Goal: Task Accomplishment & Management: Manage account settings

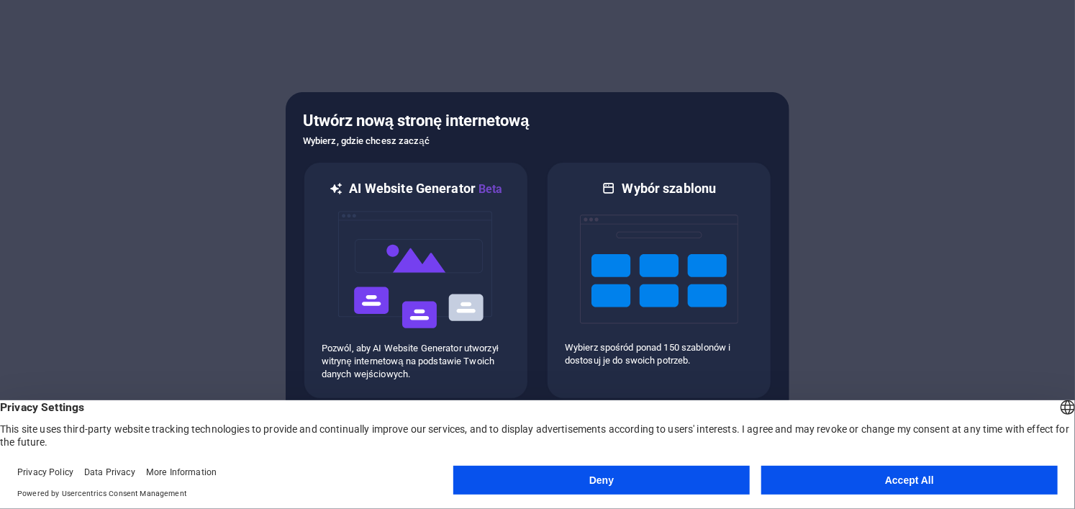
click at [878, 471] on button "Accept All" at bounding box center [909, 480] width 297 height 29
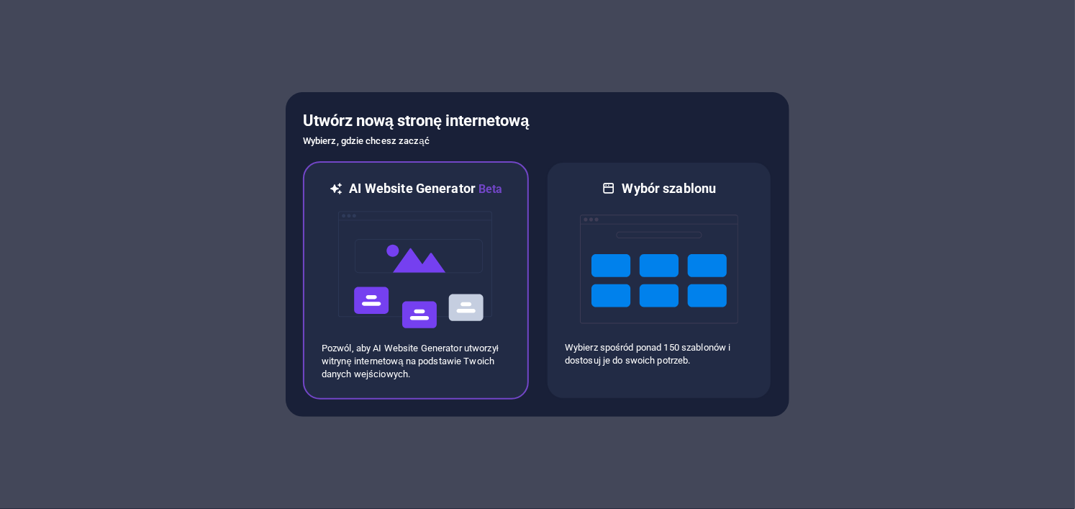
click at [402, 319] on img at bounding box center [416, 270] width 158 height 144
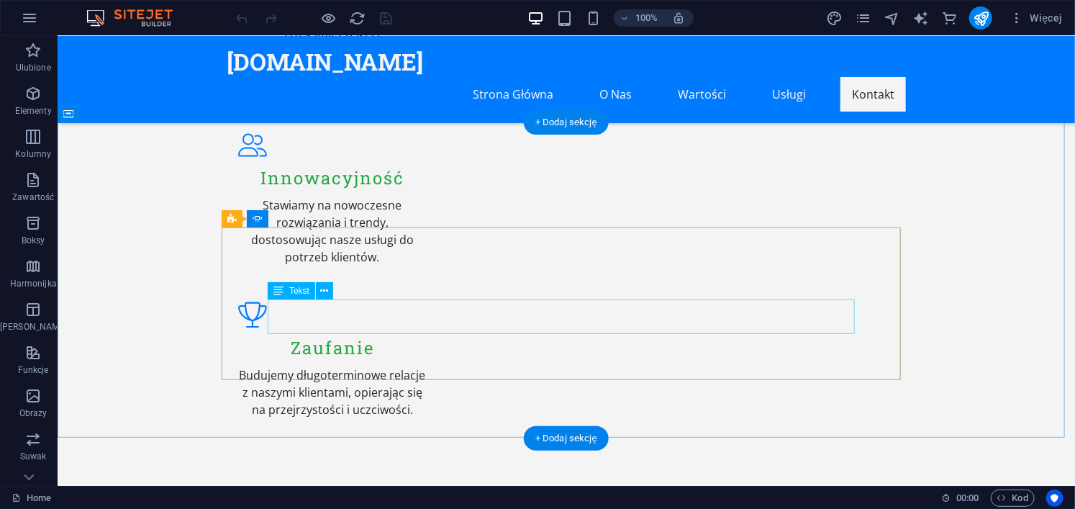
scroll to position [1523, 0]
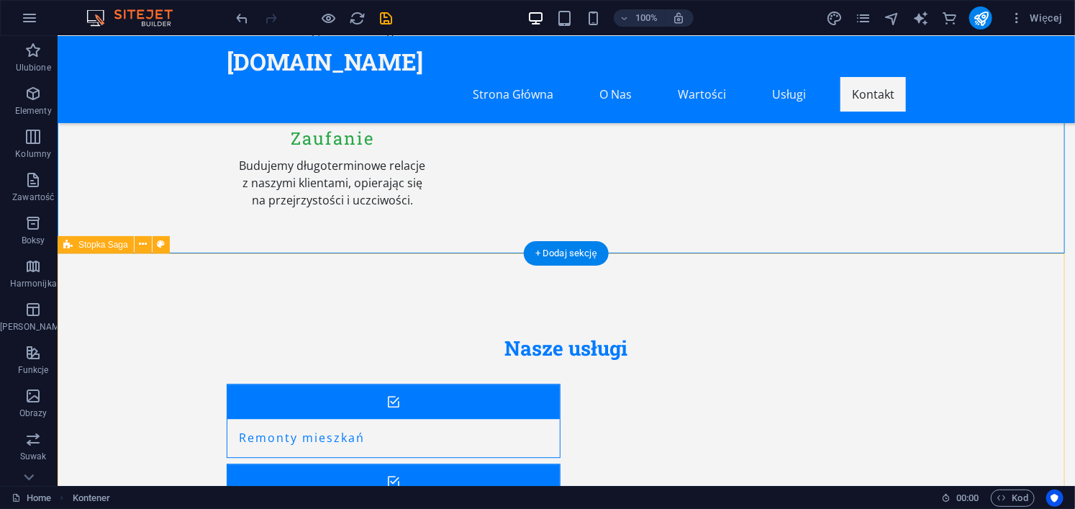
scroll to position [1803, 0]
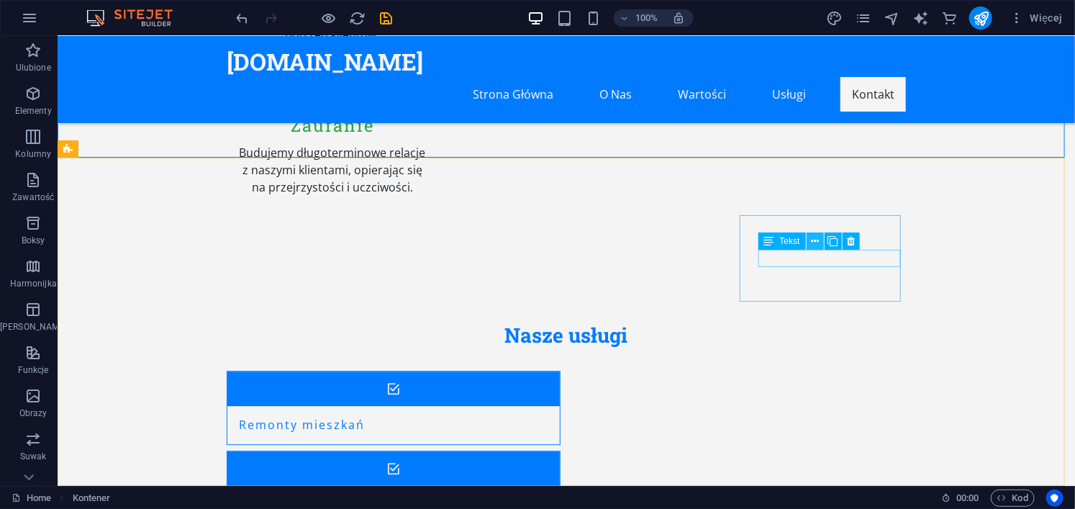
click at [816, 242] on icon at bounding box center [815, 241] width 8 height 15
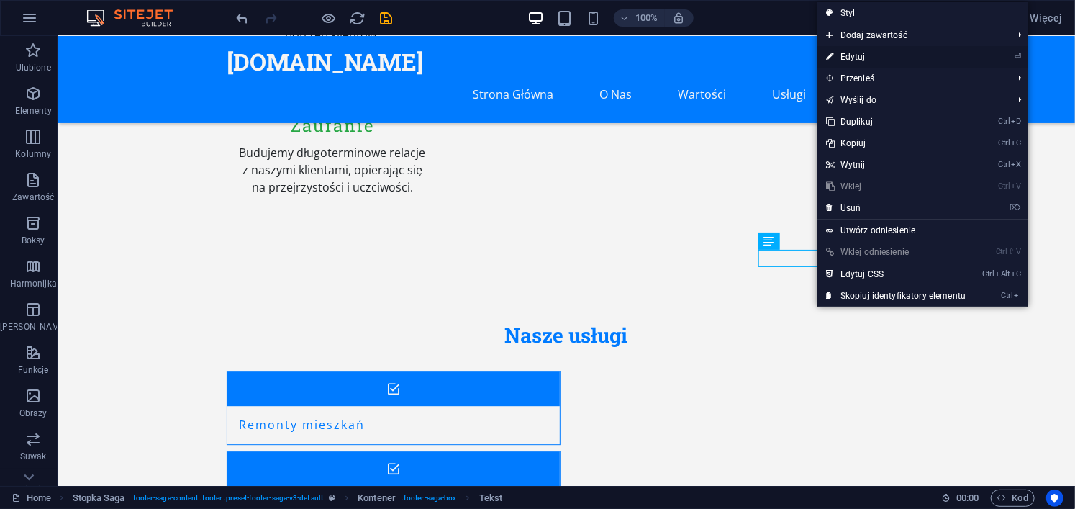
click at [926, 59] on link "⏎ Edytuj" at bounding box center [896, 57] width 157 height 22
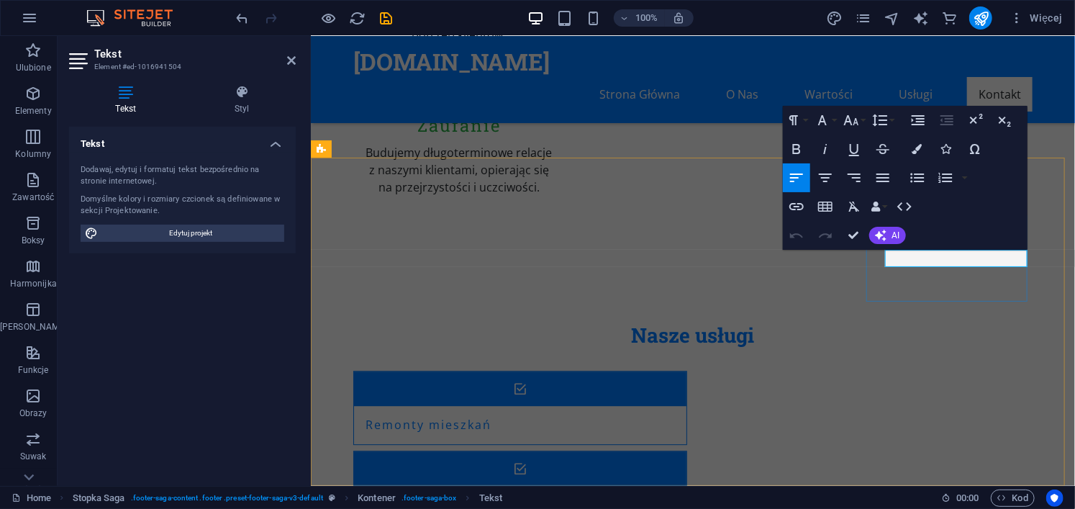
click at [905, 221] on icon "button" at bounding box center [910, 221] width 17 height 17
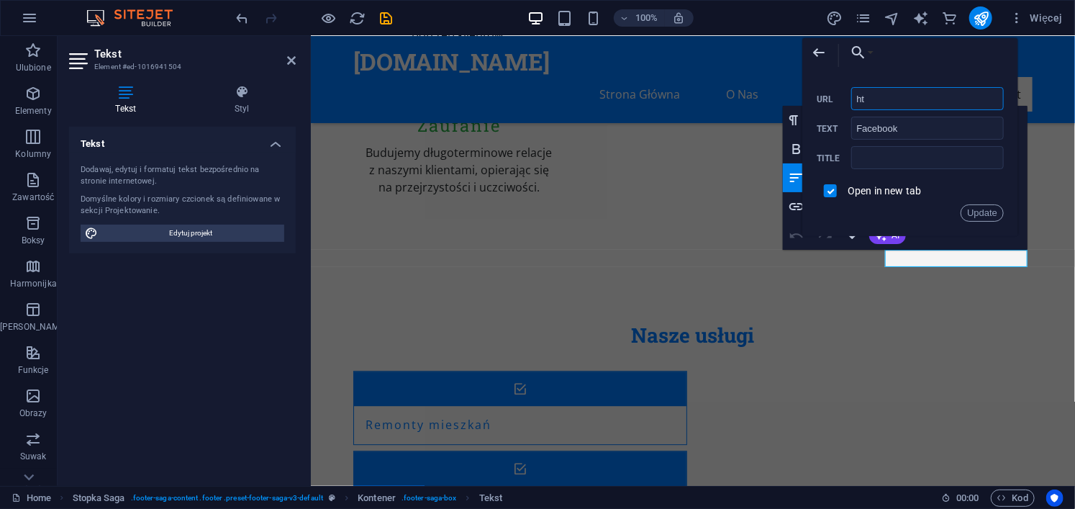
type input "h"
drag, startPoint x: 963, startPoint y: 96, endPoint x: 976, endPoint y: 99, distance: 13.3
paste input "https://www.facebook.com/profile.php?id=61565209267865"
type input "https://www.facebook.com/profile.php?id=61565209267865"
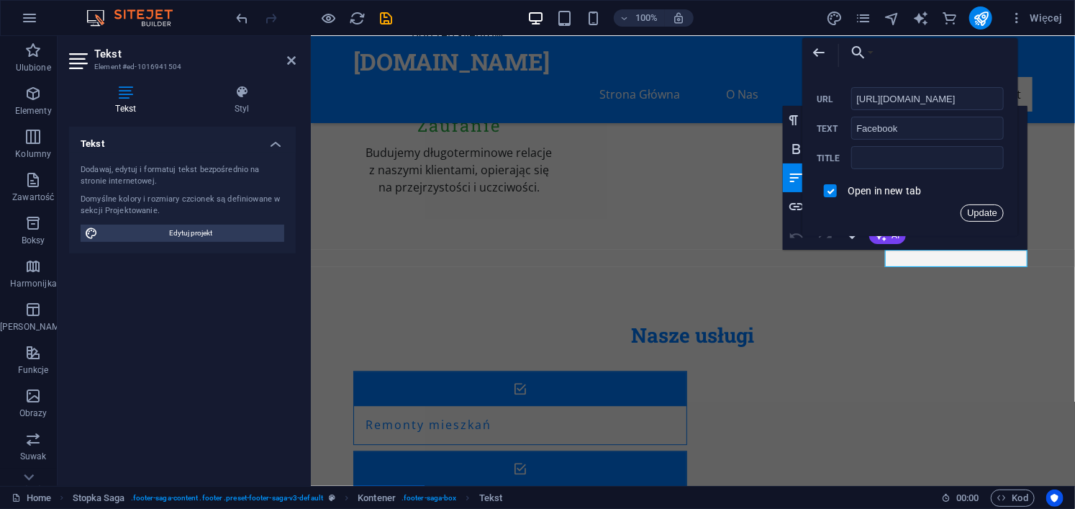
click at [989, 212] on button "Update" at bounding box center [982, 212] width 43 height 17
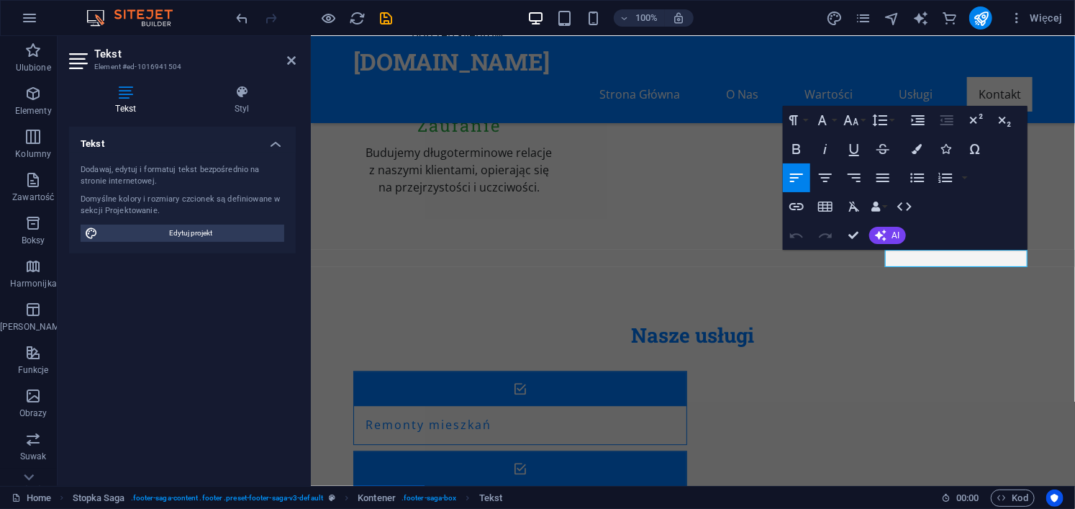
scroll to position [0, 0]
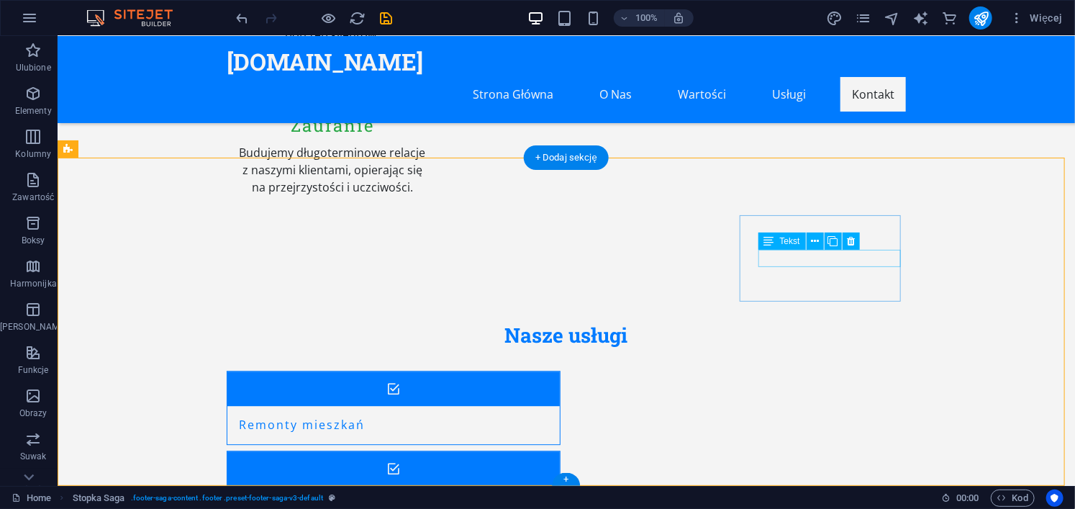
click at [812, 241] on icon at bounding box center [815, 241] width 8 height 15
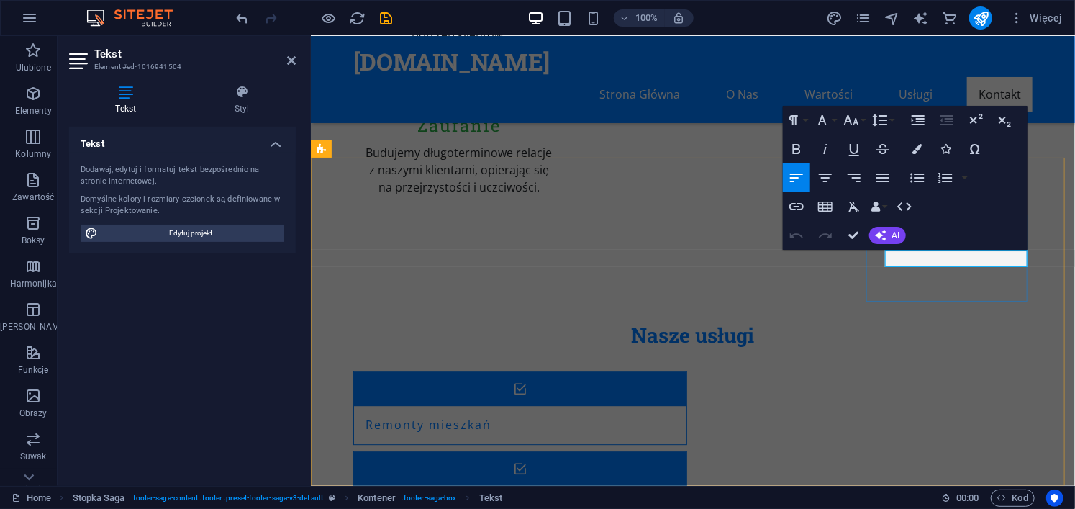
click at [879, 221] on icon "button" at bounding box center [881, 221] width 17 height 17
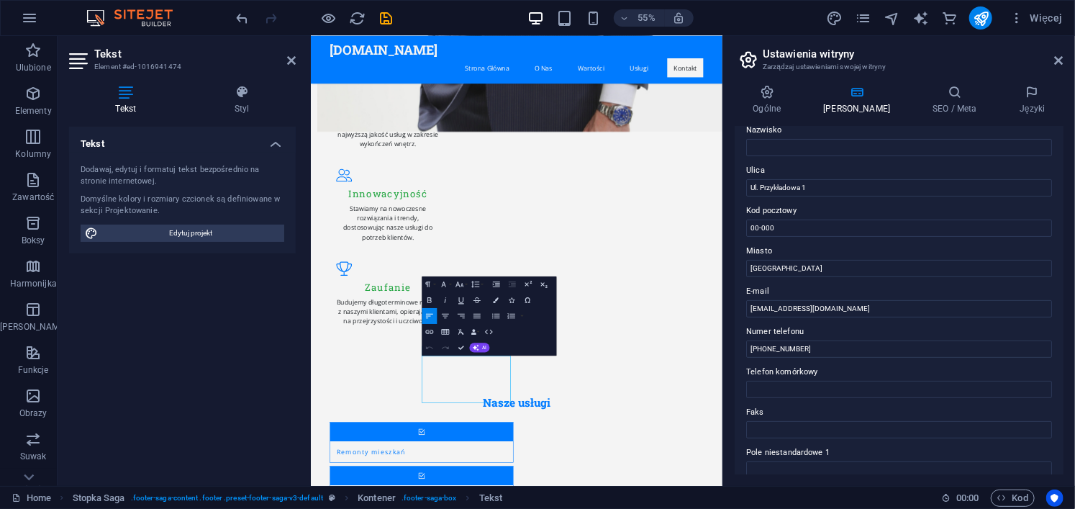
scroll to position [141, 0]
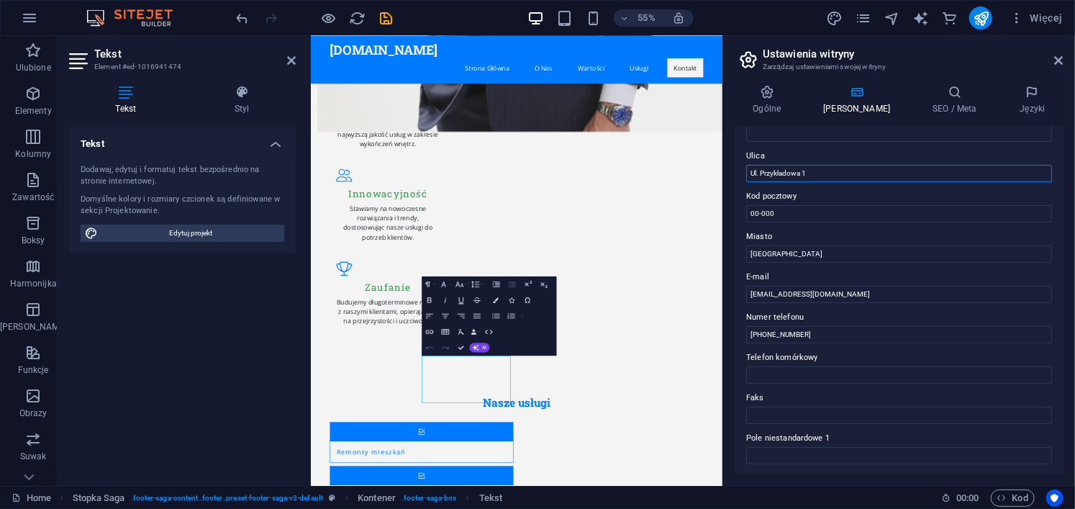
drag, startPoint x: 848, startPoint y: 174, endPoint x: 761, endPoint y: 178, distance: 86.4
click at [761, 178] on input "Ul. Przykładowa 1" at bounding box center [899, 173] width 306 height 17
type input "Ul. Niepodległości 74B/15"
click at [784, 212] on input "00-000" at bounding box center [899, 213] width 306 height 17
type input "0"
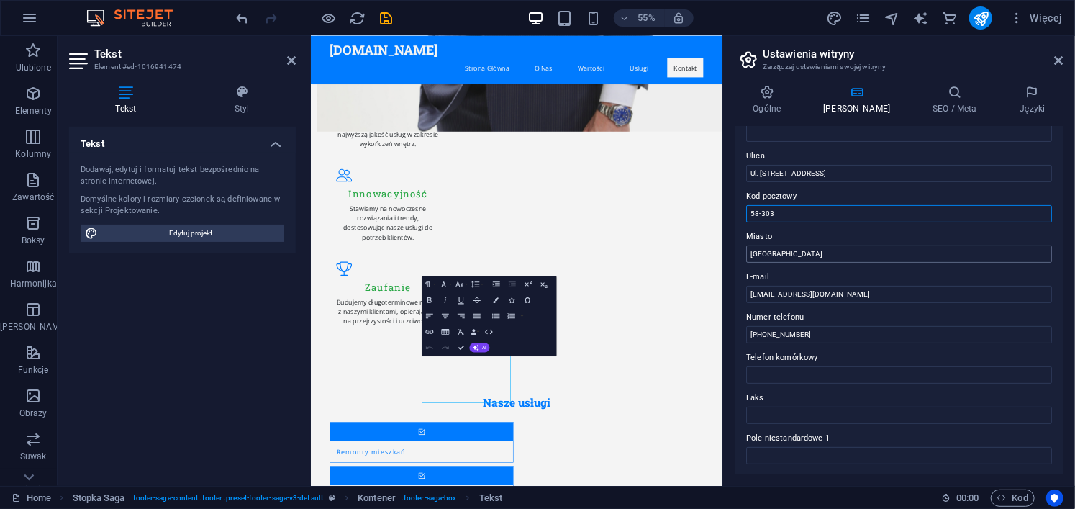
type input "58-303"
click at [787, 253] on input "Warszawa" at bounding box center [899, 253] width 306 height 17
type input "Wałbrzych"
click at [814, 235] on label "Miasto" at bounding box center [899, 236] width 306 height 17
click at [814, 245] on input "Wałbrzych" at bounding box center [899, 253] width 306 height 17
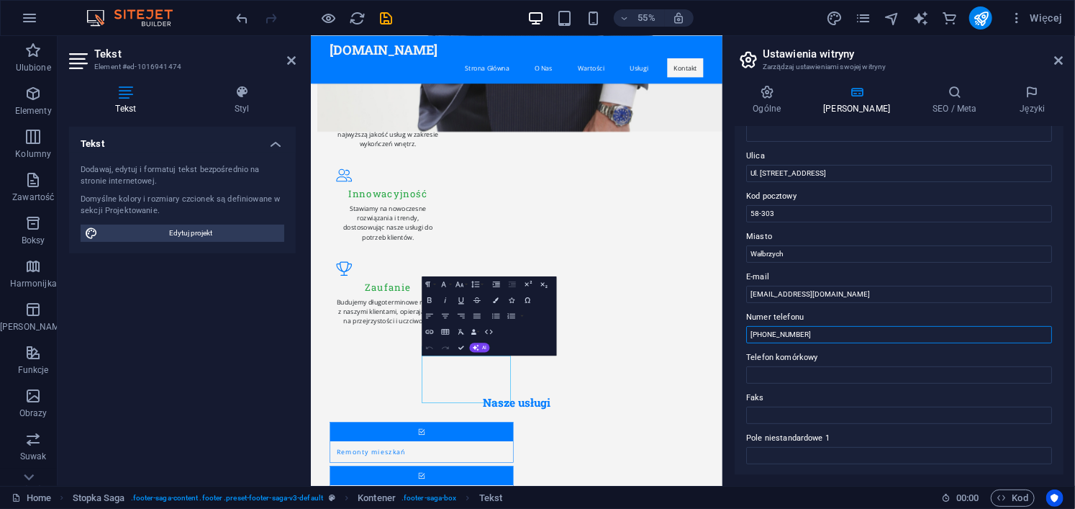
click at [818, 332] on input "+48 123 456 789" at bounding box center [899, 334] width 306 height 17
type input "+48 455408598"
click at [796, 316] on label "Numer telefonu" at bounding box center [899, 317] width 306 height 17
click at [796, 326] on input "+48 455408598" at bounding box center [899, 334] width 306 height 17
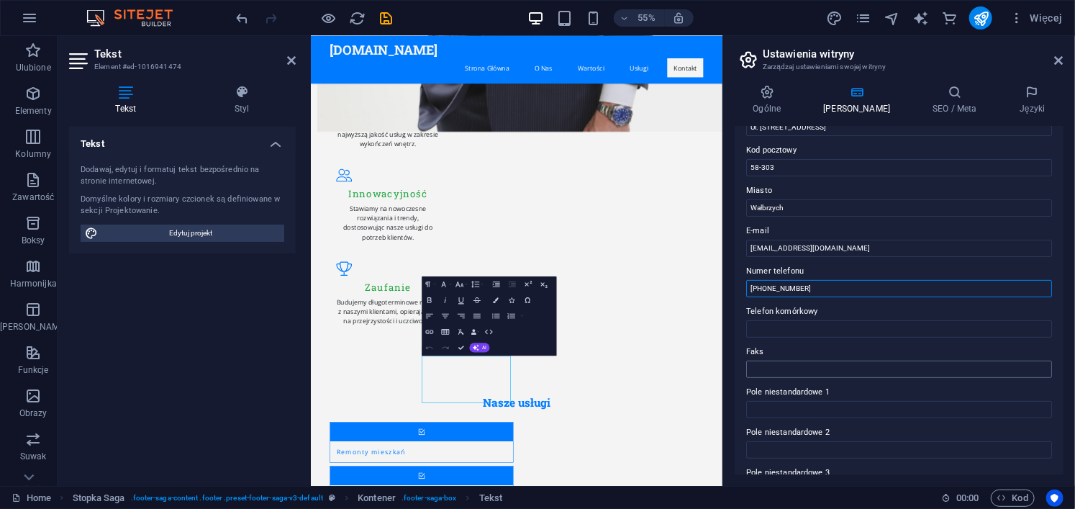
scroll to position [185, 0]
click at [830, 247] on input "contact@unexperted.pl" at bounding box center [899, 250] width 306 height 17
drag, startPoint x: 836, startPoint y: 250, endPoint x: 741, endPoint y: 247, distance: 95.8
click at [741, 247] on div "Dane kontaktowe tej witryny. Można ich używać w dowolnym miejscu witryny i będą…" at bounding box center [899, 301] width 329 height 348
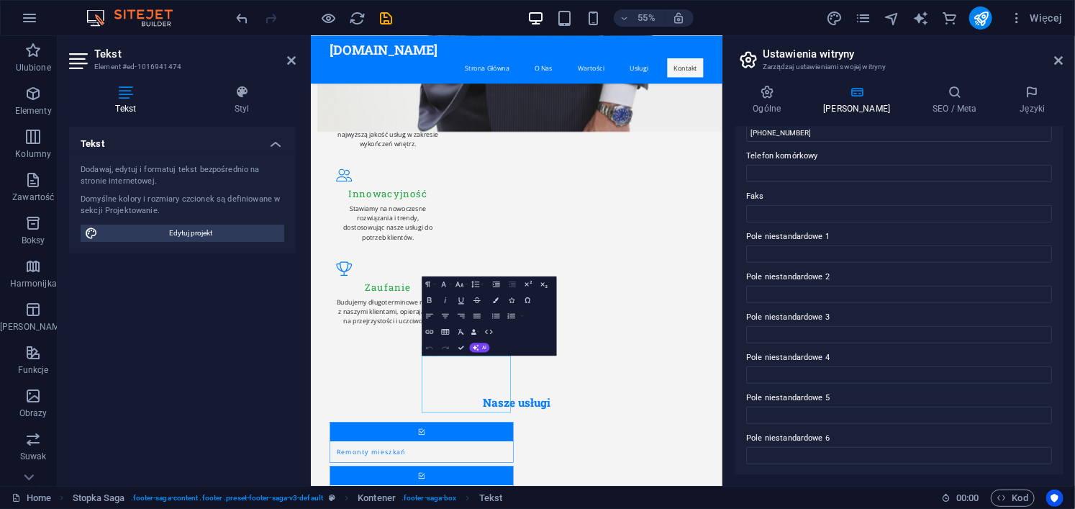
type input "unexperted1@gmail.com"
click at [1065, 65] on aside "Ustawienia witryny Zarządzaj ustawieniami swojej witryny Ogólne Dane SEO / Meta…" at bounding box center [899, 261] width 353 height 450
click at [1064, 59] on aside "Ustawienia witryny Zarządzaj ustawieniami swojej witryny Ogólne Dane SEO / Meta…" at bounding box center [899, 261] width 353 height 450
click at [1060, 58] on icon at bounding box center [1059, 61] width 9 height 12
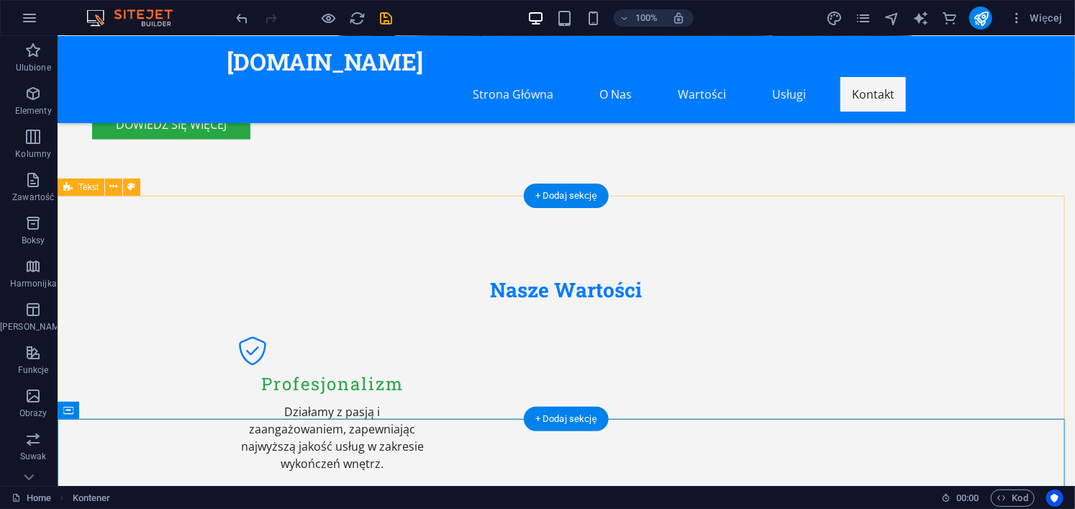
scroll to position [1202, 0]
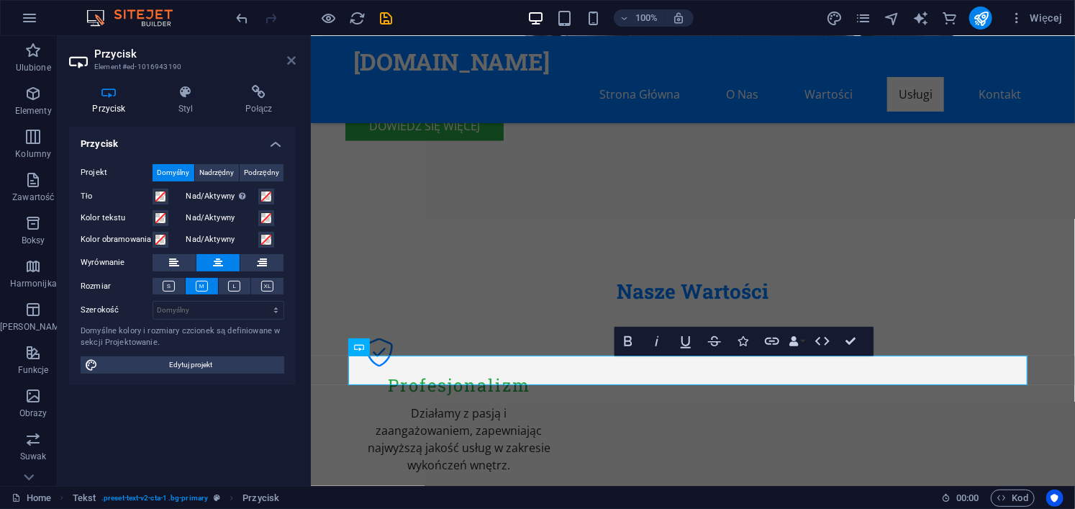
click at [289, 57] on icon at bounding box center [291, 61] width 9 height 12
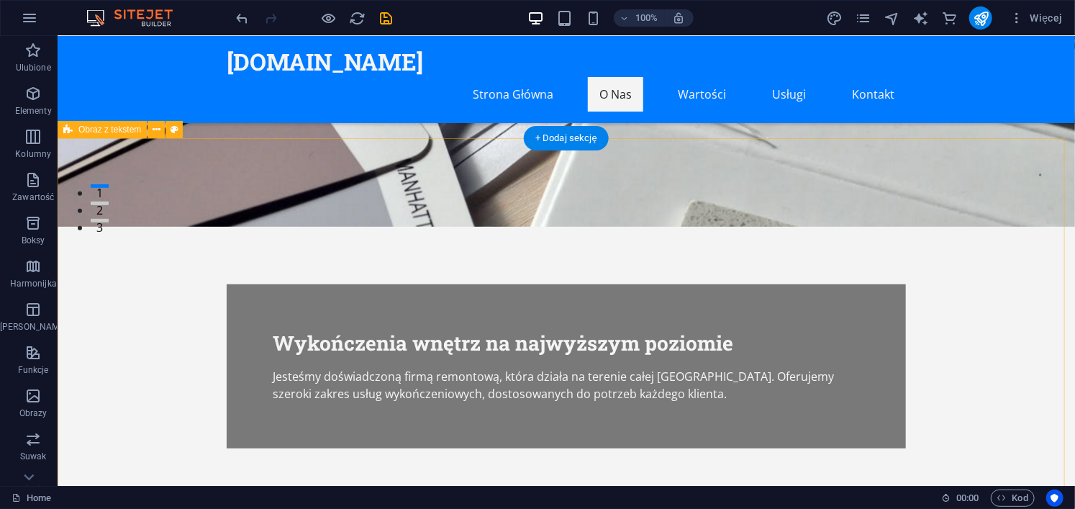
scroll to position [261, 0]
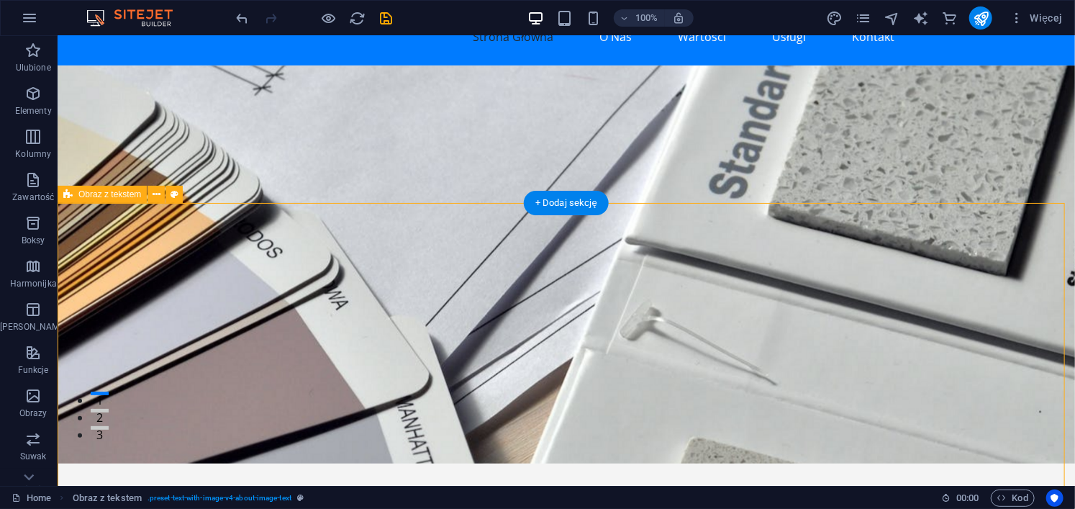
scroll to position [0, 0]
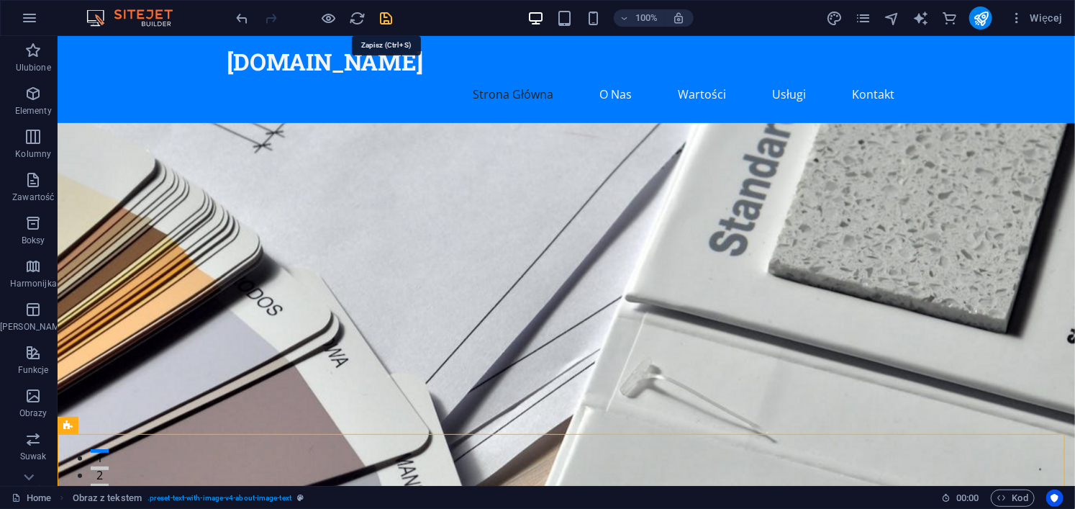
click at [386, 24] on icon "save" at bounding box center [387, 18] width 17 height 17
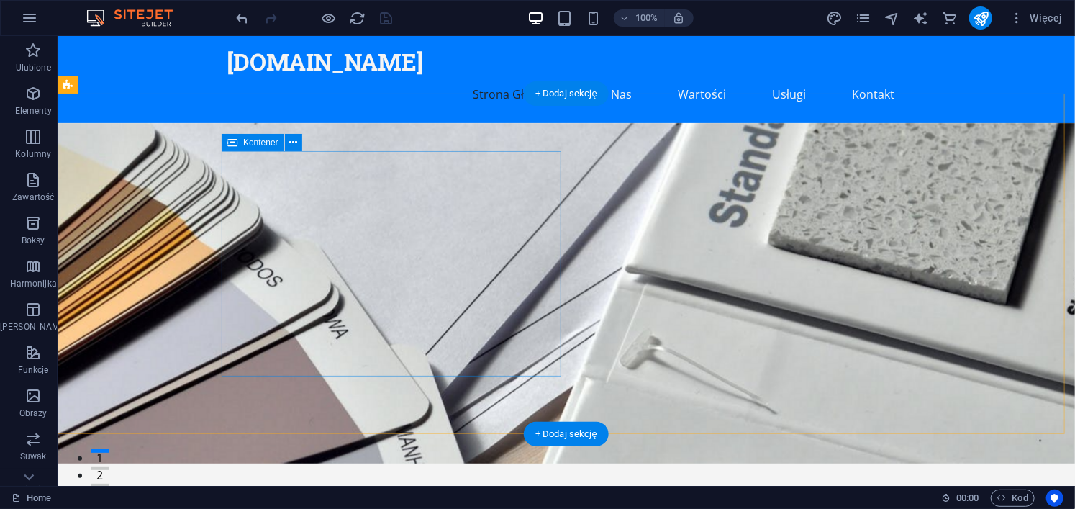
drag, startPoint x: 95, startPoint y: 529, endPoint x: 545, endPoint y: 280, distance: 514.1
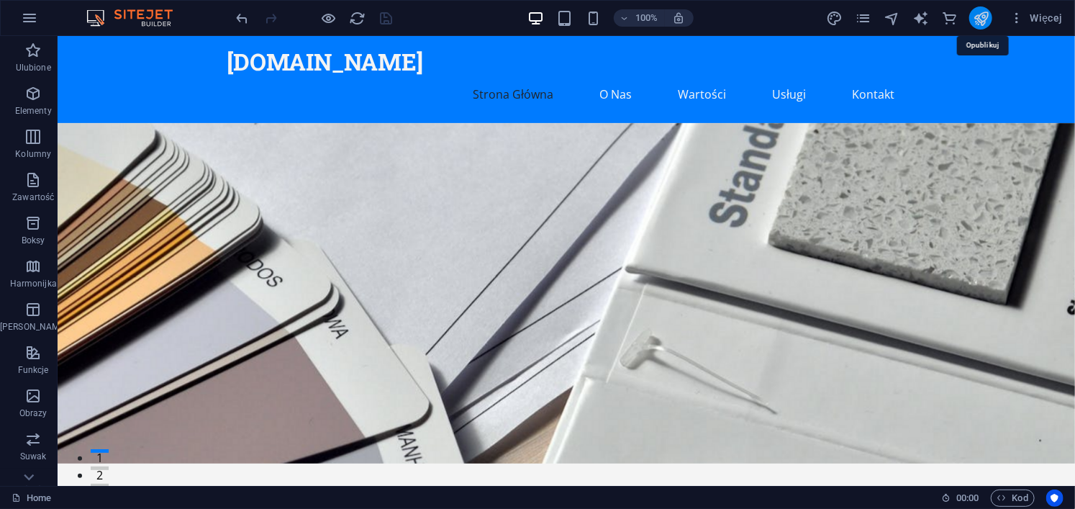
click at [985, 21] on icon "publish" at bounding box center [981, 18] width 17 height 17
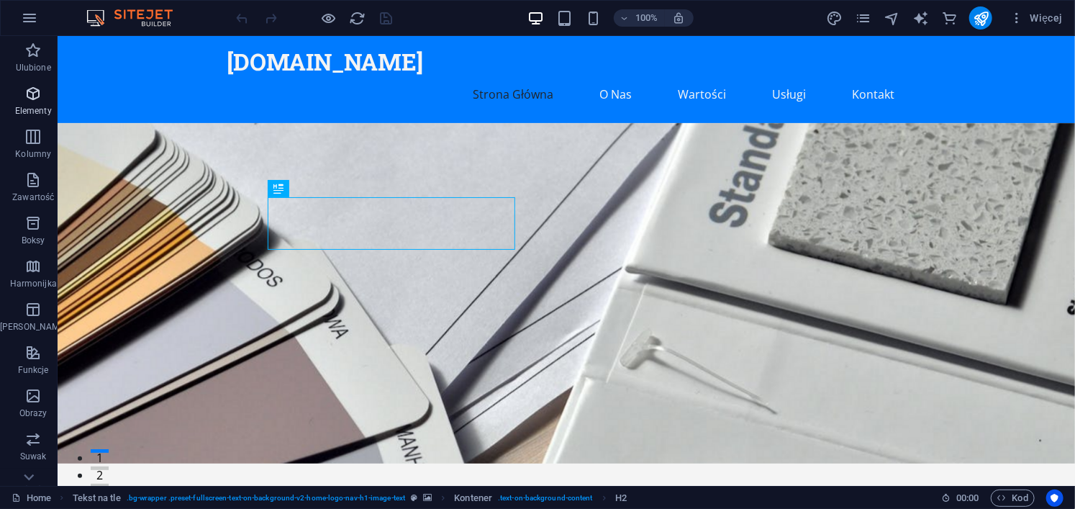
click at [25, 91] on icon "button" at bounding box center [32, 93] width 17 height 17
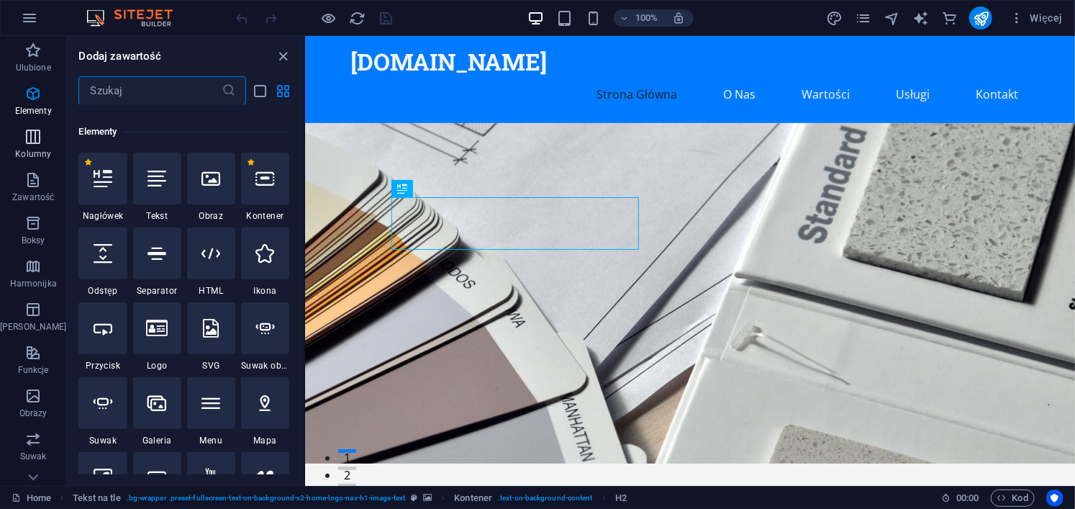
scroll to position [153, 0]
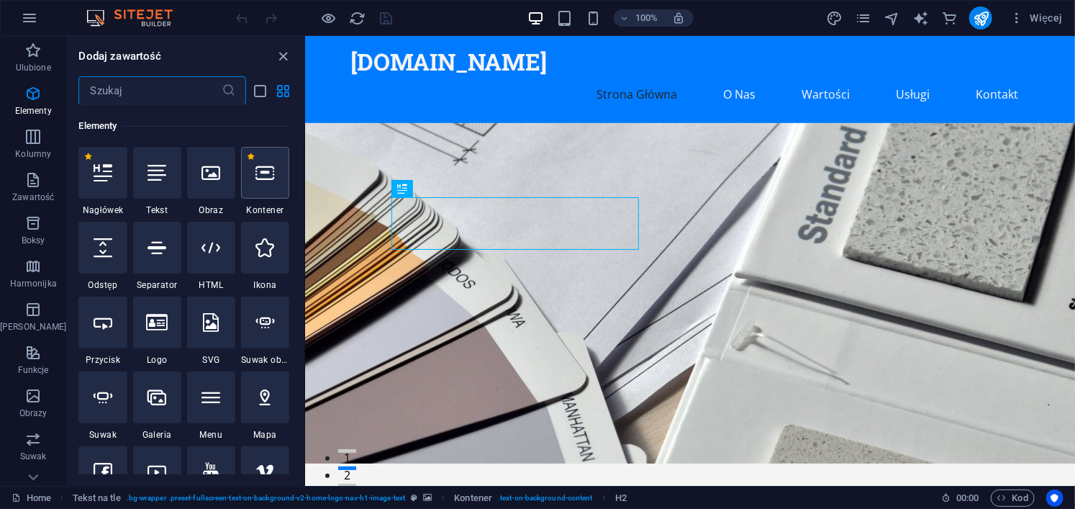
click at [258, 184] on div at bounding box center [265, 173] width 48 height 52
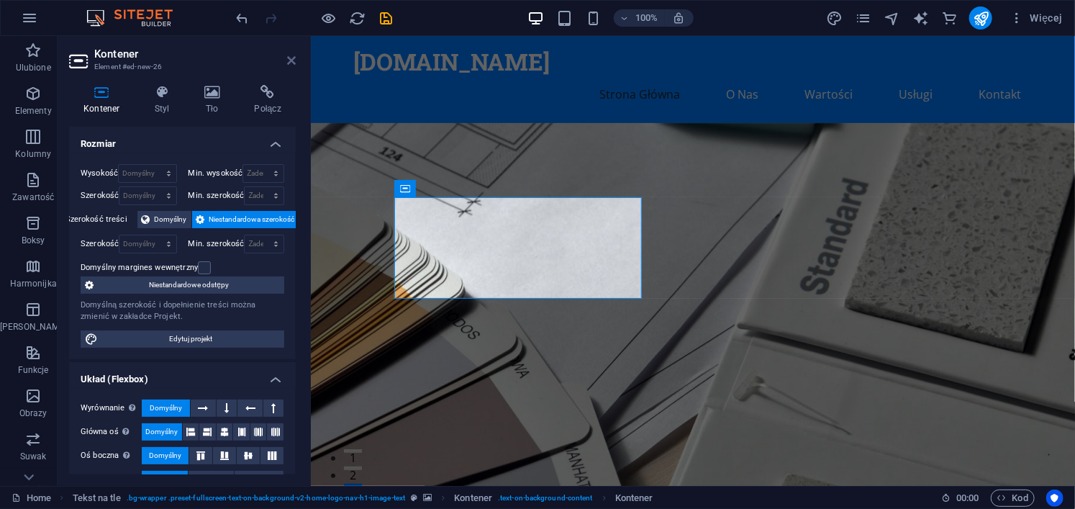
click at [290, 58] on icon at bounding box center [291, 61] width 9 height 12
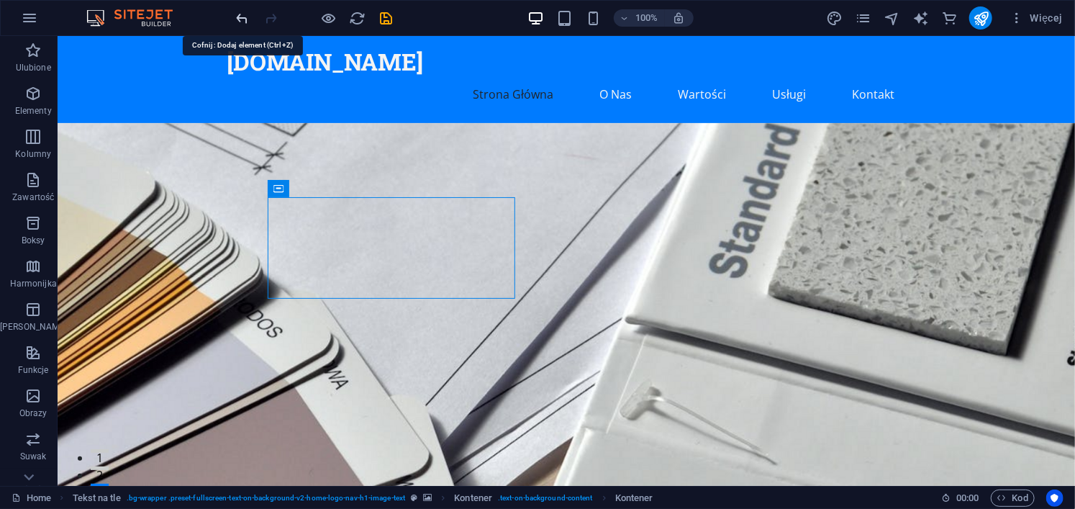
click at [248, 12] on icon "undo" at bounding box center [243, 18] width 17 height 17
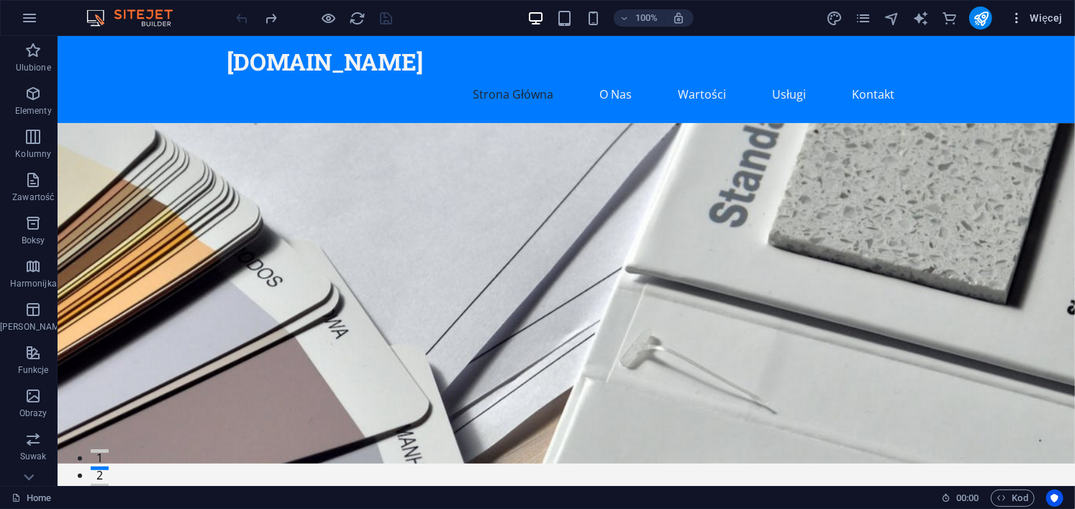
click at [1040, 22] on span "Więcej" at bounding box center [1036, 18] width 53 height 14
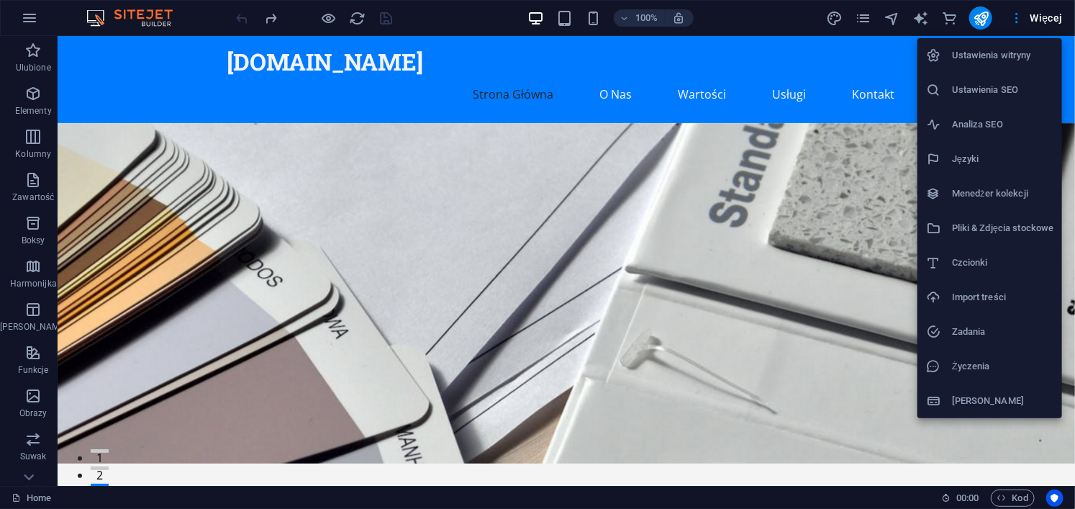
click at [1034, 57] on h6 "Ustawienia witryny" at bounding box center [1002, 55] width 101 height 17
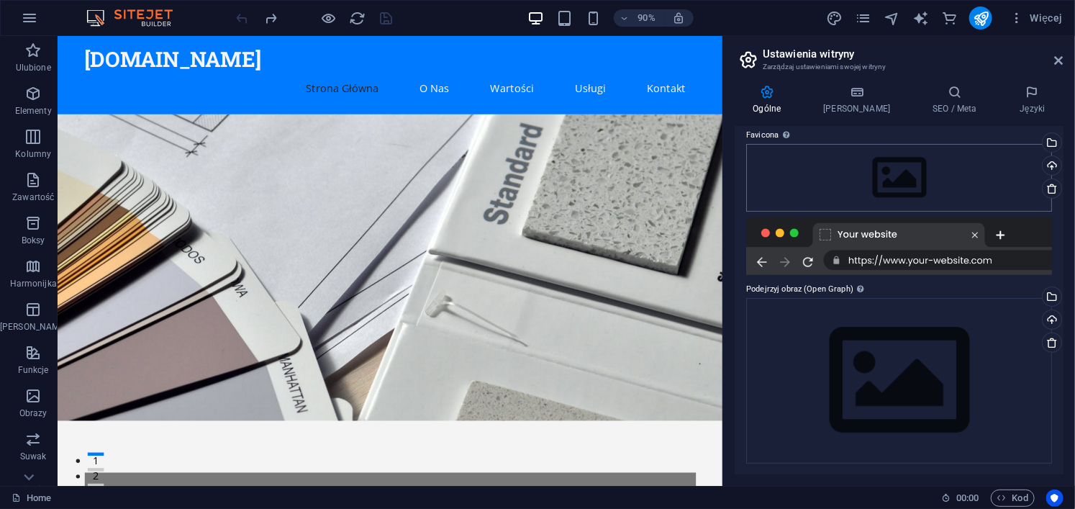
scroll to position [0, 0]
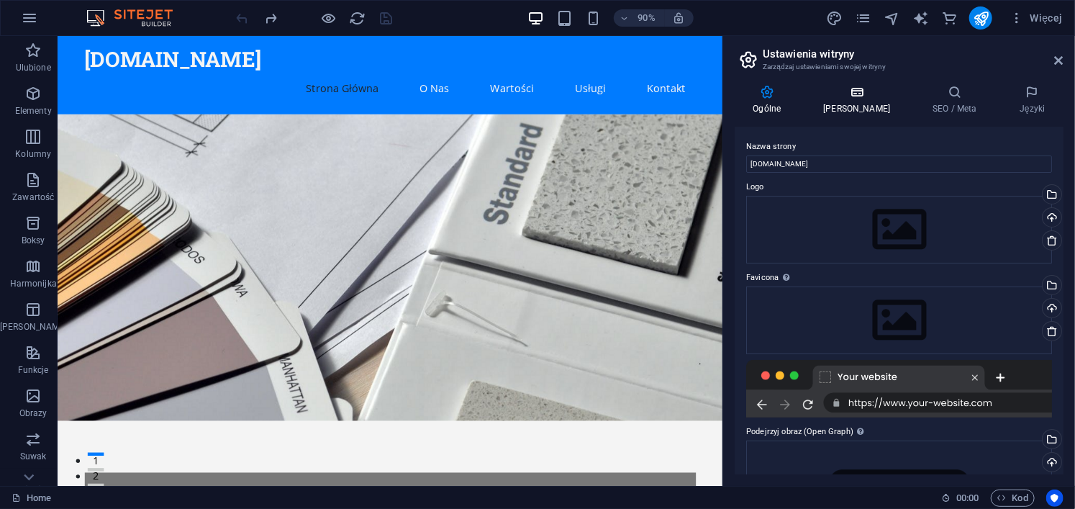
click at [866, 104] on h4 "[PERSON_NAME]" at bounding box center [859, 100] width 109 height 30
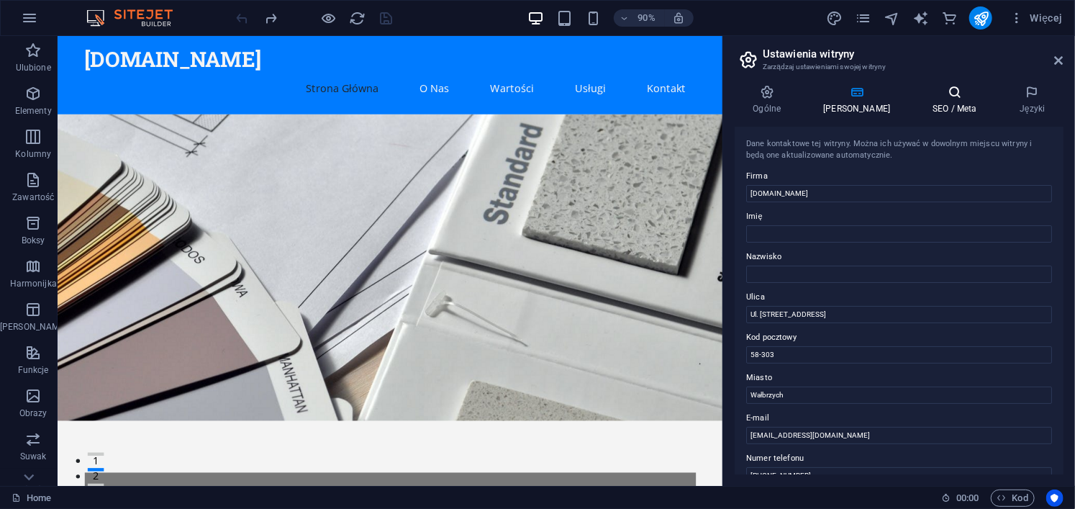
click at [949, 96] on icon at bounding box center [955, 92] width 81 height 14
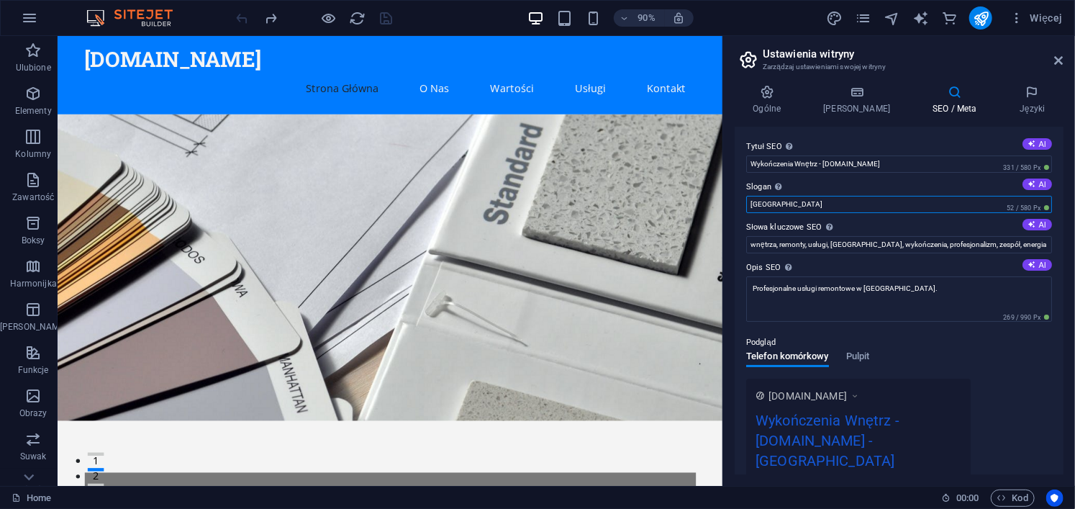
click at [806, 207] on input "Berlin" at bounding box center [899, 204] width 306 height 17
type input "B"
type input "Polska"
click at [812, 178] on label "Slogan Slogan Twojej witryny. AI" at bounding box center [899, 186] width 306 height 17
click at [812, 196] on input "Polska" at bounding box center [899, 204] width 306 height 17
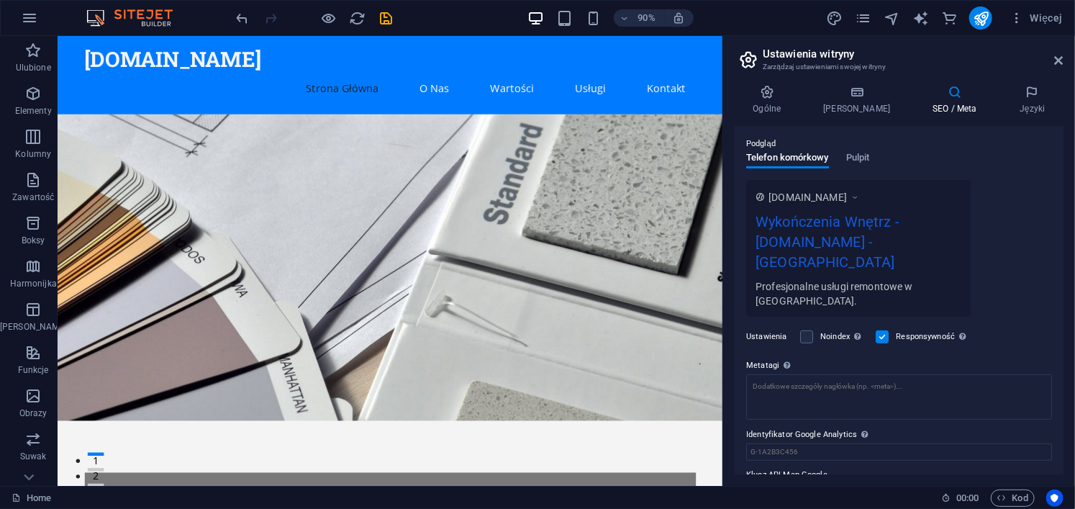
scroll to position [201, 0]
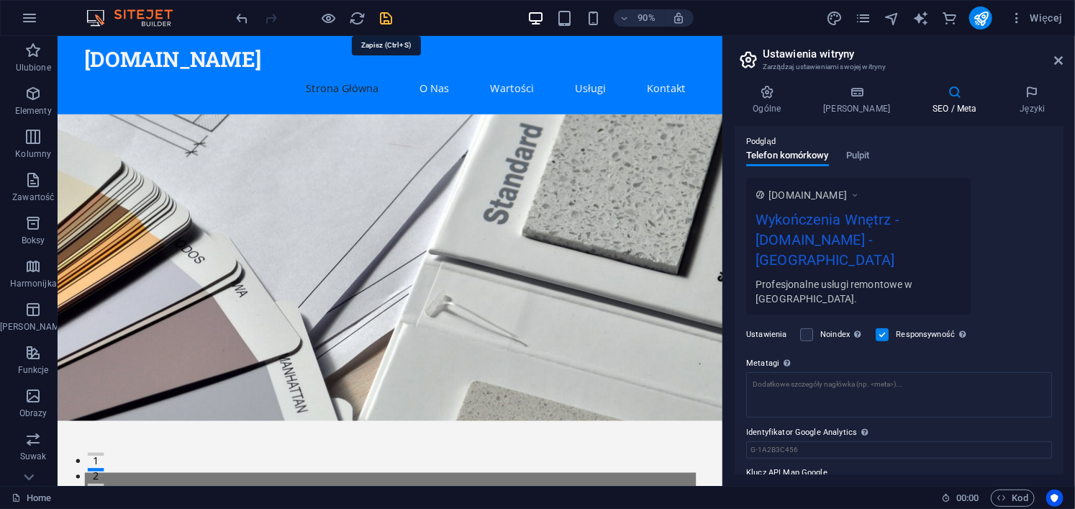
click at [381, 14] on icon "save" at bounding box center [387, 18] width 17 height 17
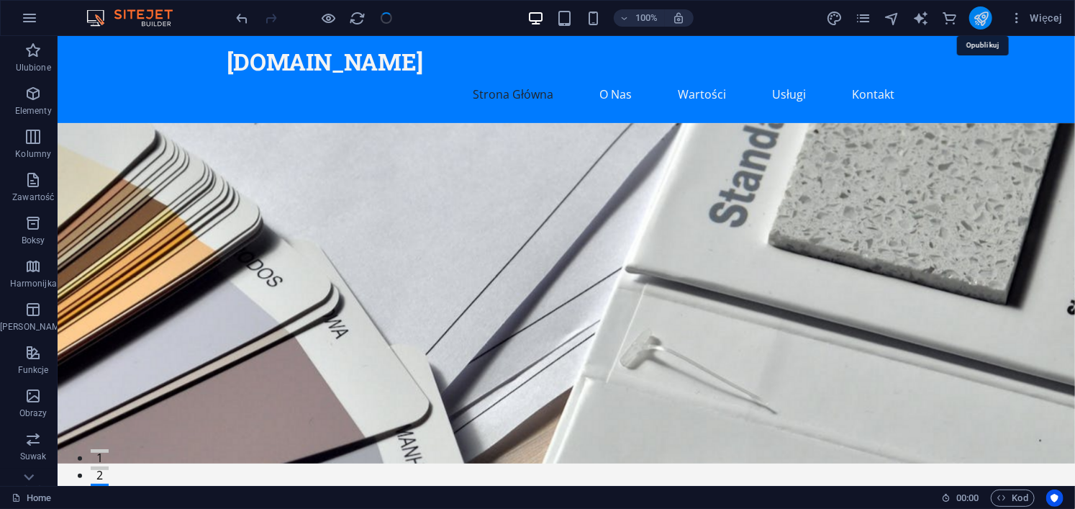
click at [984, 14] on icon "publish" at bounding box center [981, 18] width 17 height 17
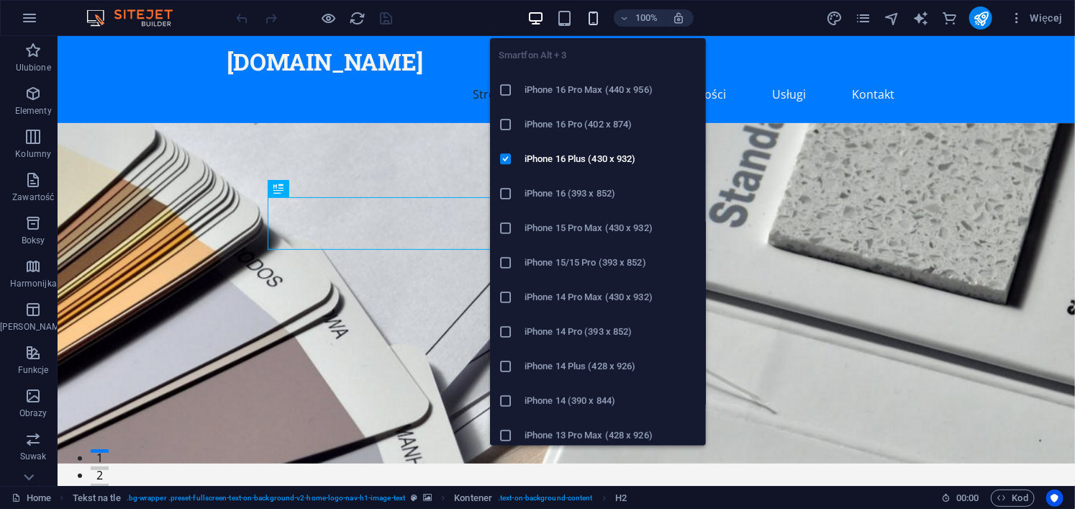
click at [594, 14] on icon "button" at bounding box center [593, 18] width 17 height 17
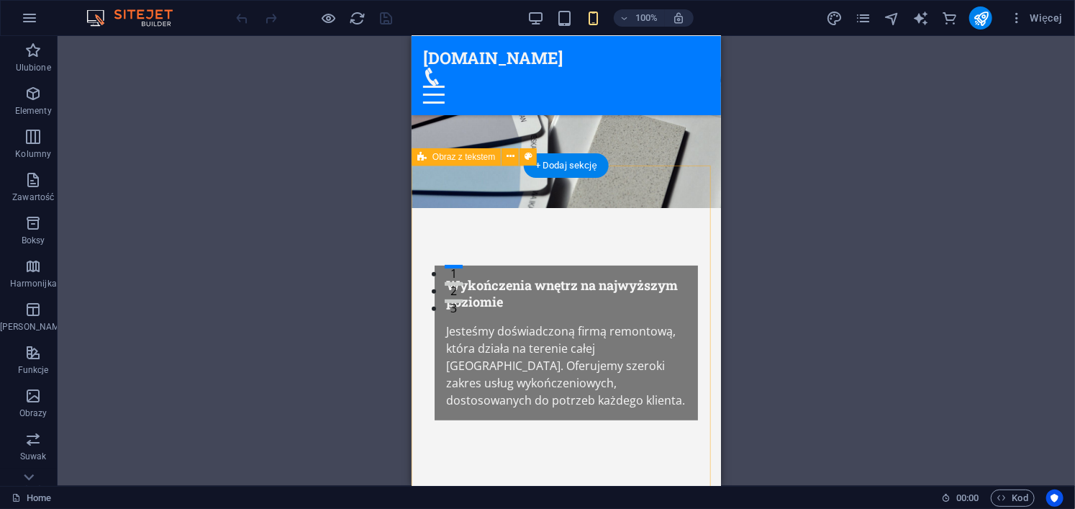
scroll to position [184, 0]
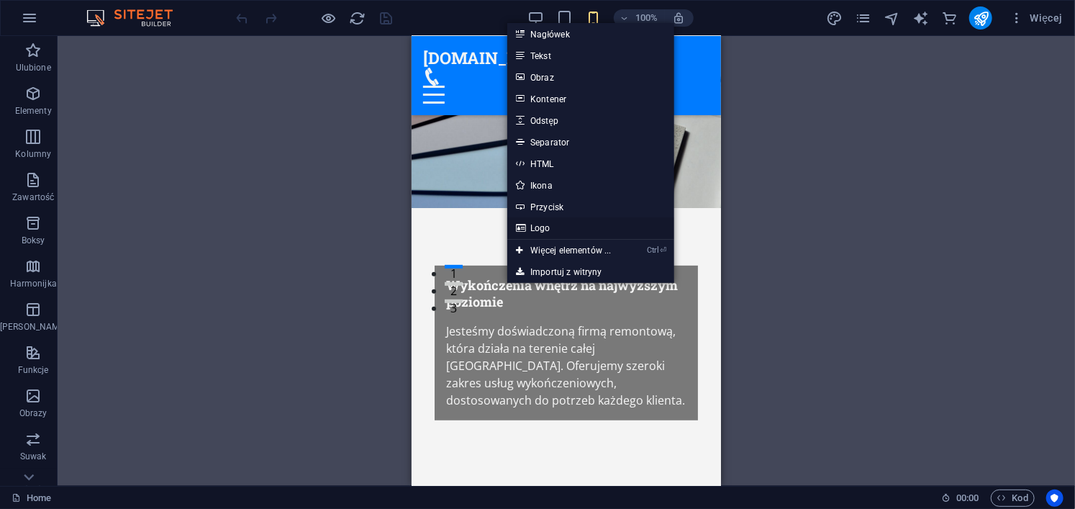
click at [596, 222] on link "Logo" at bounding box center [590, 228] width 166 height 22
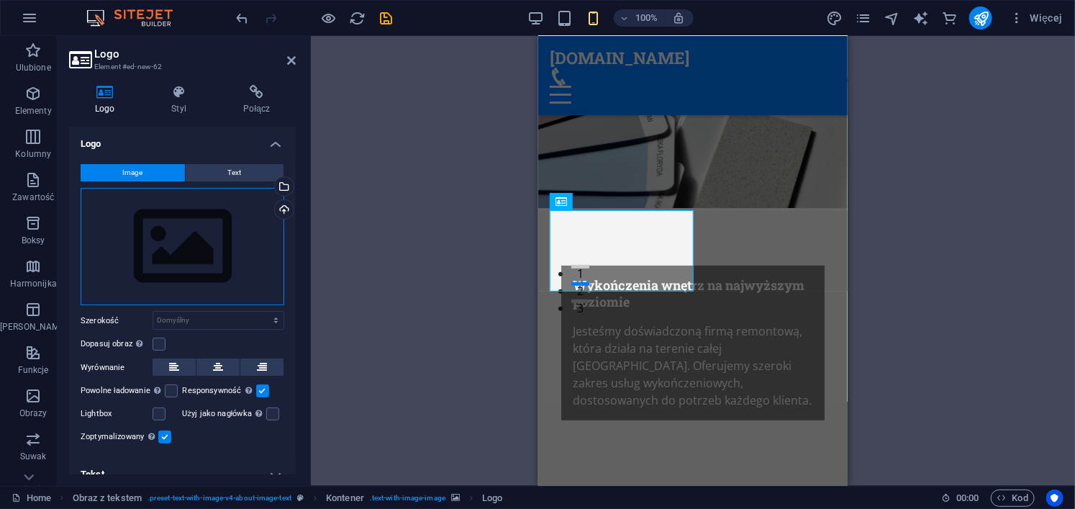
click at [198, 250] on div "Przeciągnij pliki tutaj, kliknij, aby wybrać pliki lub wybierz pliki z Plików l…" at bounding box center [183, 247] width 204 height 118
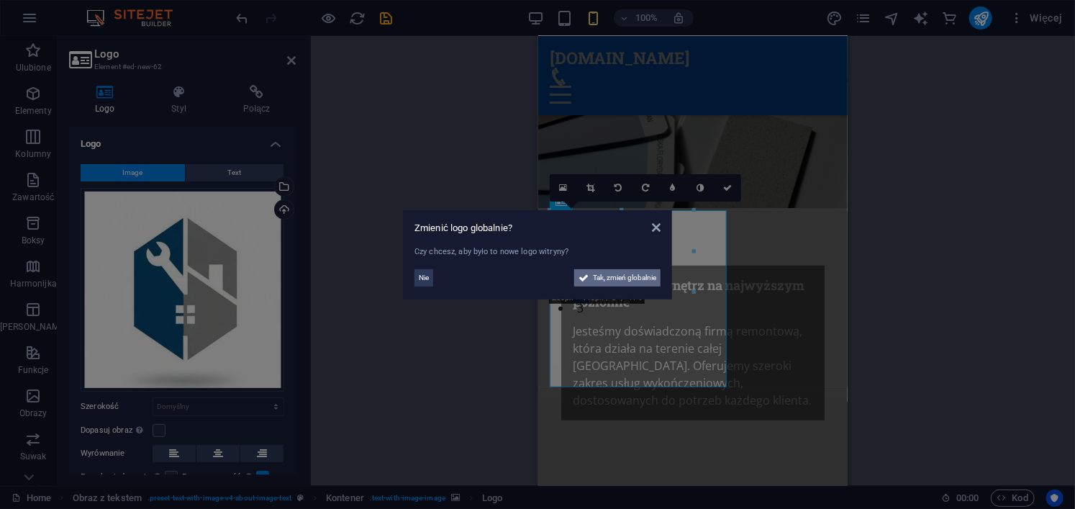
click at [641, 279] on span "Tak, zmień globalnie" at bounding box center [624, 277] width 63 height 17
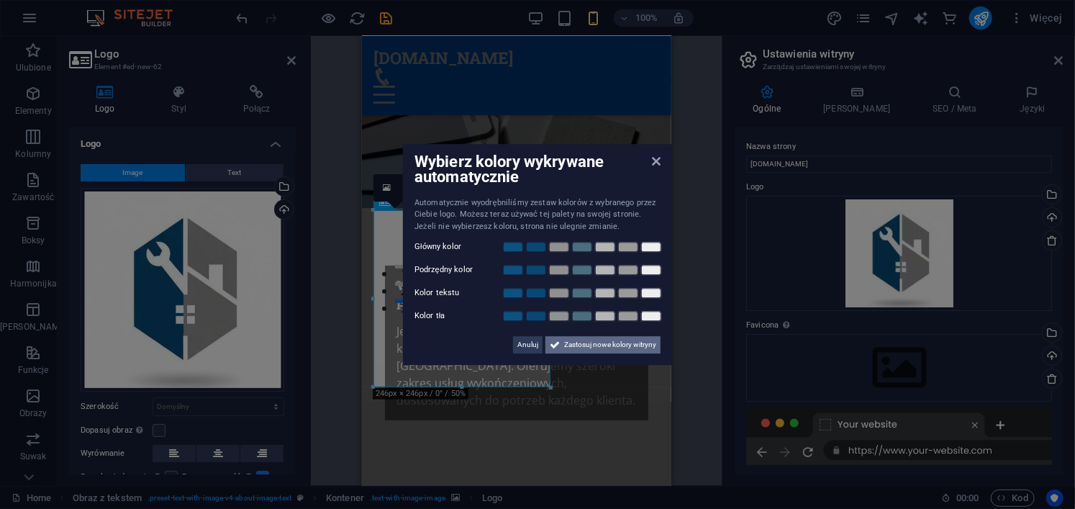
click at [614, 348] on span "Zastosuj nowe kolory witryny" at bounding box center [610, 344] width 92 height 17
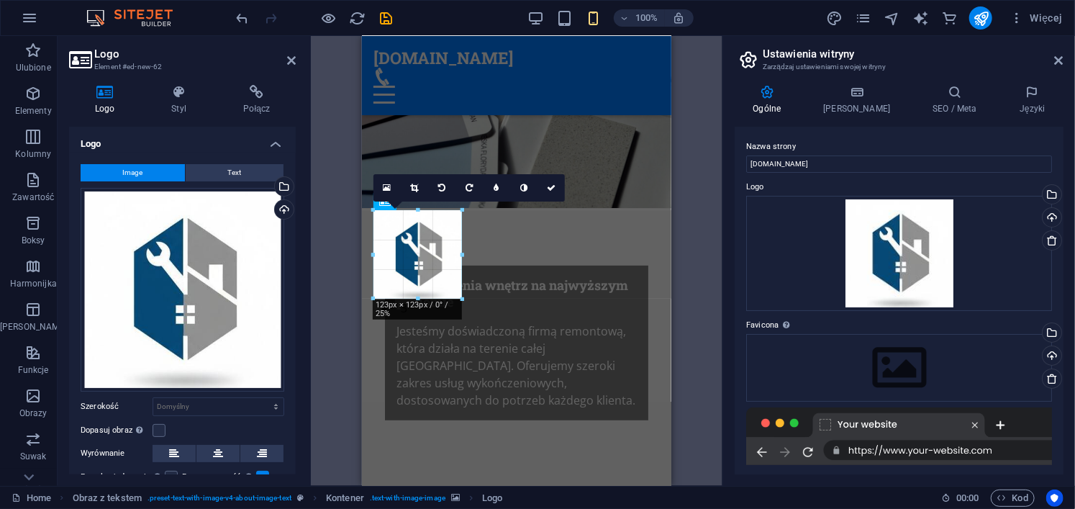
drag, startPoint x: 551, startPoint y: 389, endPoint x: 93, endPoint y: 267, distance: 474.3
type input "123"
select select "px"
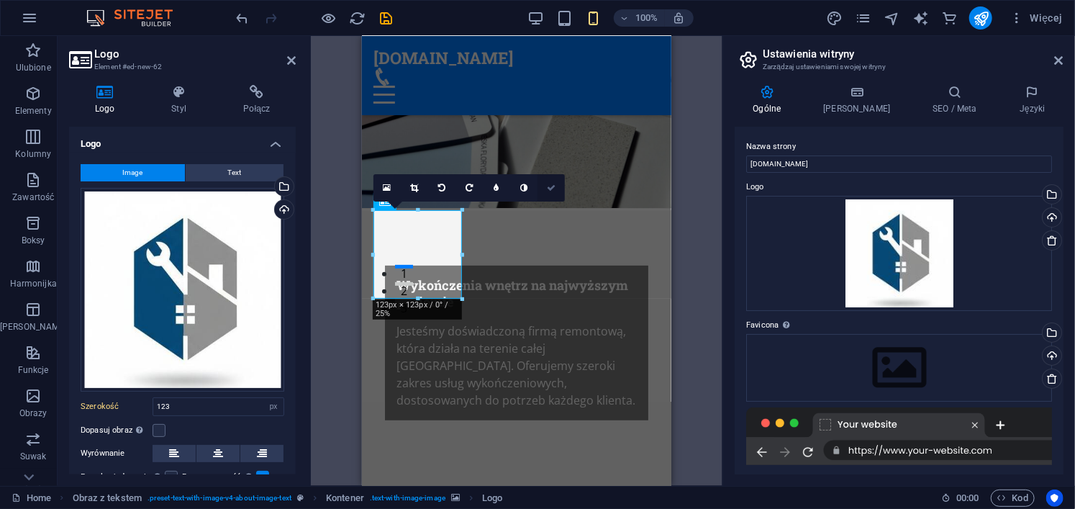
click at [544, 191] on link at bounding box center [551, 187] width 27 height 27
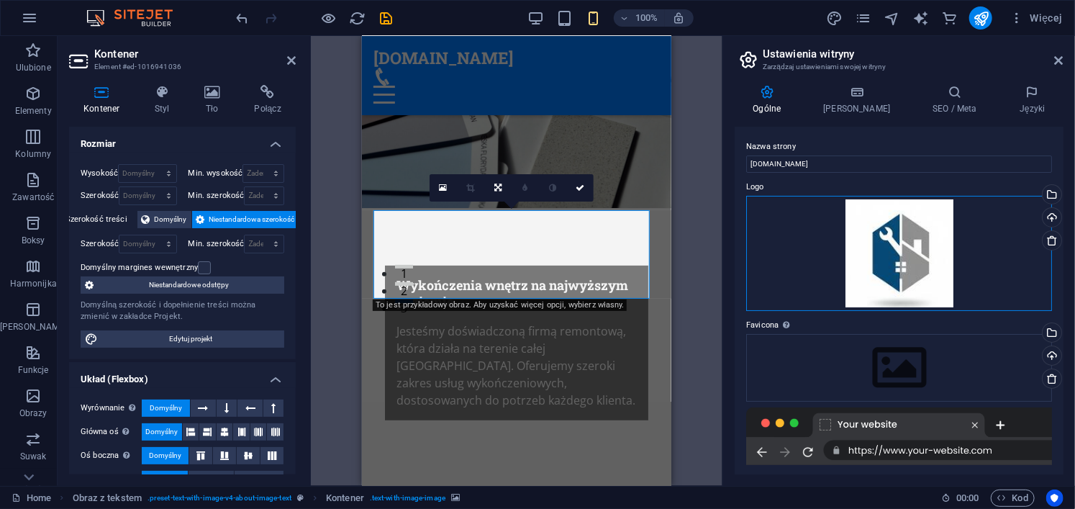
click at [877, 257] on div "Przeciągnij pliki tutaj, kliknij, aby wybrać pliki lub wybierz pliki z Plików l…" at bounding box center [899, 253] width 306 height 115
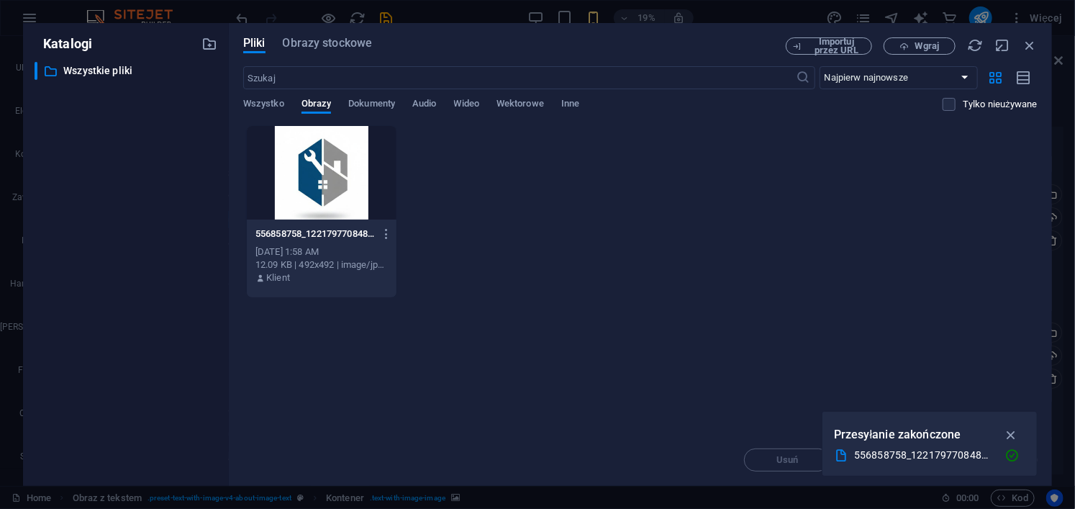
click at [344, 174] on div at bounding box center [322, 173] width 150 height 94
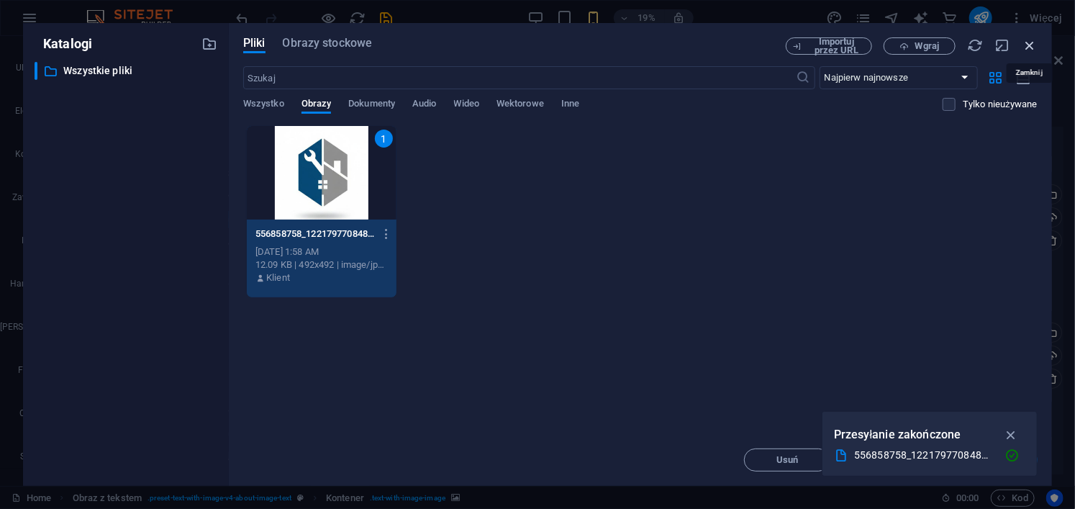
click at [1028, 51] on icon "button" at bounding box center [1030, 45] width 16 height 16
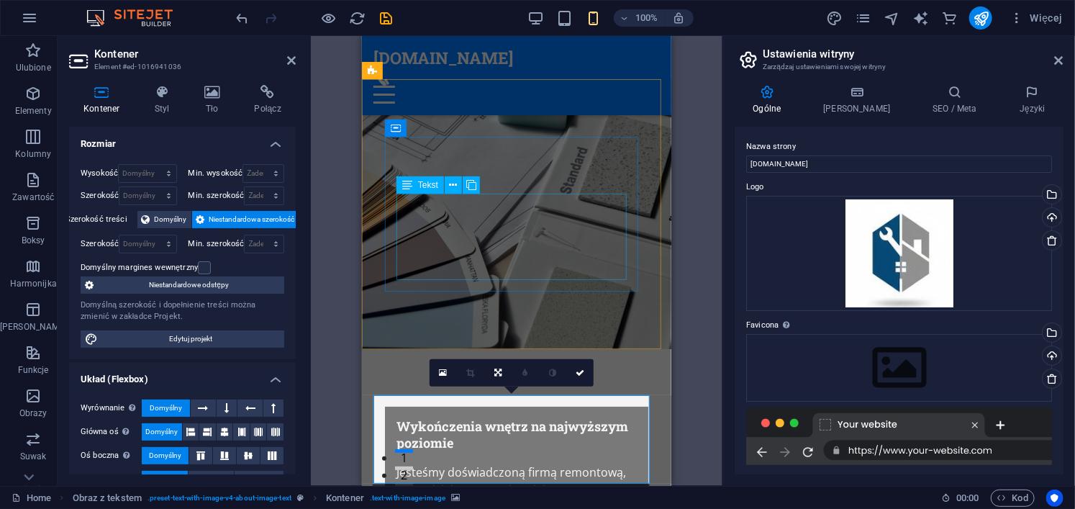
scroll to position [72, 0]
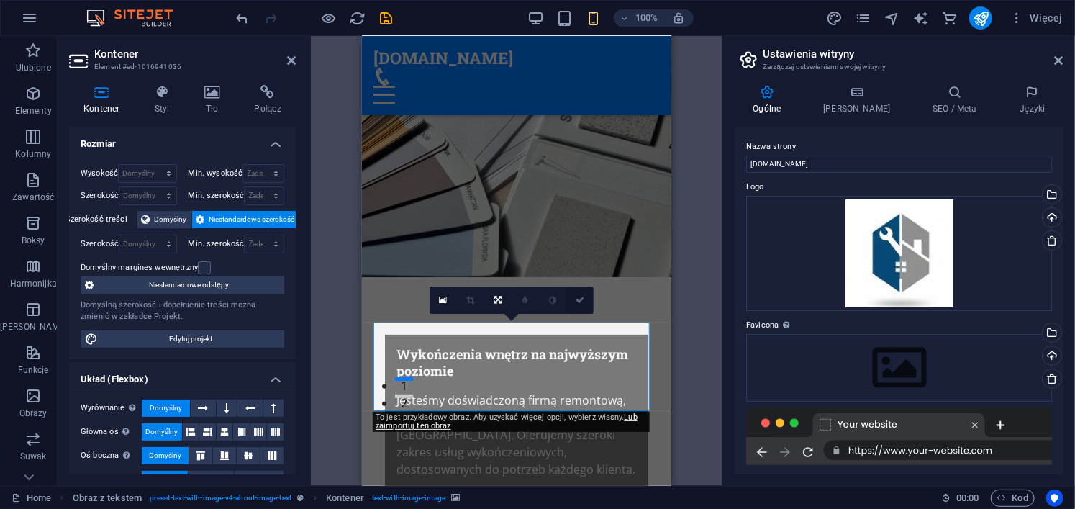
click at [580, 297] on icon at bounding box center [580, 300] width 9 height 9
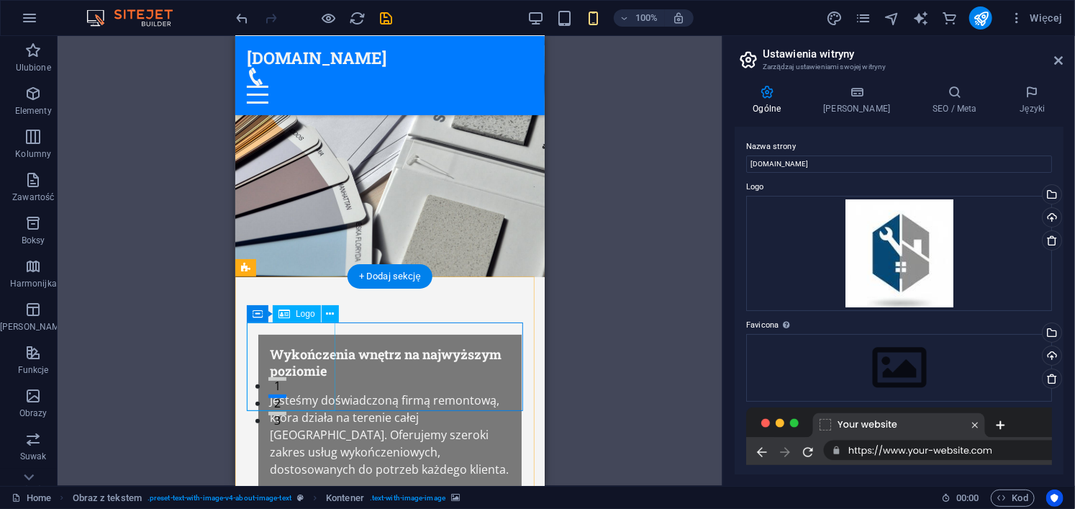
drag, startPoint x: 302, startPoint y: 386, endPoint x: 374, endPoint y: 398, distance: 72.3
drag, startPoint x: 312, startPoint y: 368, endPoint x: 484, endPoint y: 377, distance: 172.2
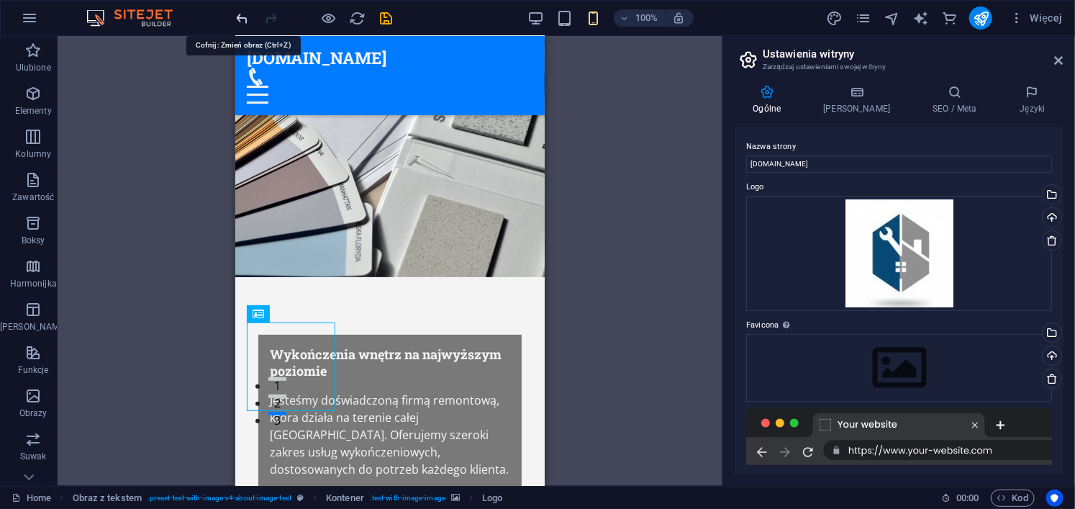
click at [246, 21] on icon "undo" at bounding box center [243, 18] width 17 height 17
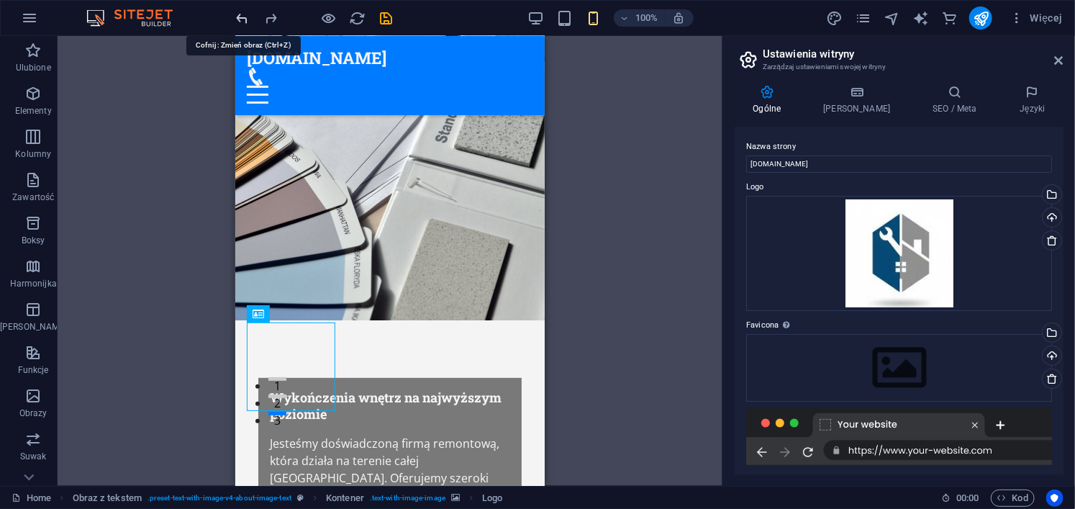
click at [246, 21] on icon "undo" at bounding box center [243, 18] width 17 height 17
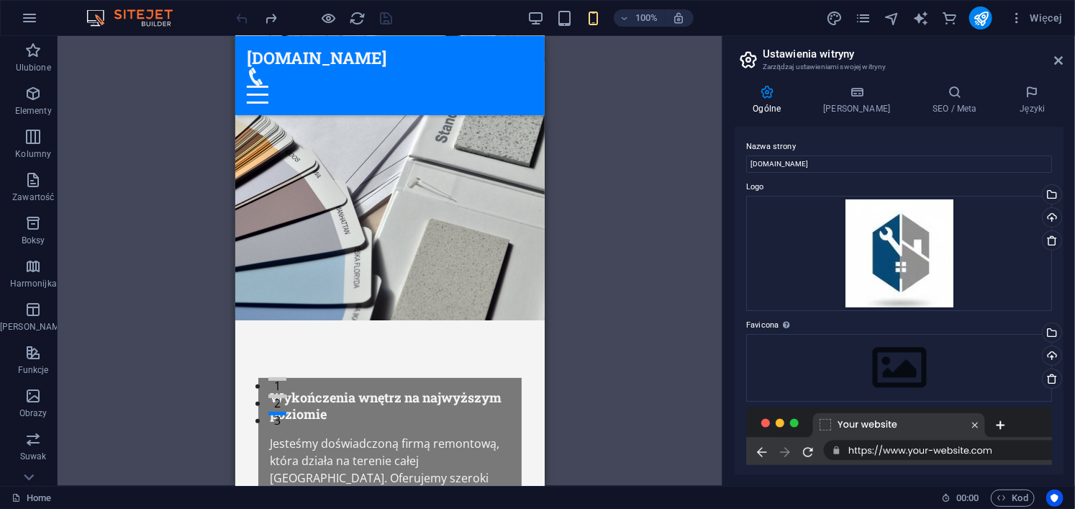
click at [246, 21] on div at bounding box center [314, 17] width 161 height 23
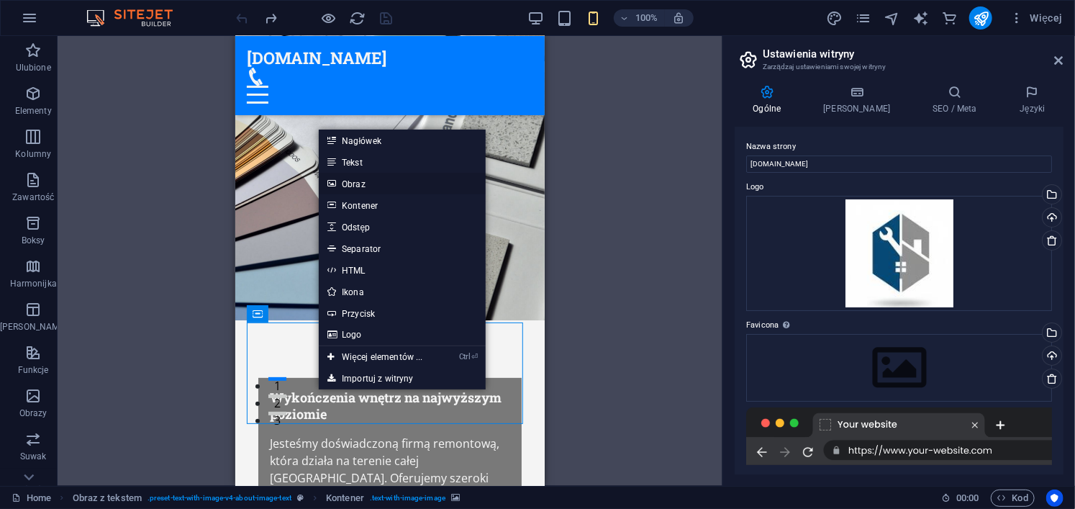
click at [407, 186] on link "Obraz" at bounding box center [402, 184] width 166 height 22
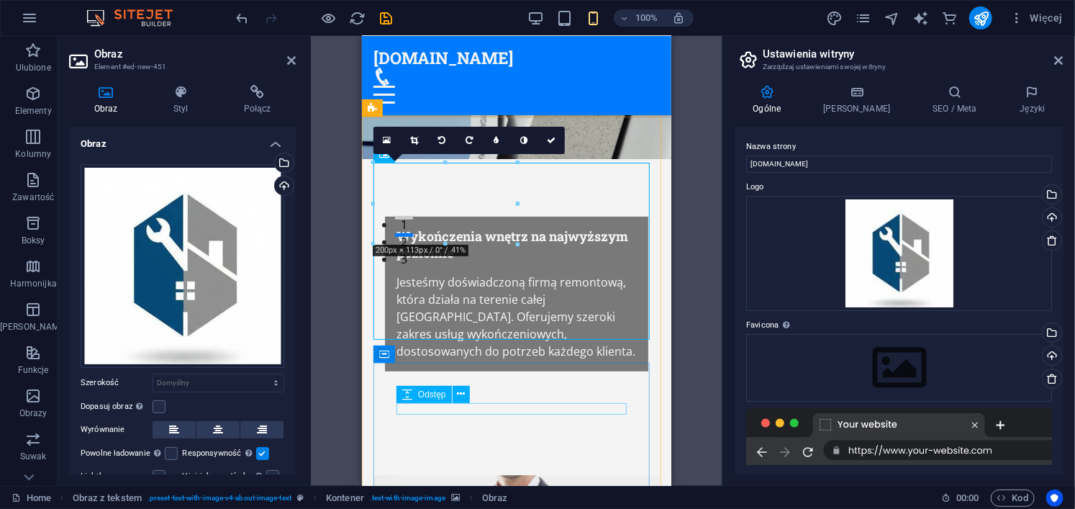
scroll to position [233, 0]
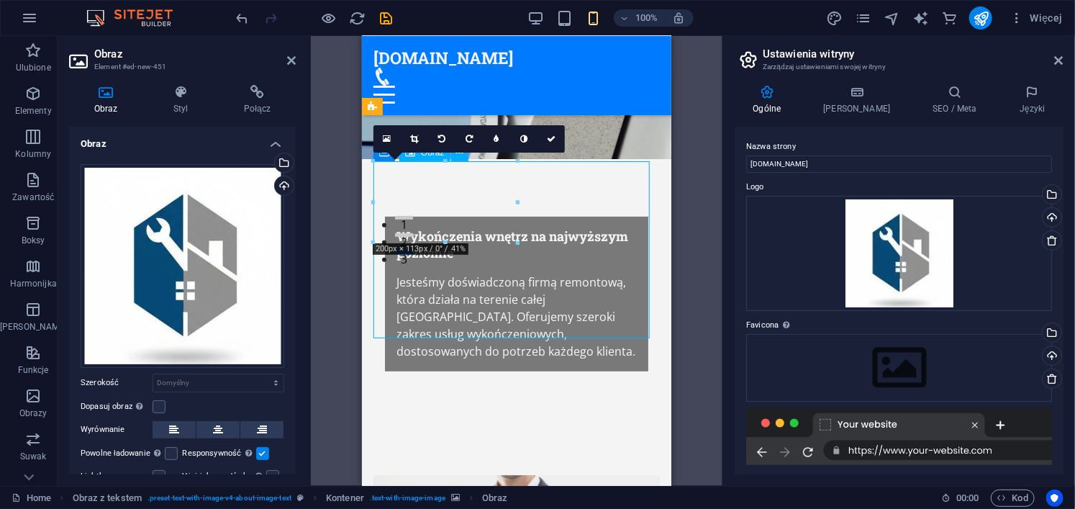
drag, startPoint x: 461, startPoint y: 193, endPoint x: 541, endPoint y: 219, distance: 84.7
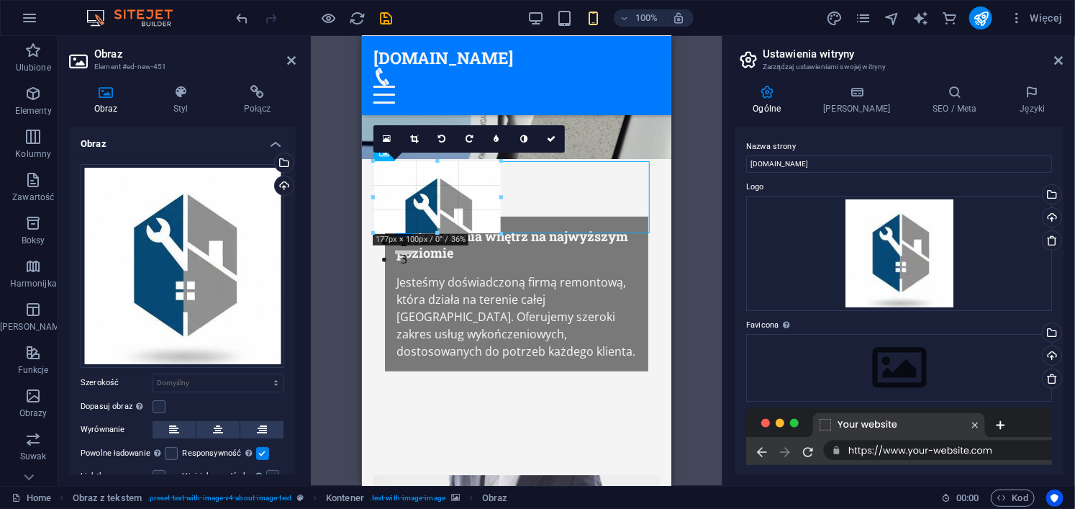
drag, startPoint x: 373, startPoint y: 160, endPoint x: 406, endPoint y: 167, distance: 33.7
type input "177"
select select "px"
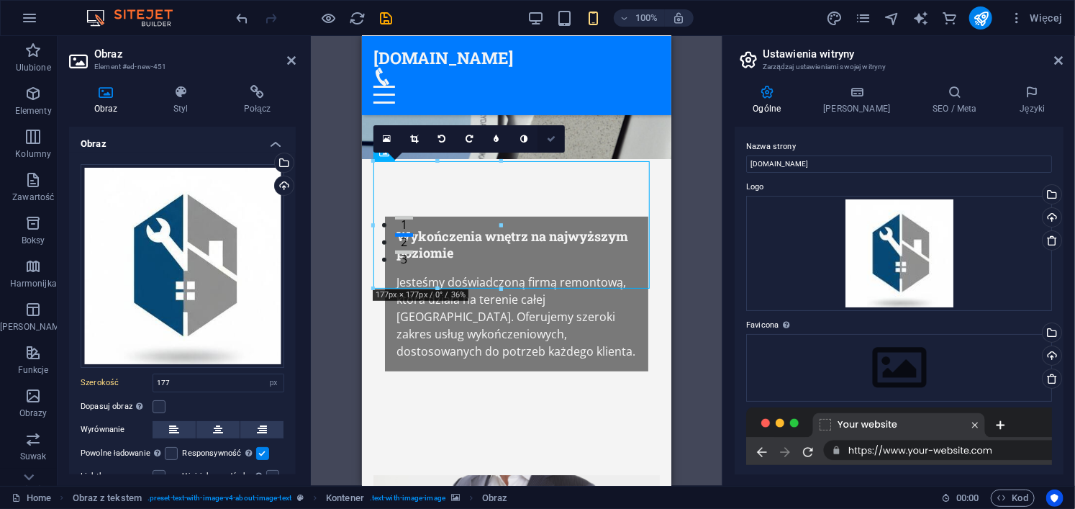
click at [552, 137] on icon at bounding box center [551, 139] width 9 height 9
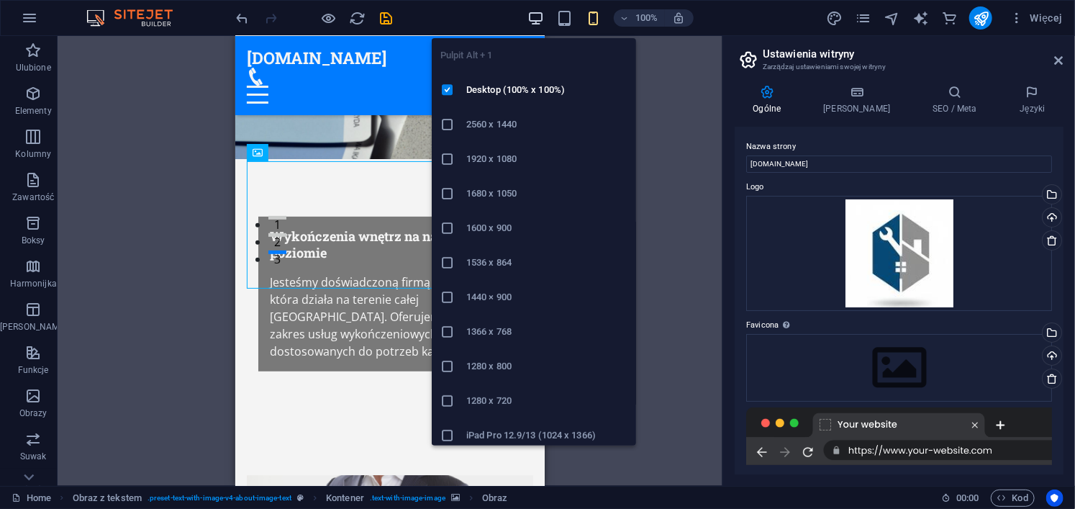
click at [537, 17] on icon "button" at bounding box center [536, 18] width 17 height 17
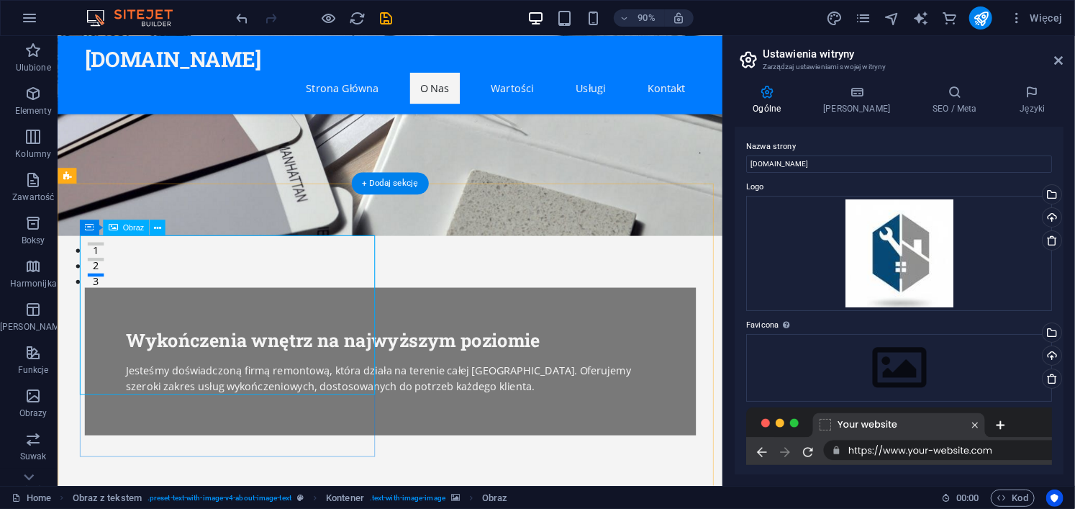
select select "px"
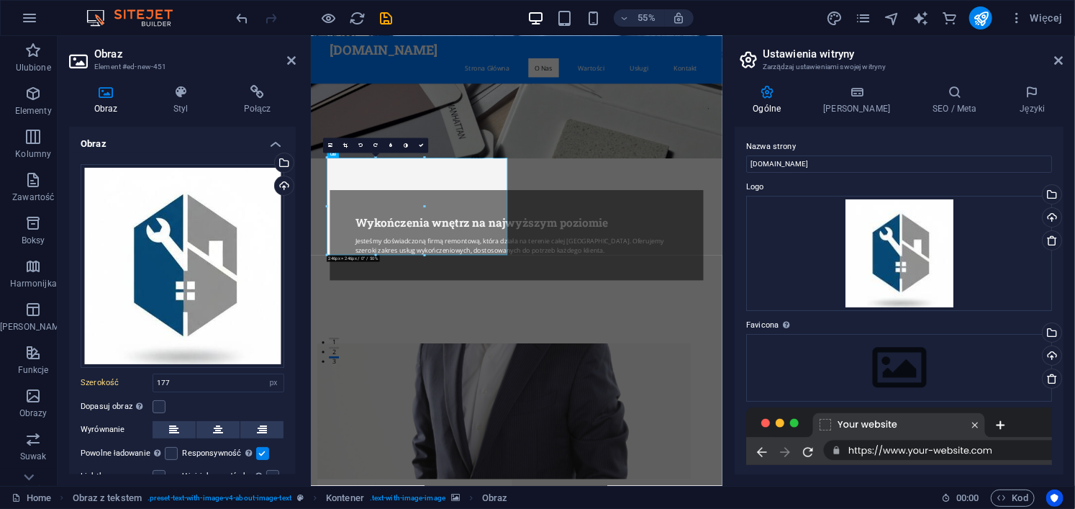
select select "DISABLED_OPTION_VALUE"
drag, startPoint x: 737, startPoint y: 294, endPoint x: 513, endPoint y: 458, distance: 277.5
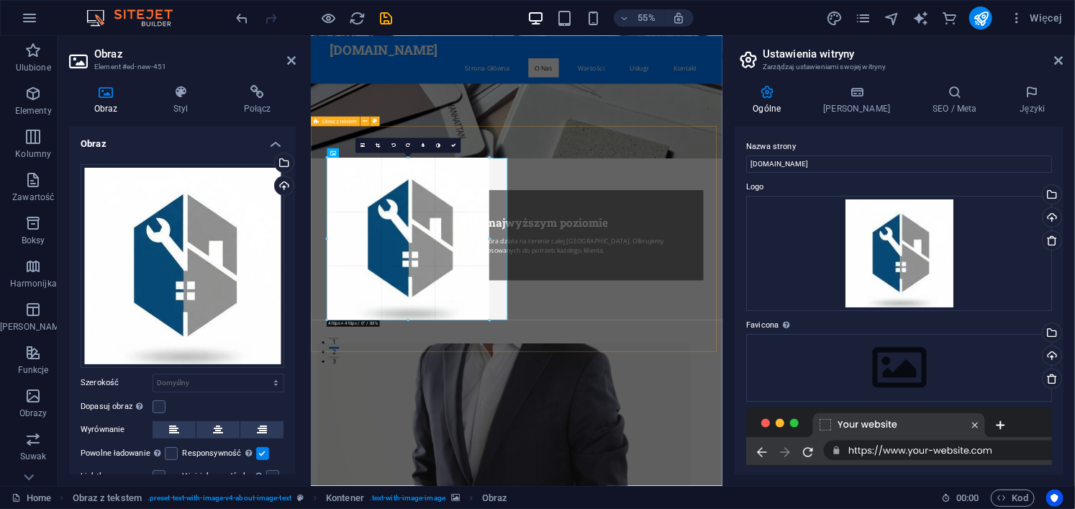
drag, startPoint x: 426, startPoint y: 257, endPoint x: 544, endPoint y: 353, distance: 152.4
type input "410"
select select "px"
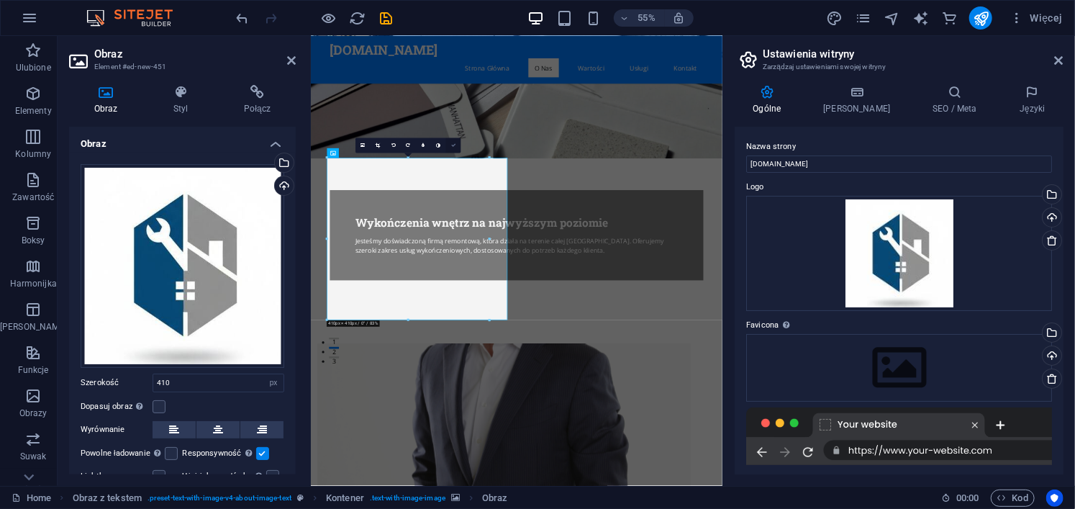
click at [453, 141] on link at bounding box center [453, 145] width 15 height 15
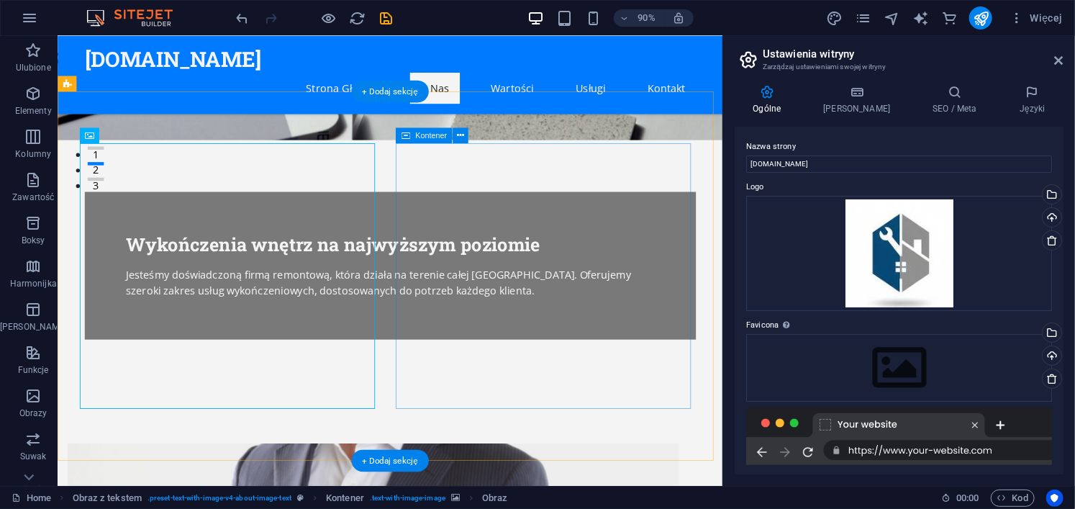
scroll to position [348, 0]
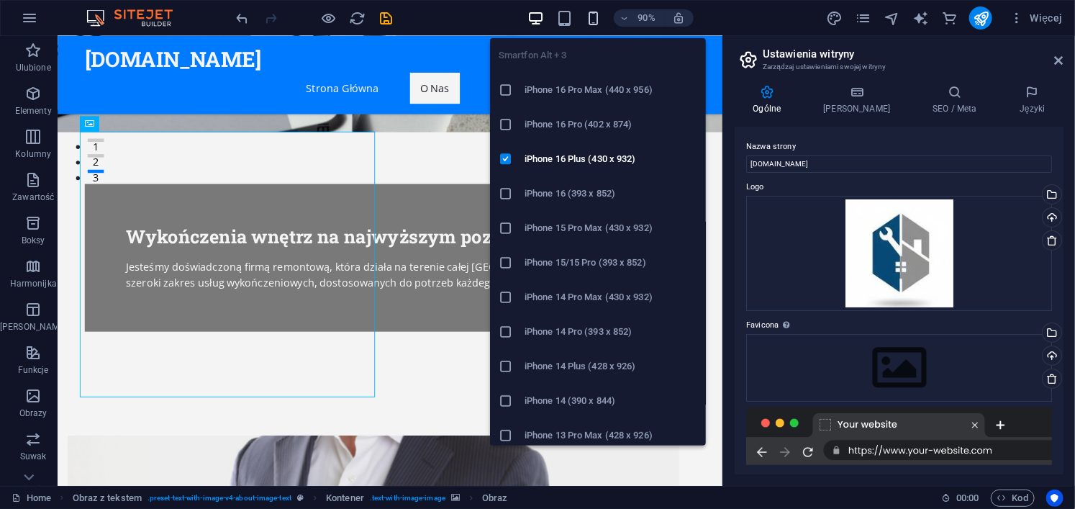
click at [590, 14] on icon "button" at bounding box center [593, 18] width 17 height 17
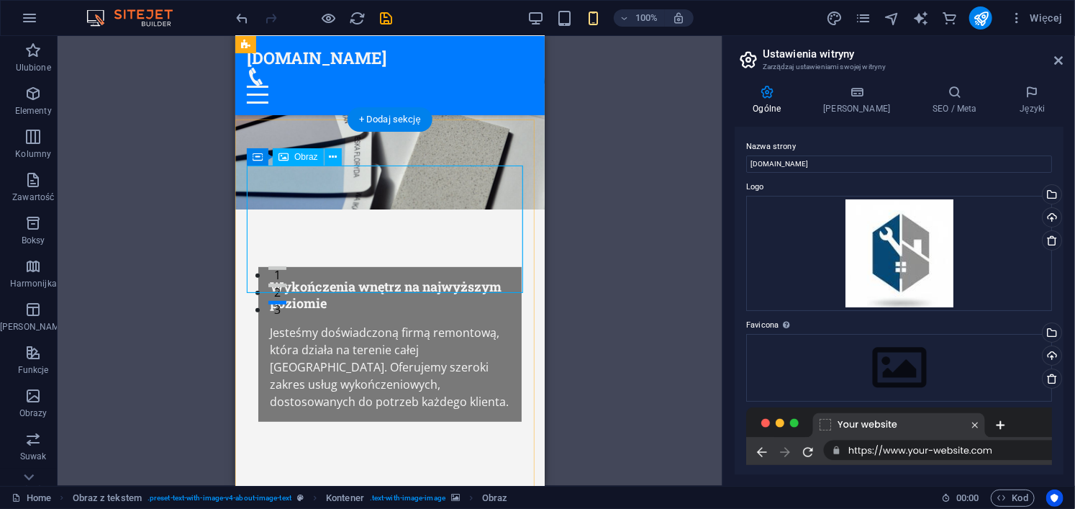
scroll to position [181, 0]
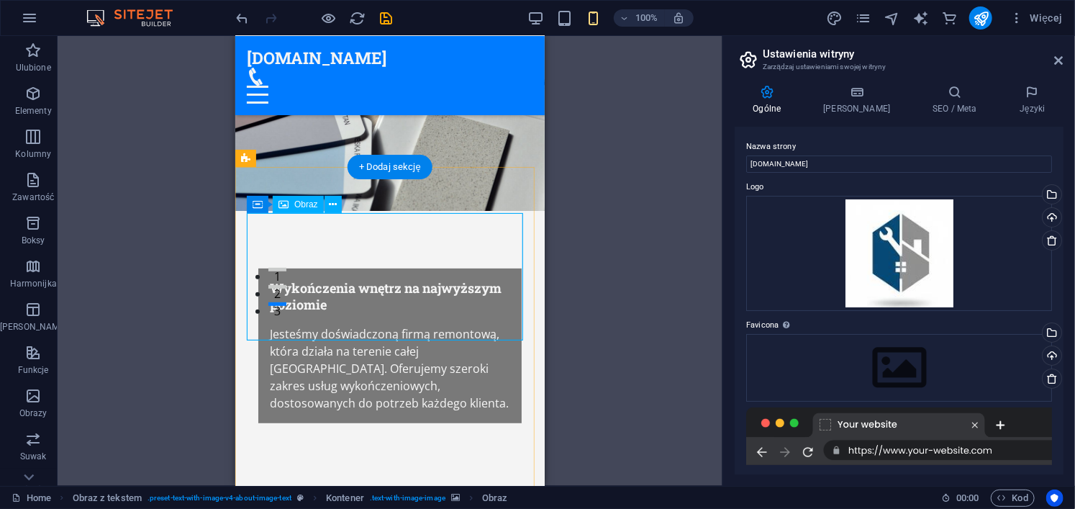
select select "px"
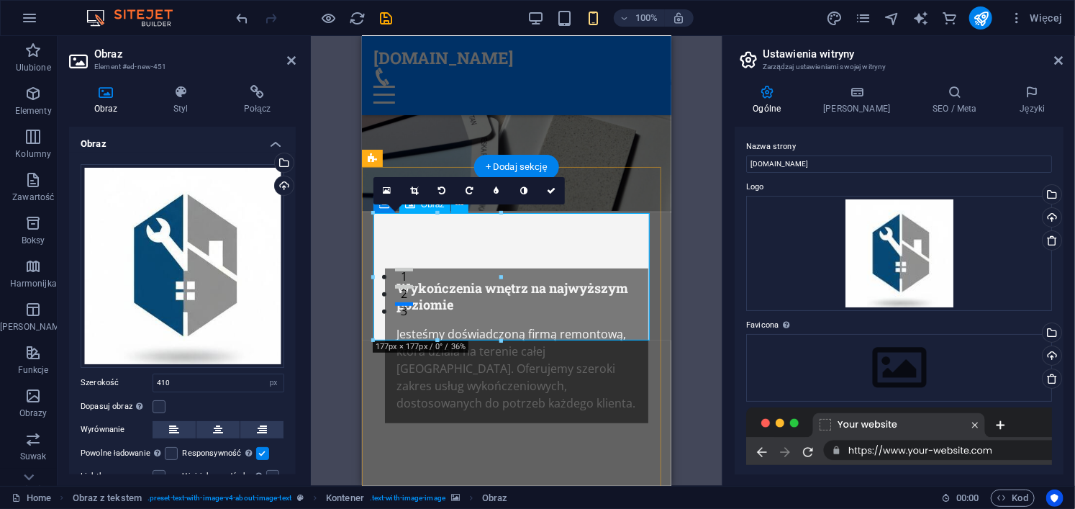
type input "177"
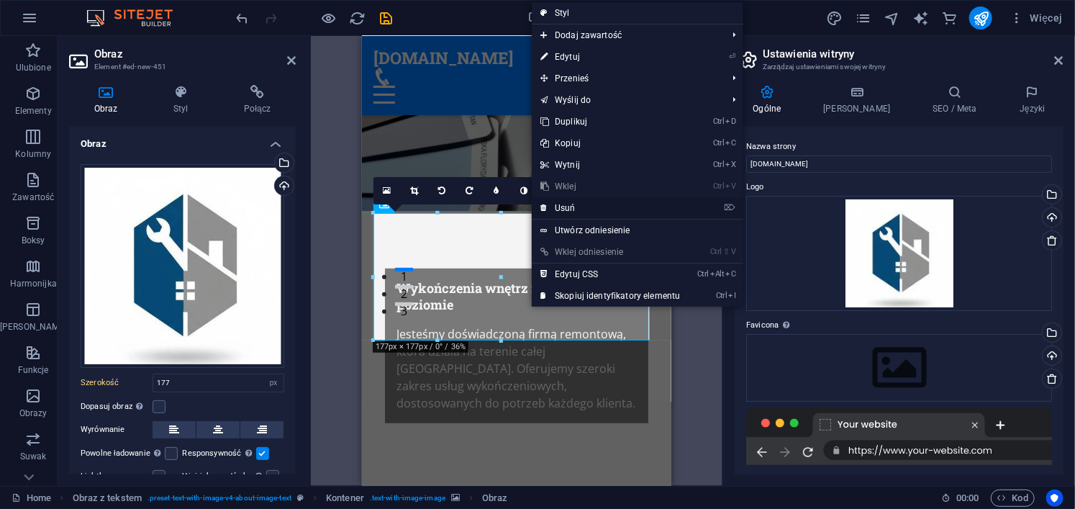
click at [588, 207] on link "⌦ Usuń" at bounding box center [610, 208] width 157 height 22
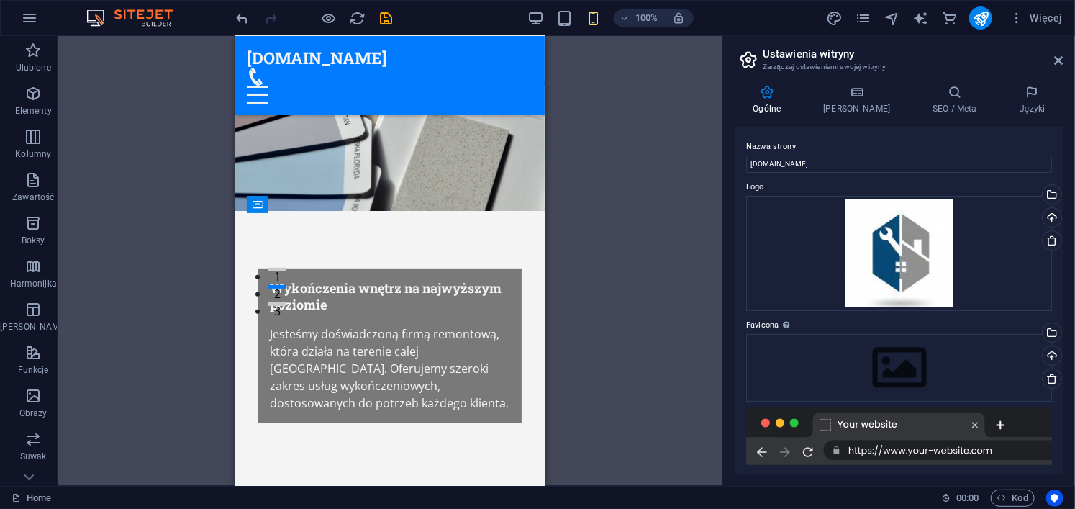
click at [625, 302] on div "Kontener H2 Tekst na tle Kontener Pasek menu Menu Obraz z tekstem Kontener Symb…" at bounding box center [390, 261] width 665 height 450
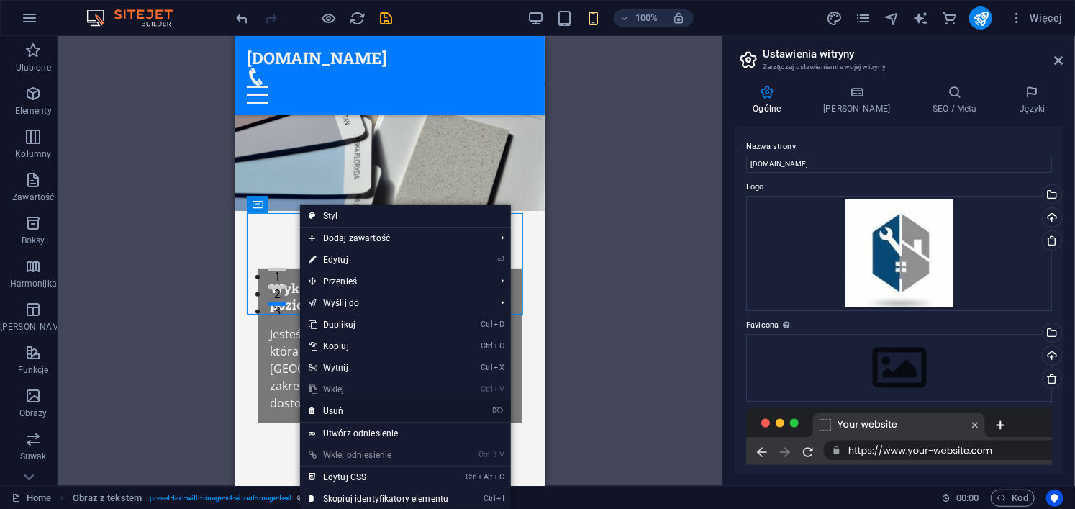
click at [360, 414] on link "⌦ Usuń" at bounding box center [378, 411] width 157 height 22
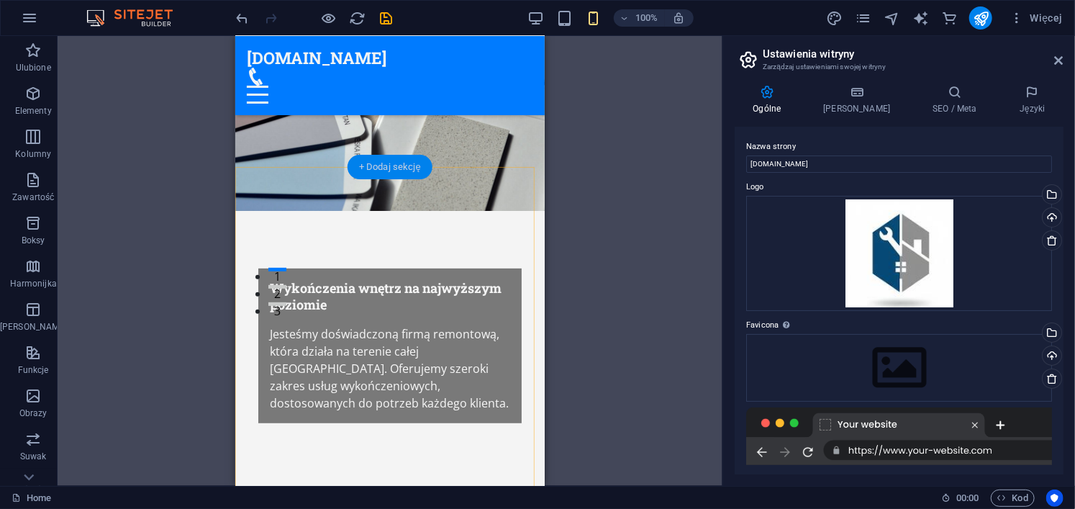
click at [392, 160] on div "+ Dodaj sekcję" at bounding box center [390, 167] width 85 height 24
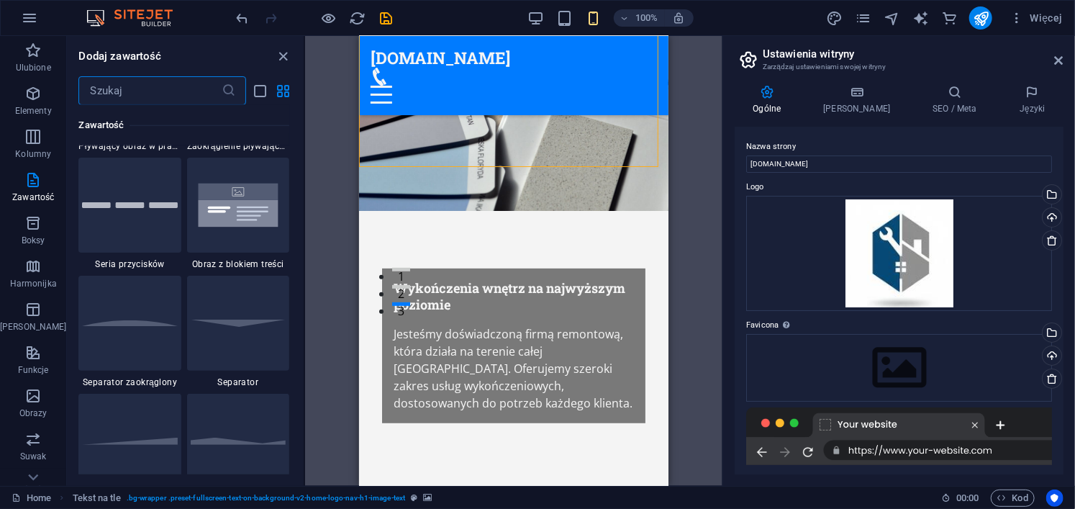
scroll to position [3292, 0]
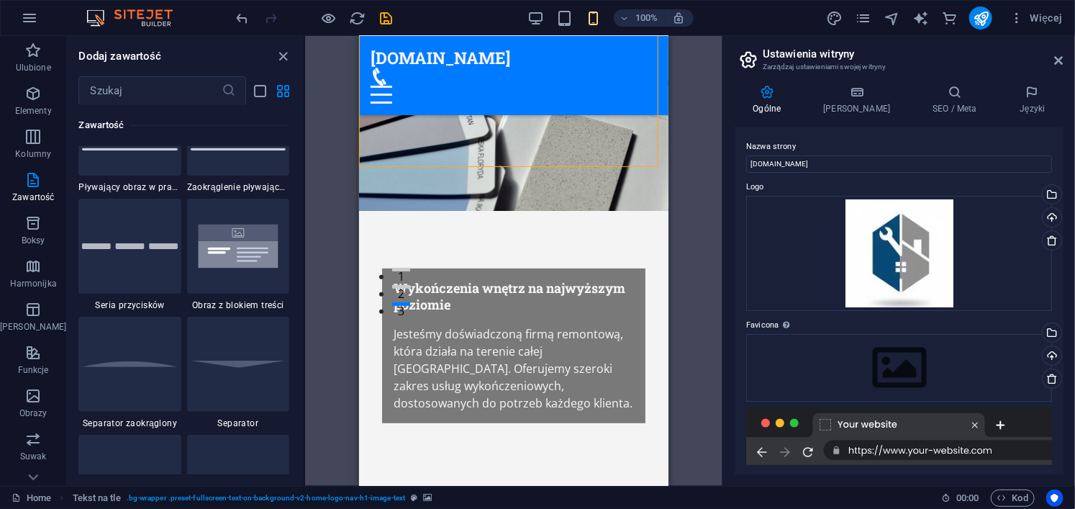
click at [330, 273] on div "Kontener H2 Tekst na tle Kontener Pasek menu Menu Obraz z tekstem Kontener Symb…" at bounding box center [513, 261] width 417 height 450
click at [928, 271] on div "Przeciągnij pliki tutaj, kliknij, aby wybrać pliki lub wybierz pliki z Plików l…" at bounding box center [899, 253] width 306 height 115
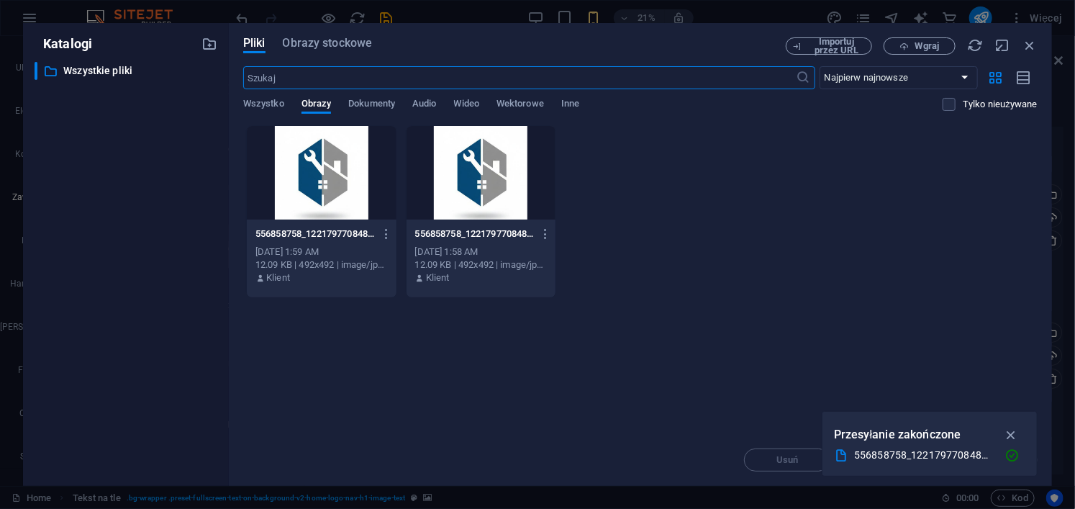
click at [319, 181] on div at bounding box center [322, 173] width 150 height 94
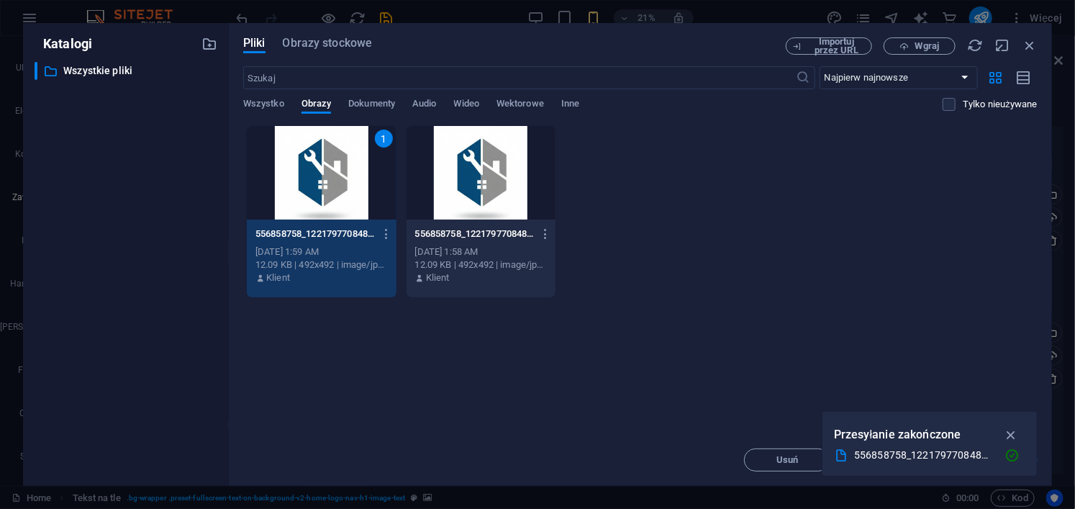
click at [319, 181] on div "1" at bounding box center [322, 173] width 150 height 94
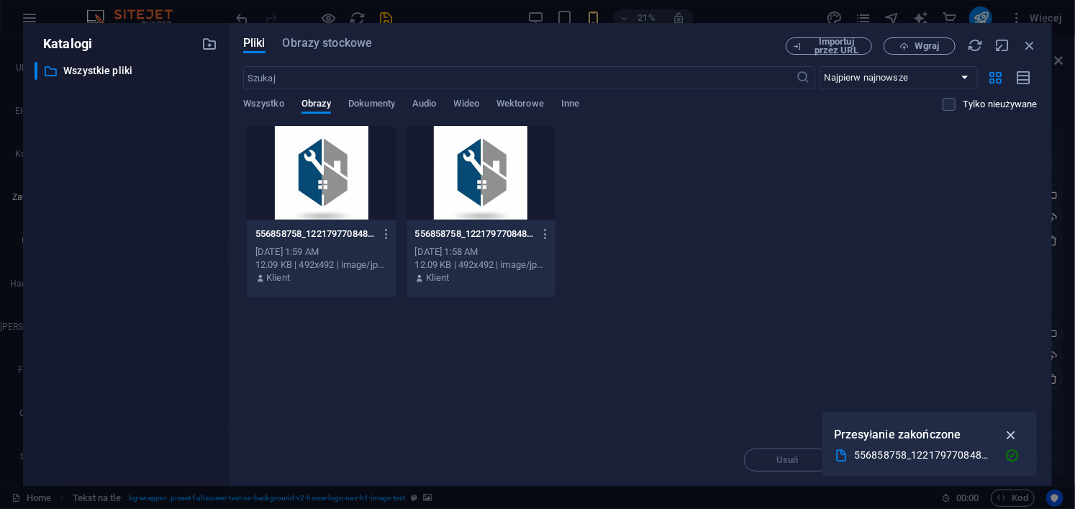
click at [1003, 436] on button "button" at bounding box center [1011, 434] width 28 height 23
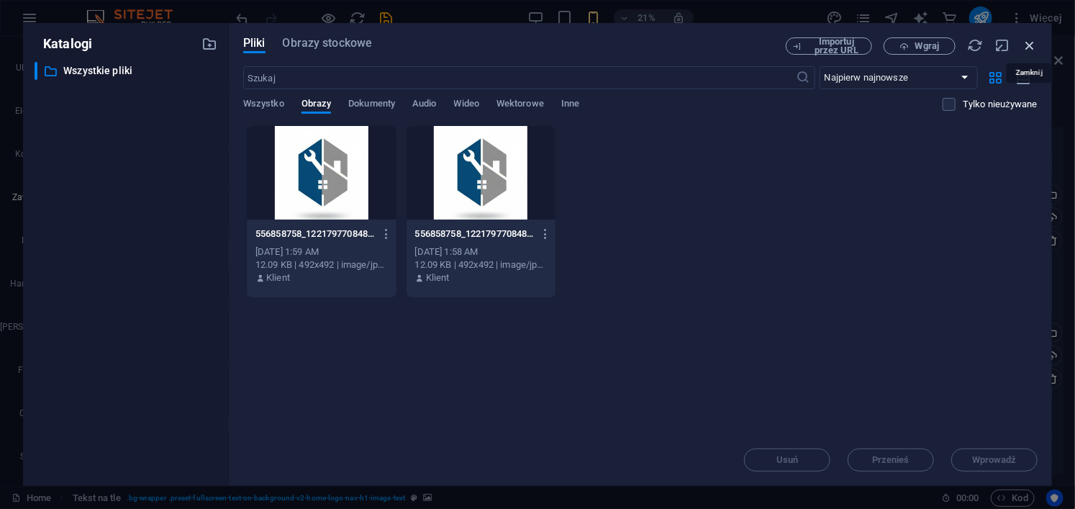
click at [1029, 37] on icon "button" at bounding box center [1030, 45] width 16 height 16
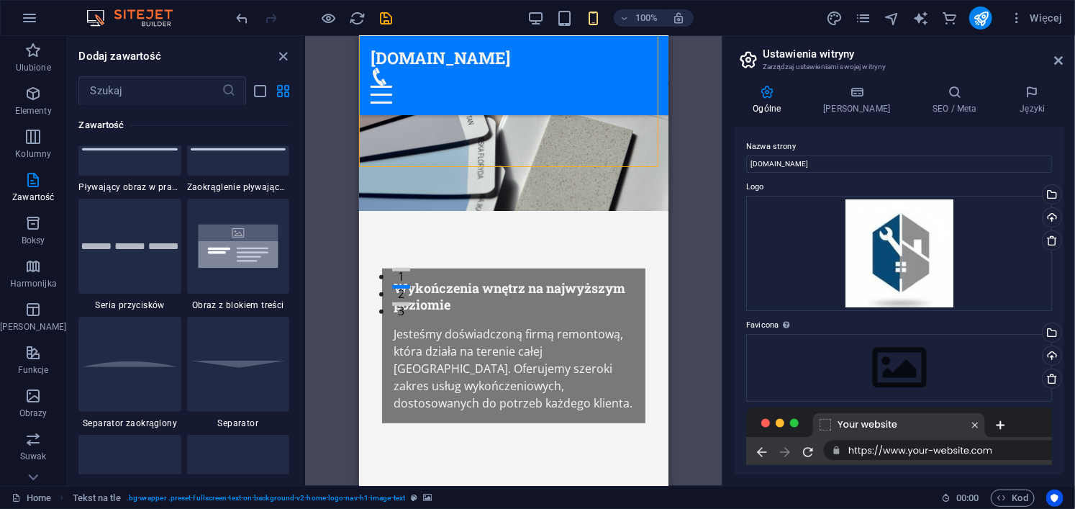
click at [703, 188] on div "Kontener H2 Tekst na tle Kontener Pasek menu Menu Obraz z tekstem Kontener Symb…" at bounding box center [513, 261] width 417 height 450
click at [287, 57] on icon "close panel" at bounding box center [284, 56] width 17 height 17
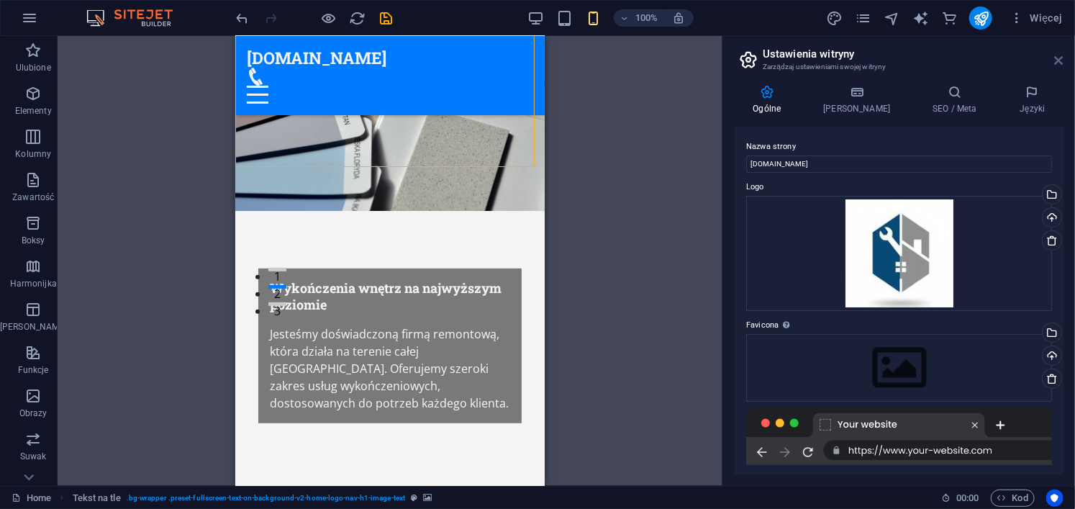
click at [1055, 57] on icon at bounding box center [1059, 61] width 9 height 12
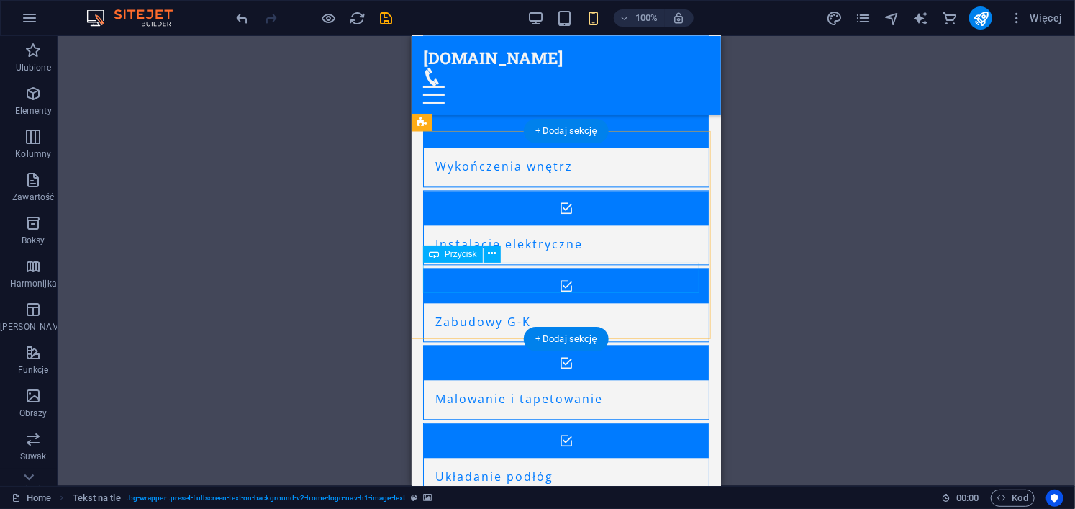
scroll to position [1546, 0]
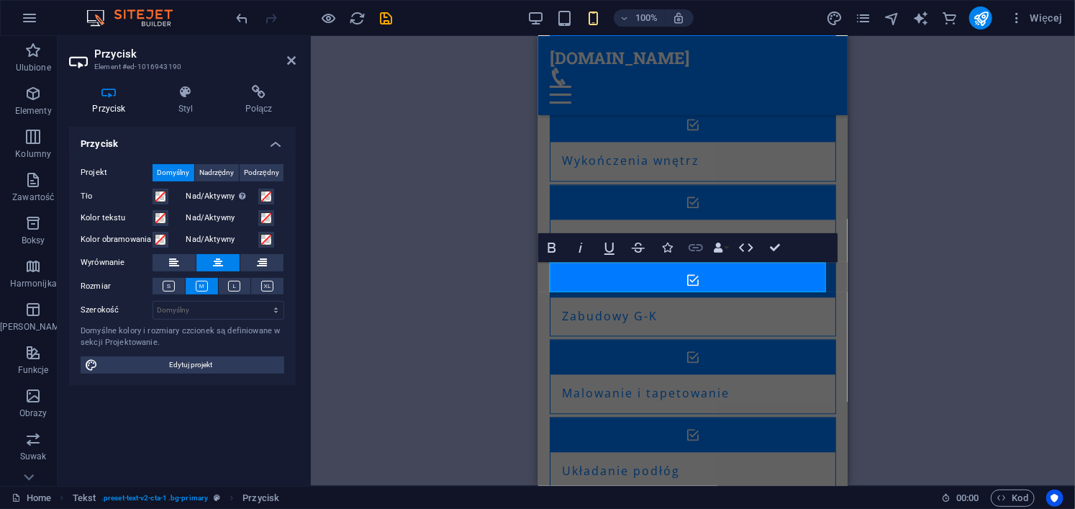
click at [701, 250] on icon "button" at bounding box center [696, 247] width 14 height 7
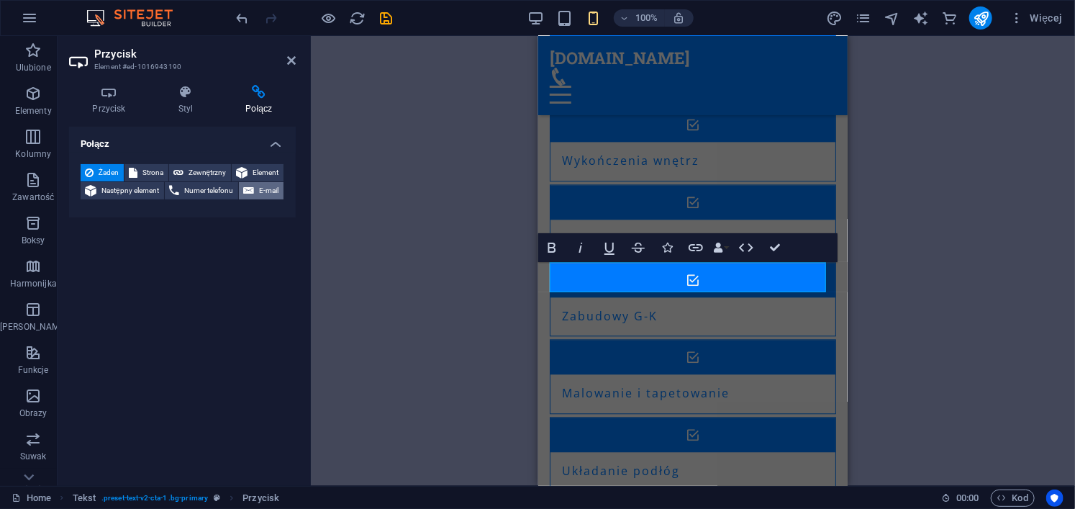
click at [249, 189] on icon at bounding box center [248, 190] width 11 height 17
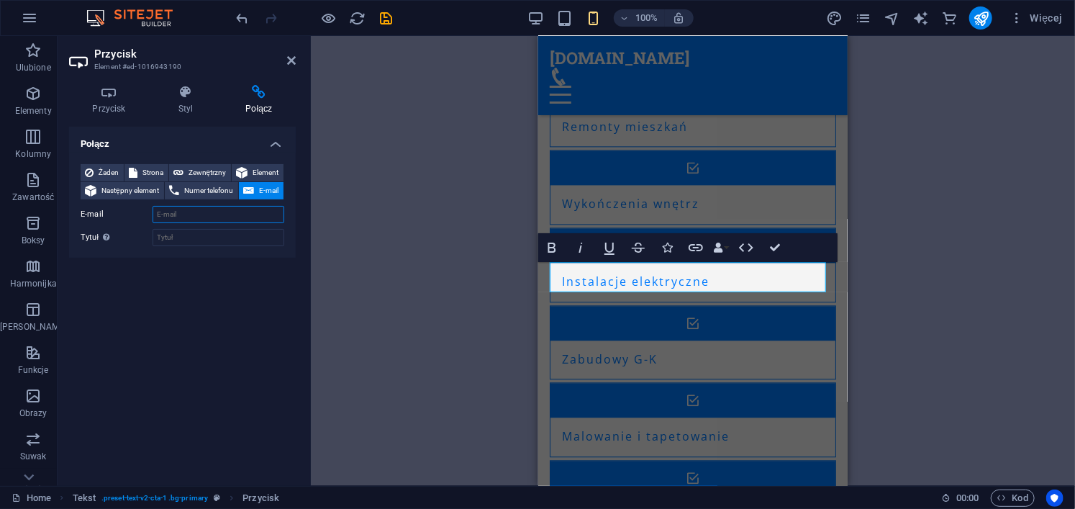
click at [201, 212] on input "E-mail" at bounding box center [219, 214] width 132 height 17
type input "[EMAIL_ADDRESS][DOMAIN_NAME]"
click at [212, 325] on div "Połącz Żaden Strona Zewnętrzny Element Następny element Numer telefonu E-mail S…" at bounding box center [182, 301] width 227 height 348
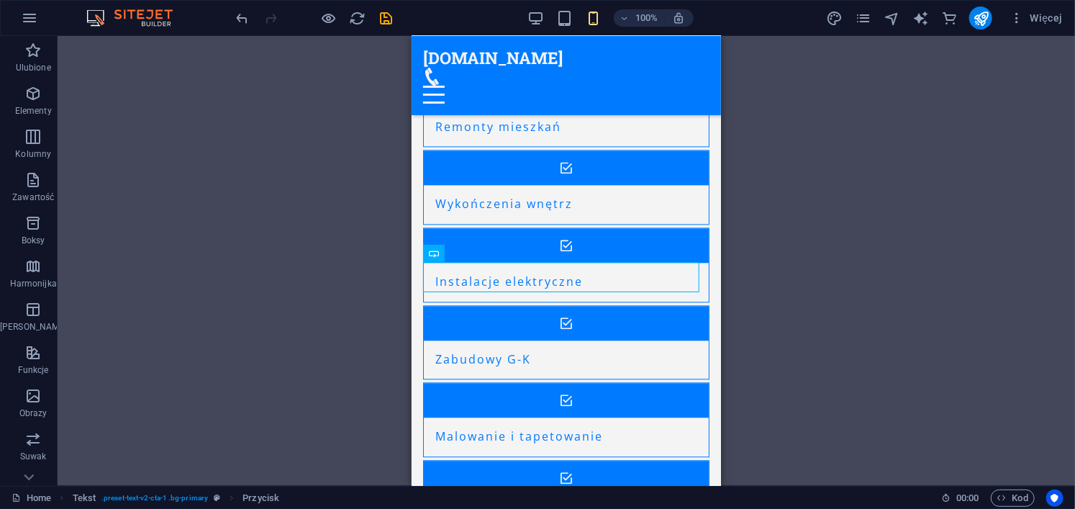
click at [787, 293] on div "H2 Tekst na tle Kontener Pasek menu Menu Obraz z tekstem Kontener Symbol zastęp…" at bounding box center [567, 261] width 1018 height 450
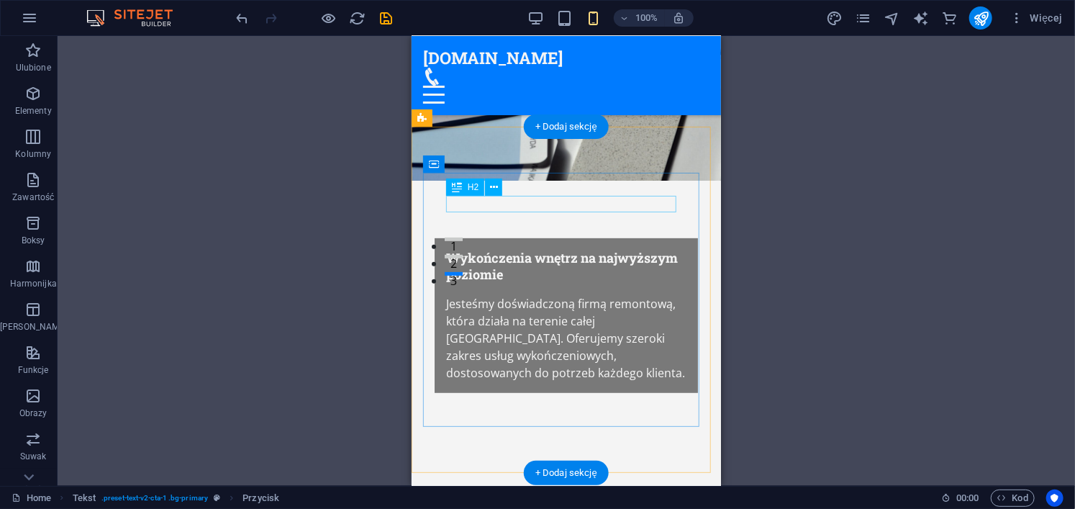
scroll to position [199, 0]
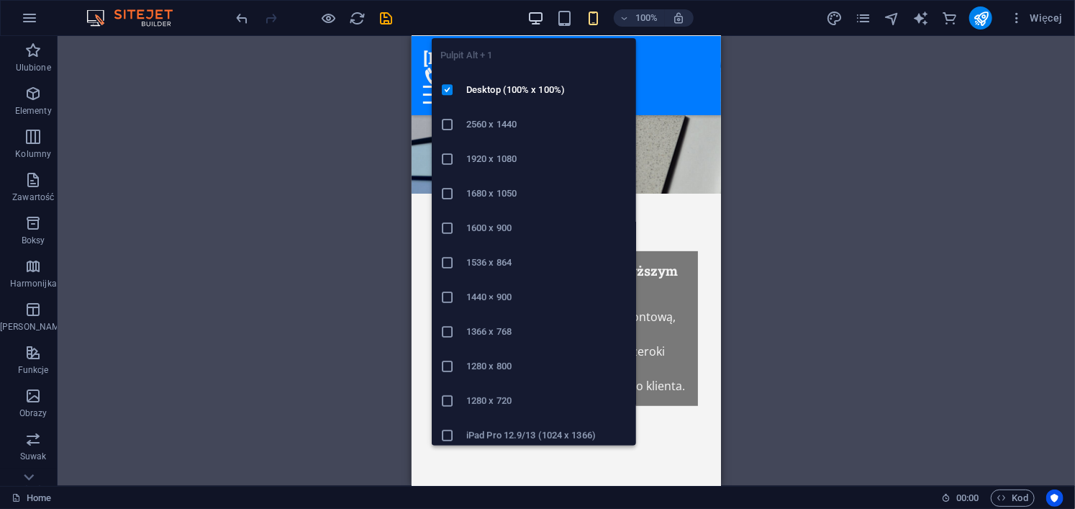
click at [535, 15] on icon "button" at bounding box center [536, 18] width 17 height 17
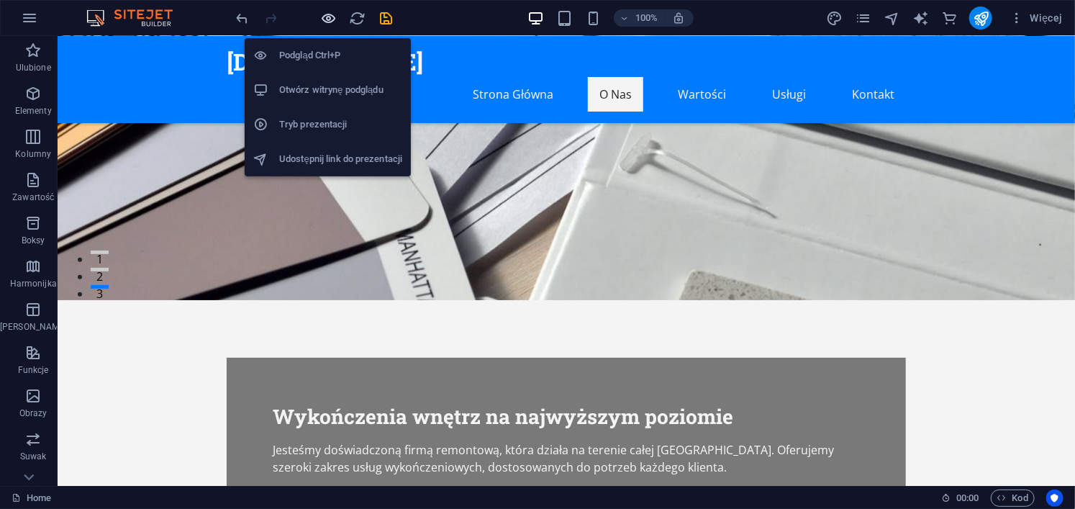
click at [324, 20] on icon "button" at bounding box center [329, 18] width 17 height 17
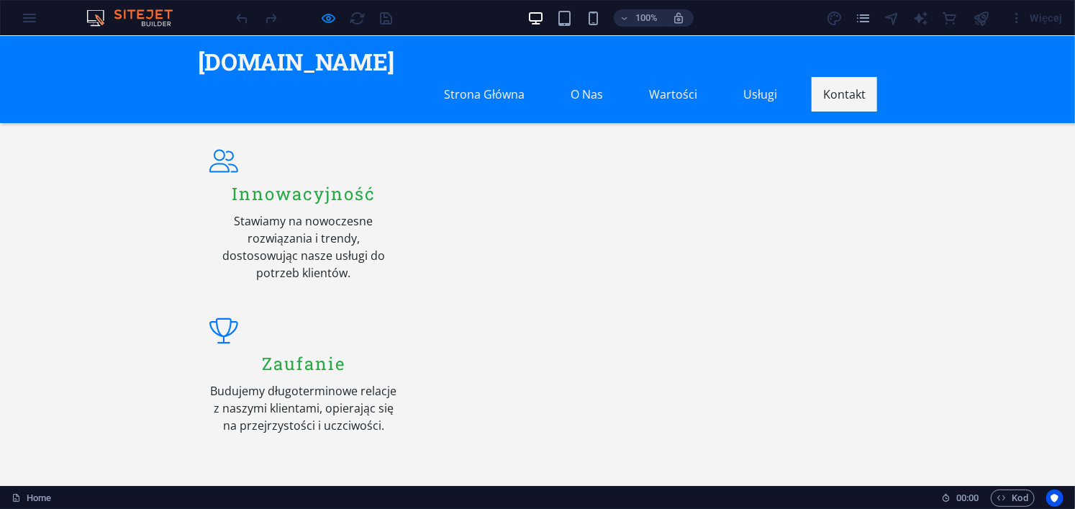
scroll to position [1205, 0]
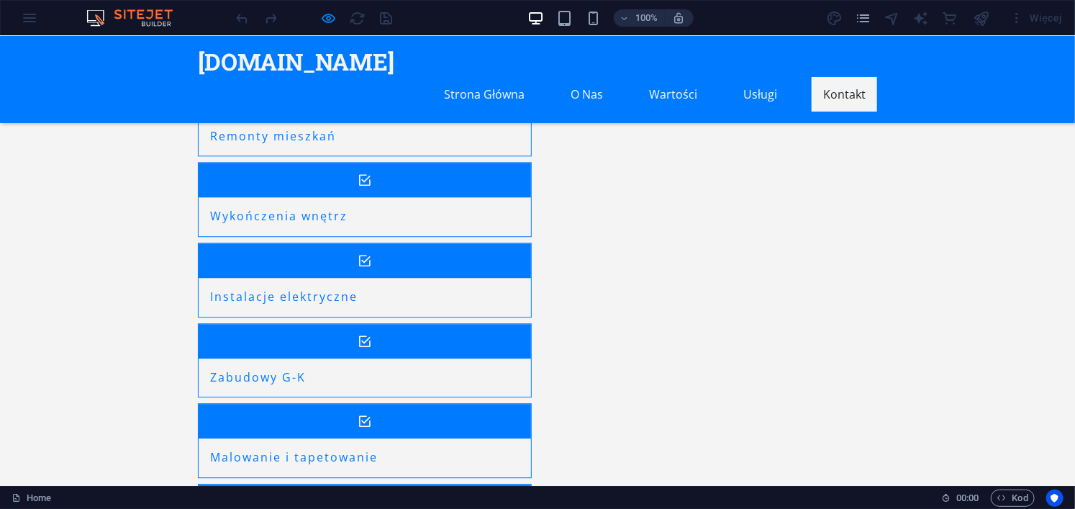
scroll to position [1733, 0]
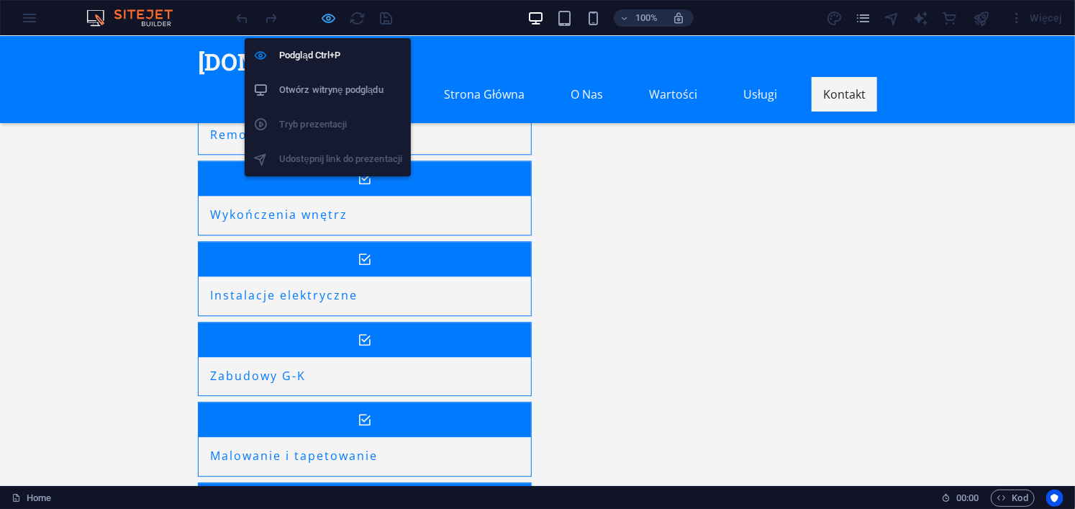
click at [327, 15] on icon "button" at bounding box center [329, 18] width 17 height 17
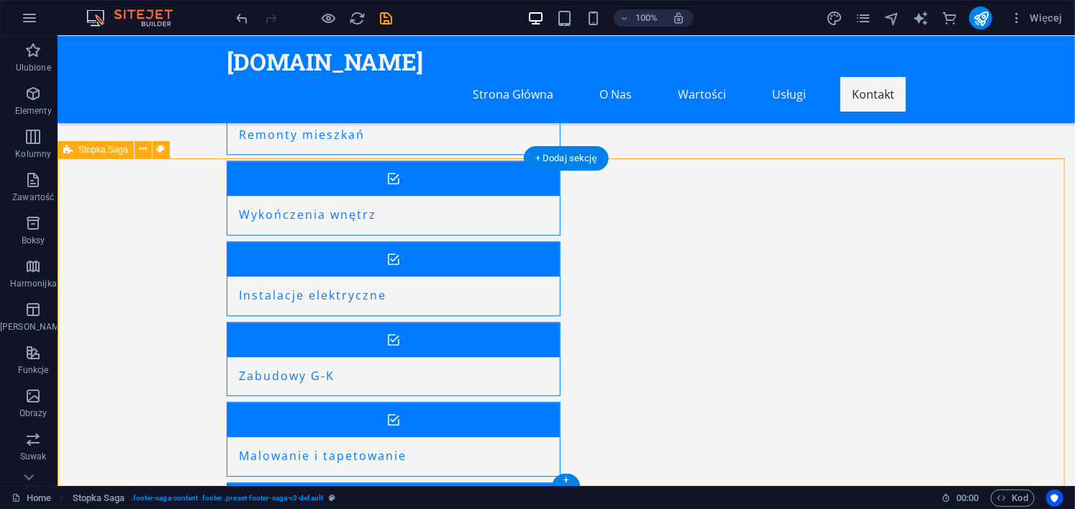
scroll to position [1734, 0]
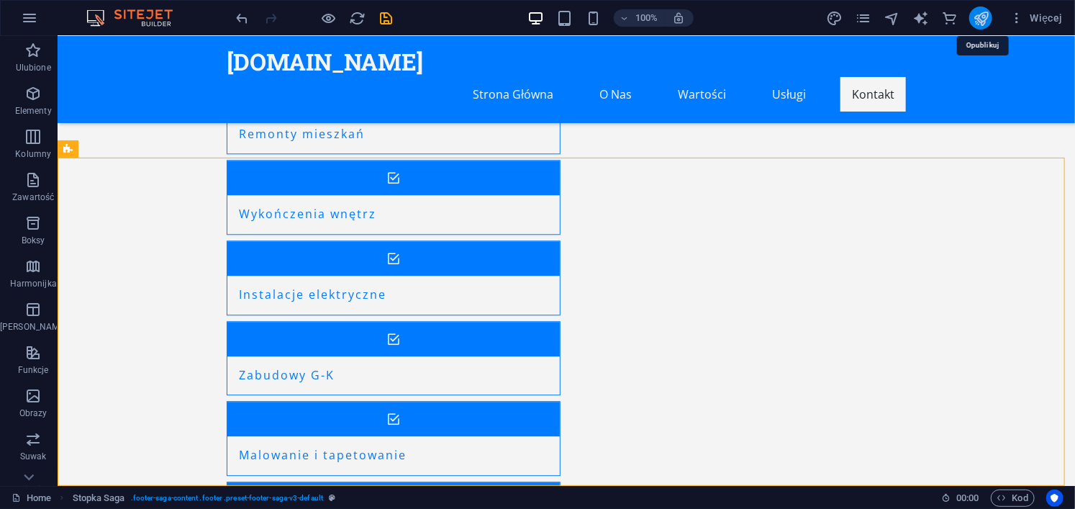
click at [985, 15] on icon "publish" at bounding box center [981, 18] width 17 height 17
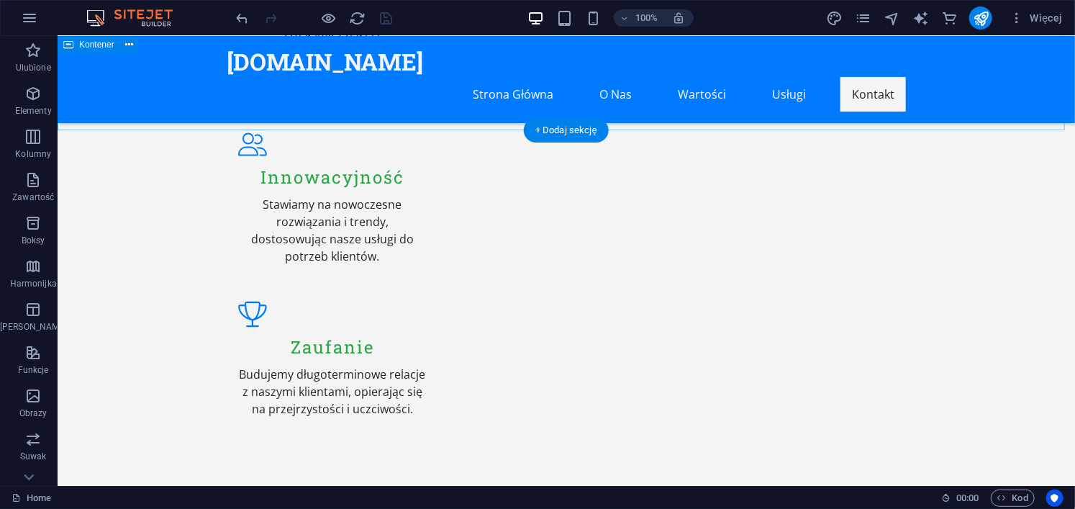
scroll to position [1219, 0]
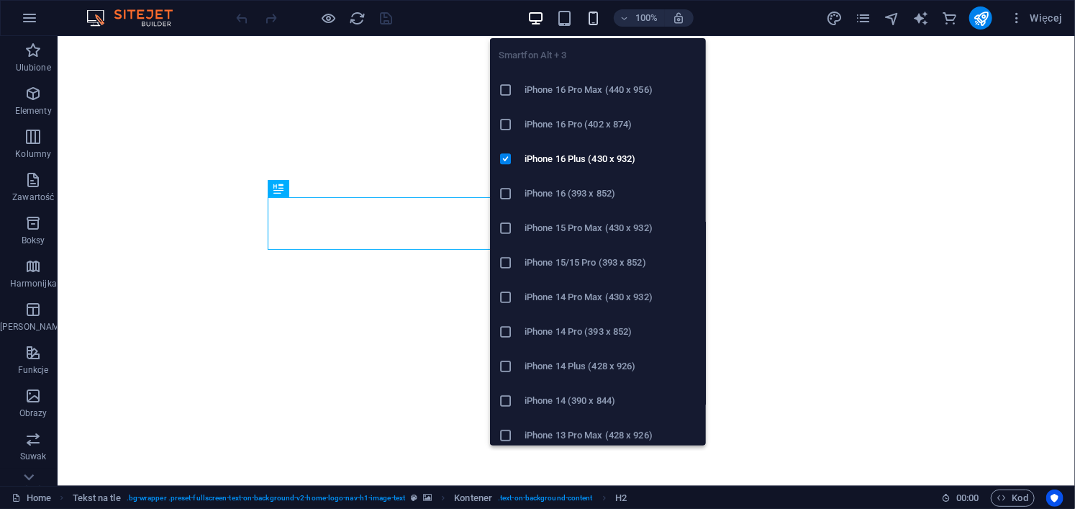
click at [592, 10] on icon "button" at bounding box center [593, 18] width 17 height 17
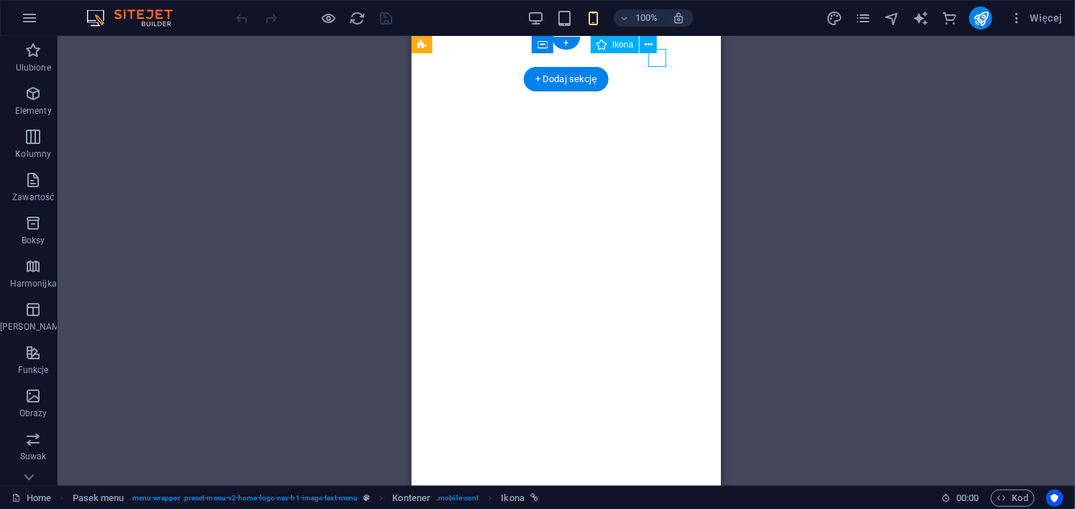
select select "xMidYMid"
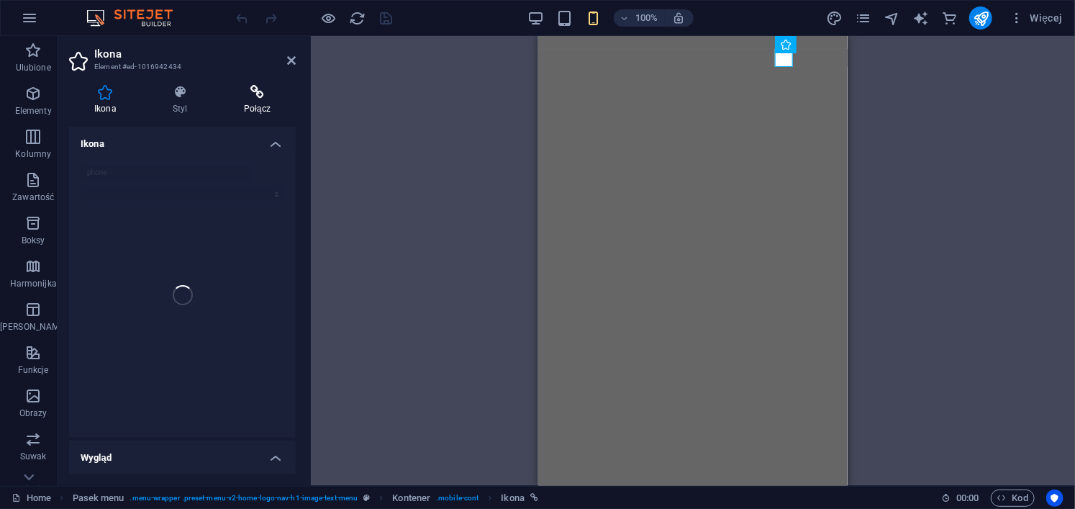
click at [266, 95] on icon at bounding box center [257, 92] width 77 height 14
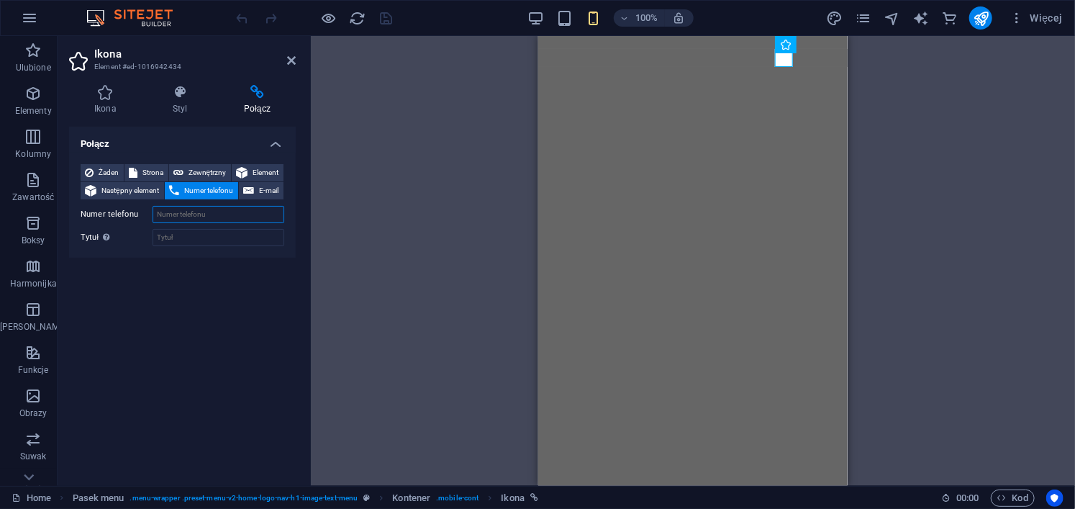
click at [198, 217] on input "Numer telefonu" at bounding box center [219, 214] width 132 height 17
type input "455408598"
click at [224, 266] on div "Połącz Żaden Strona Zewnętrzny Element Następny element Numer telefonu E-mail S…" at bounding box center [182, 301] width 227 height 348
click at [289, 58] on icon at bounding box center [291, 61] width 9 height 12
click at [291, 58] on icon at bounding box center [291, 61] width 9 height 12
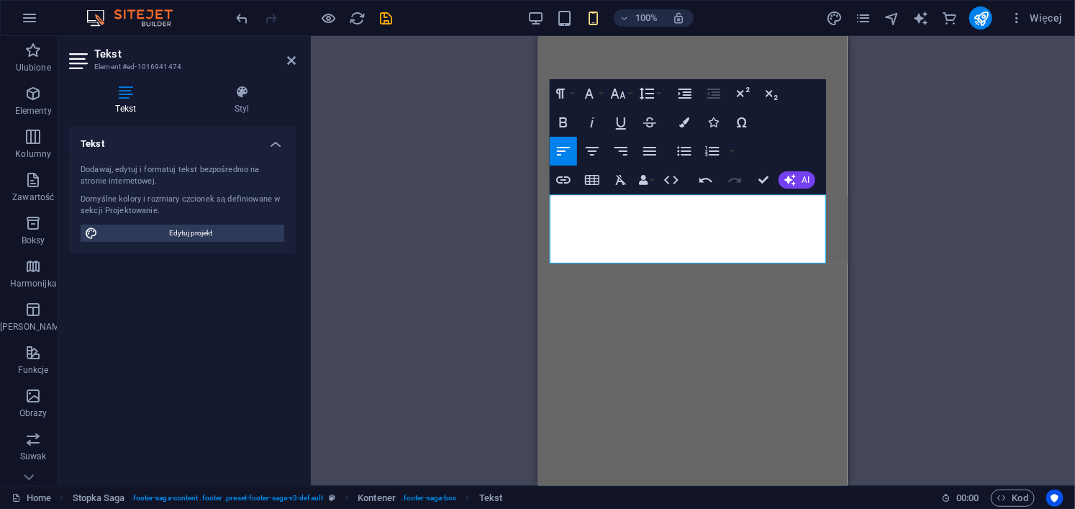
click at [977, 336] on div "H2 Tekst na tle Kontener [PERSON_NAME] menu Menu HTML Kontener Ikona Logo Tekst…" at bounding box center [693, 261] width 764 height 450
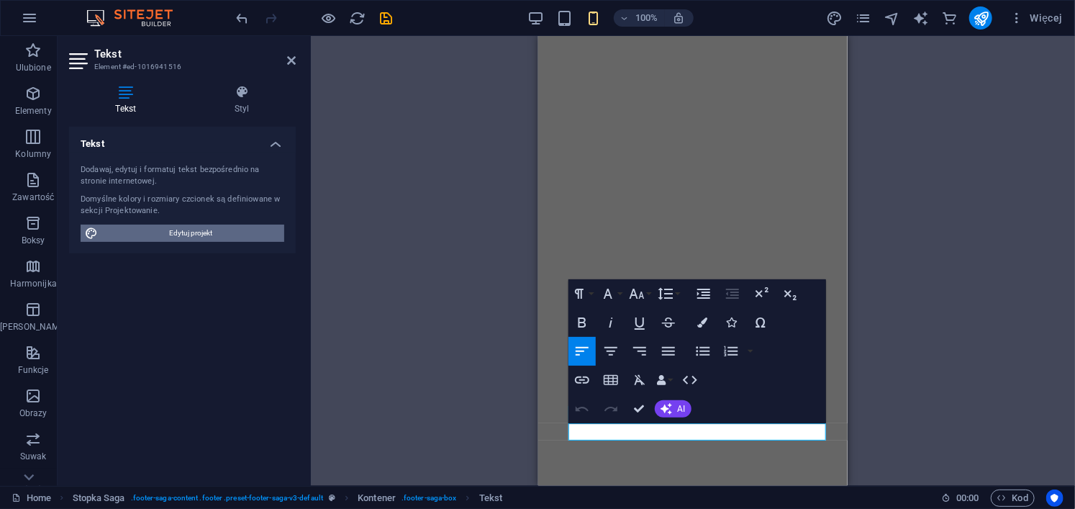
click at [206, 232] on span "Edytuj projekt" at bounding box center [191, 233] width 178 height 17
select select "px"
select select "200"
select select "px"
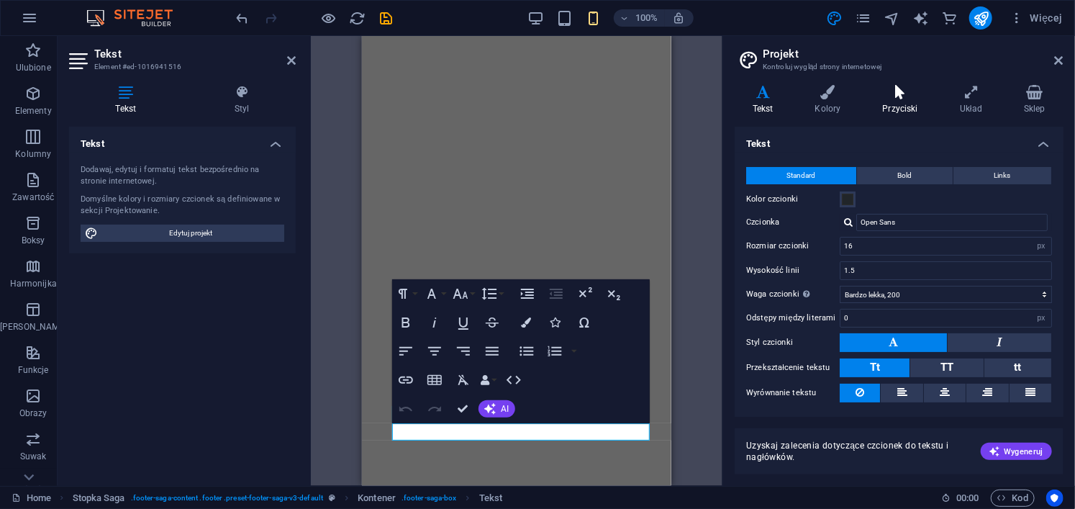
click at [912, 103] on h4 "Przyciski" at bounding box center [903, 100] width 77 height 30
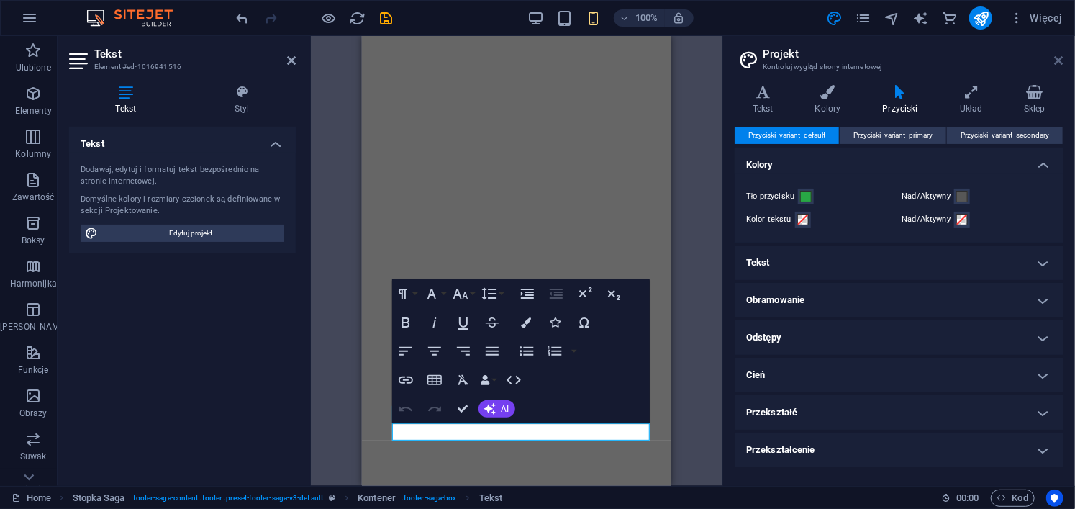
click at [1062, 61] on icon at bounding box center [1059, 61] width 9 height 12
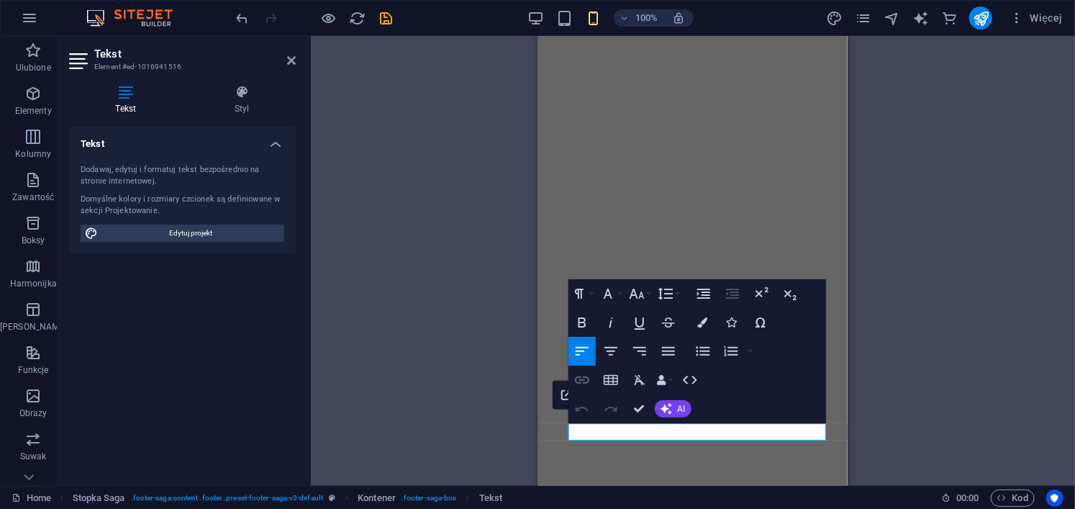
click at [587, 376] on icon "button" at bounding box center [582, 379] width 14 height 7
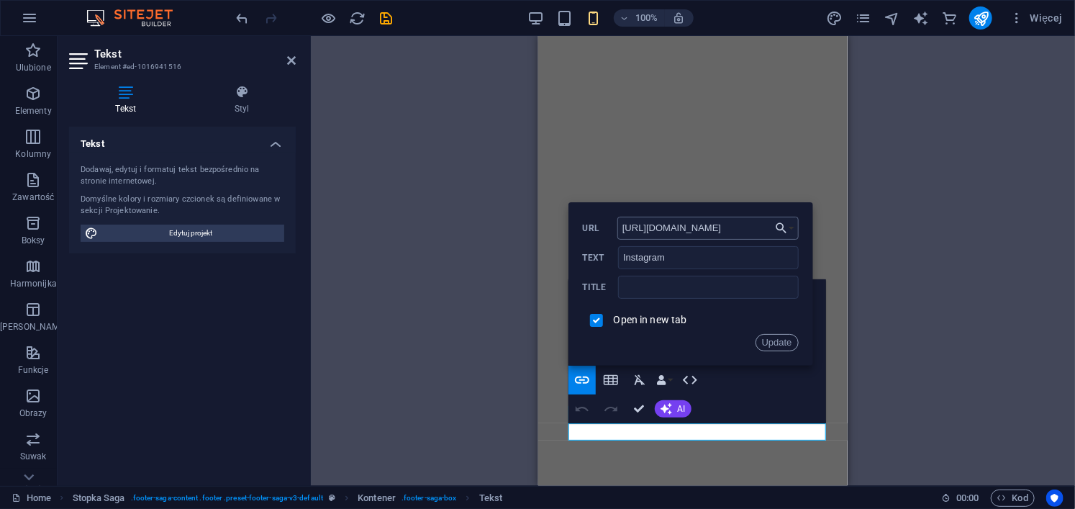
click at [750, 224] on input "[URL][DOMAIN_NAME]" at bounding box center [707, 228] width 181 height 23
type input "[URL][DOMAIN_NAME]"
click at [779, 339] on button "Update" at bounding box center [777, 342] width 43 height 17
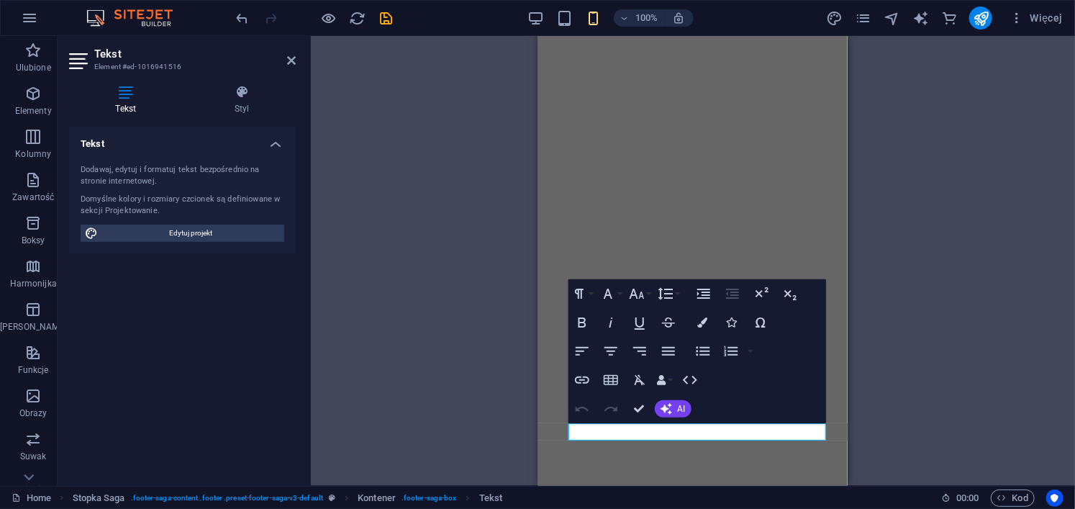
scroll to position [0, 0]
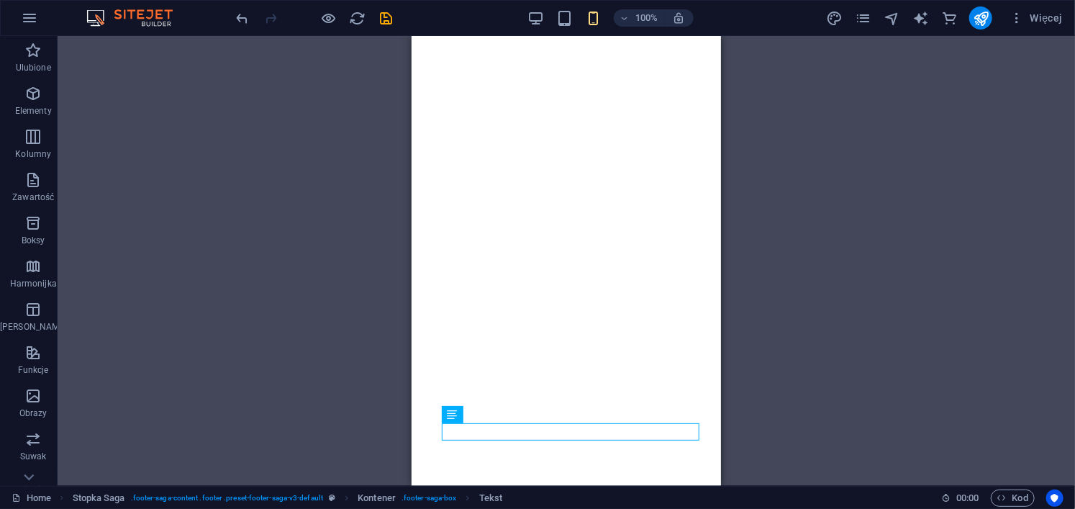
click at [896, 369] on div "H2 Tekst na tle Kontener [PERSON_NAME] menu Menu HTML Kontener Ikona Logo Tekst…" at bounding box center [567, 261] width 1018 height 450
click at [369, 402] on div "H2 Tekst na tle Kontener [PERSON_NAME] menu Menu HTML Kontener Ikona Logo Tekst…" at bounding box center [567, 261] width 1018 height 450
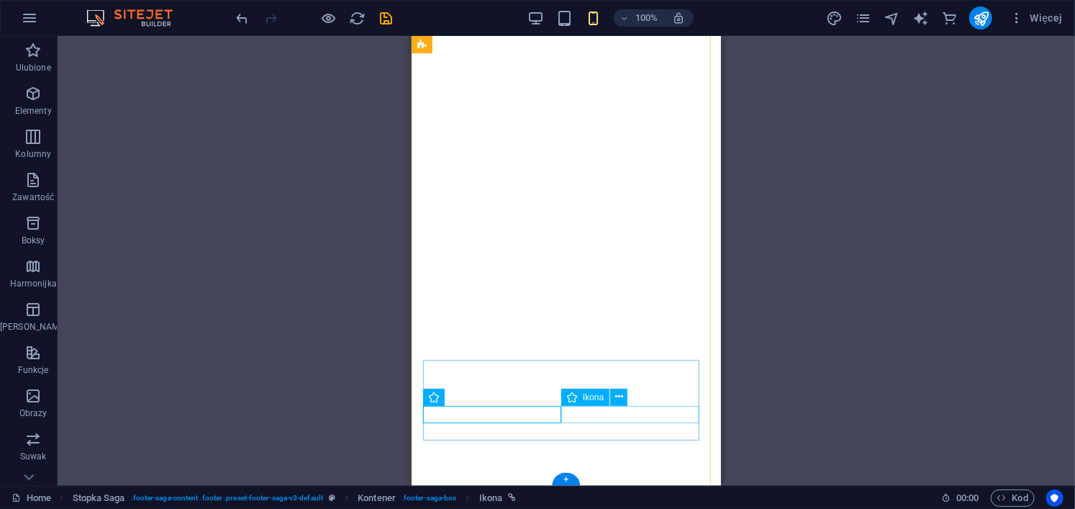
select select "xMidYMid"
select select "px"
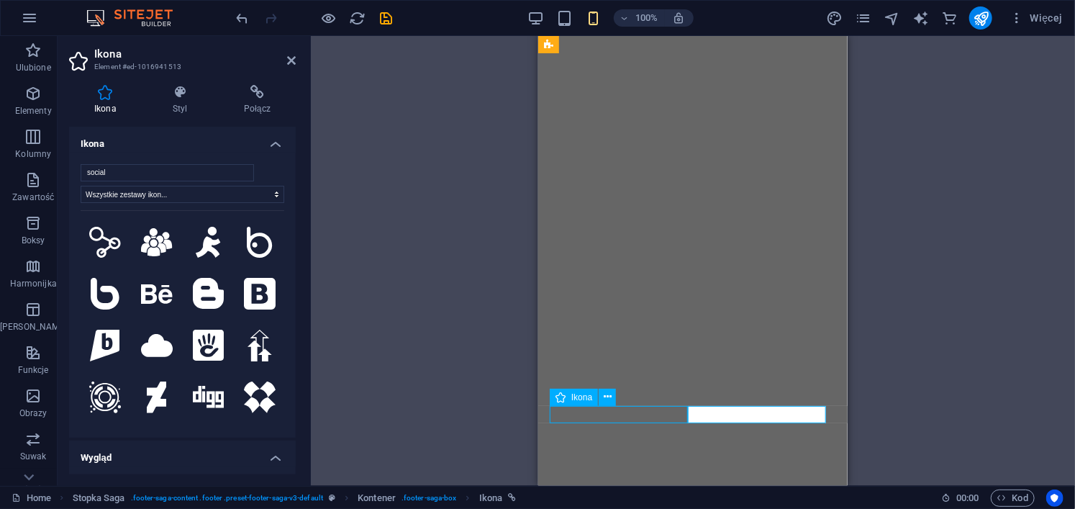
select select "xMidYMid"
select select "px"
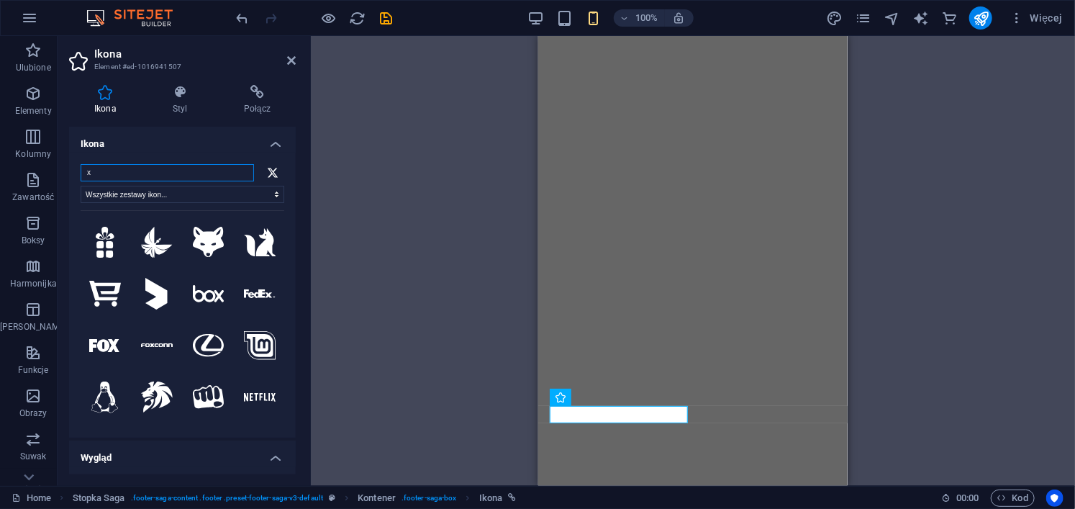
click at [131, 180] on input "x" at bounding box center [167, 172] width 173 height 17
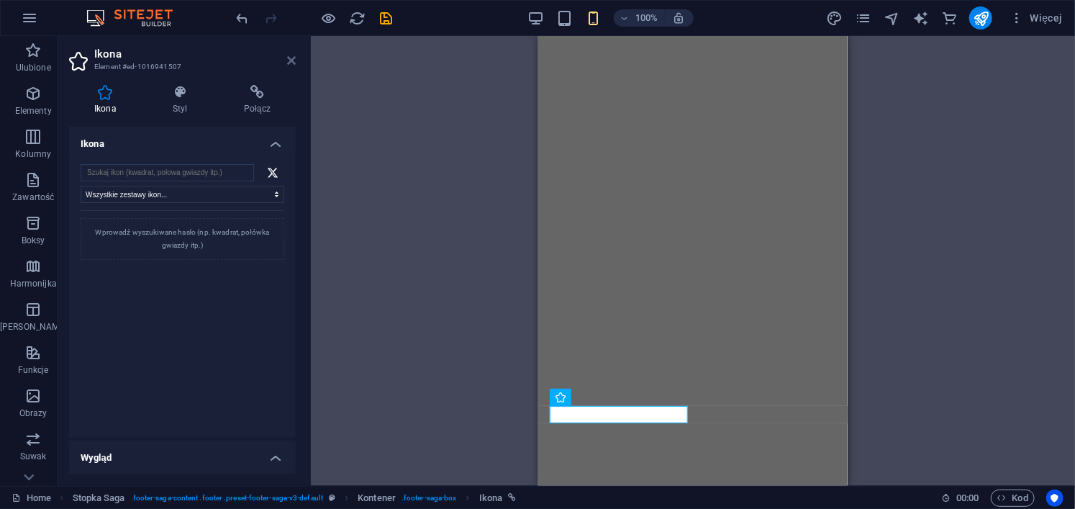
click at [294, 60] on icon at bounding box center [291, 61] width 9 height 12
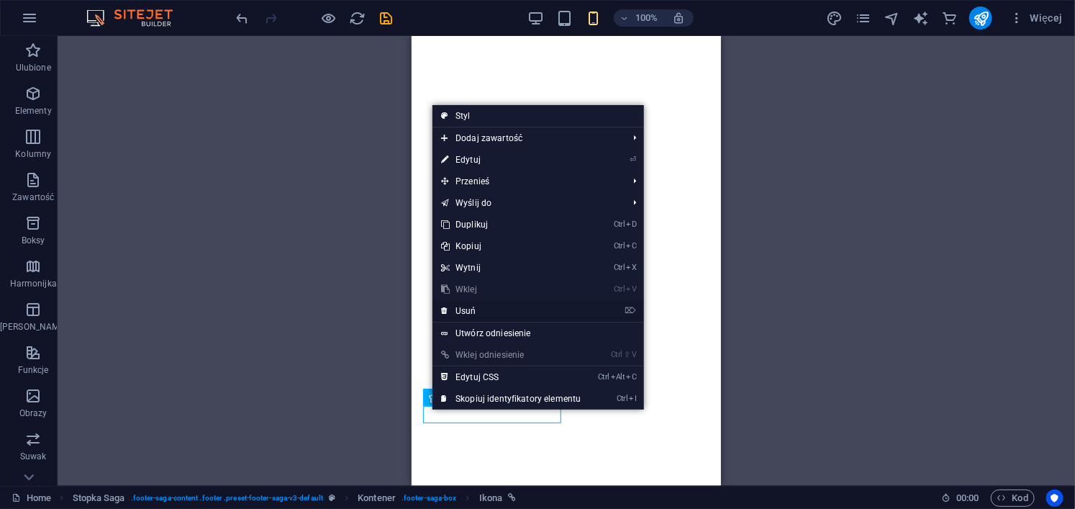
click at [492, 307] on link "⌦ Usuń" at bounding box center [511, 311] width 157 height 22
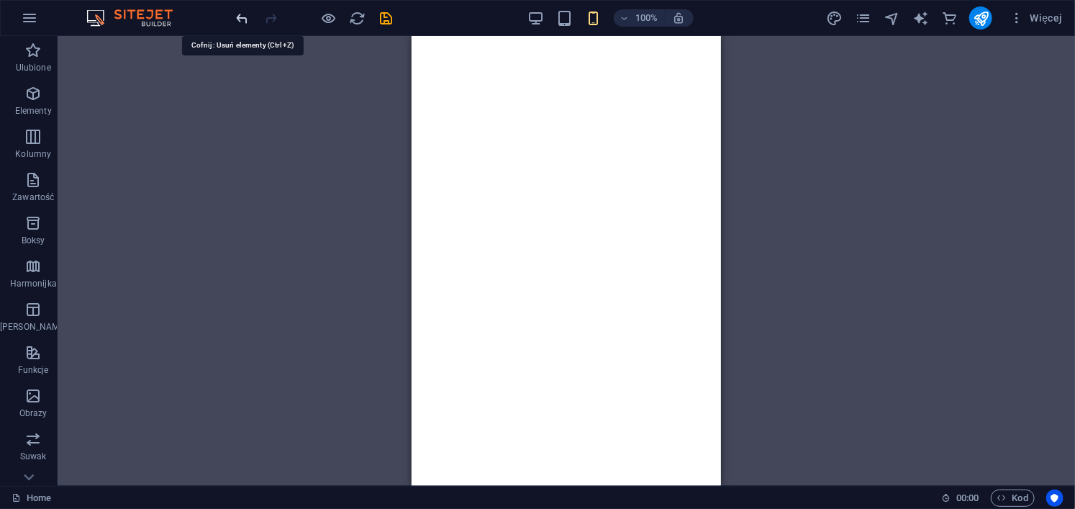
click at [246, 20] on icon "undo" at bounding box center [243, 18] width 17 height 17
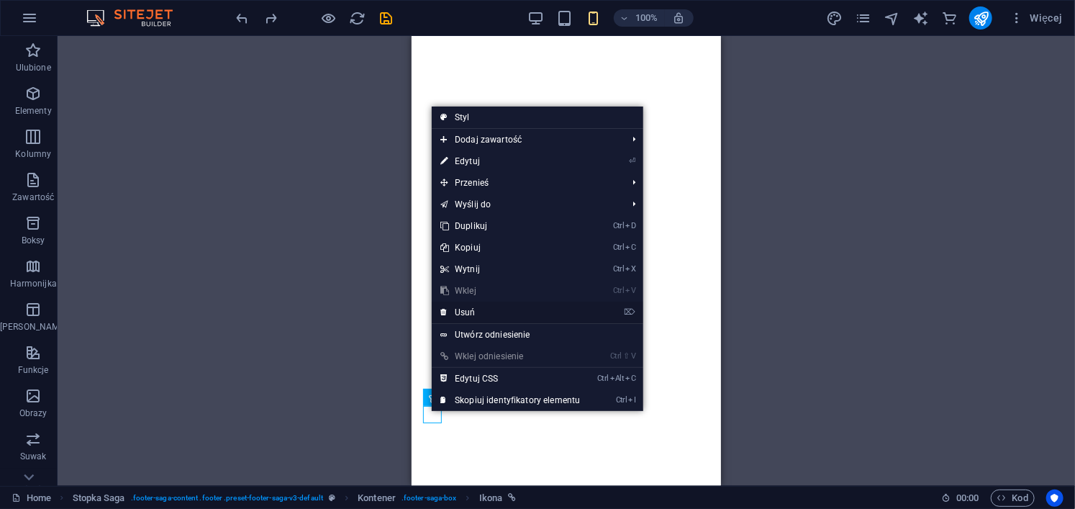
click at [491, 316] on link "⌦ Usuń" at bounding box center [510, 313] width 157 height 22
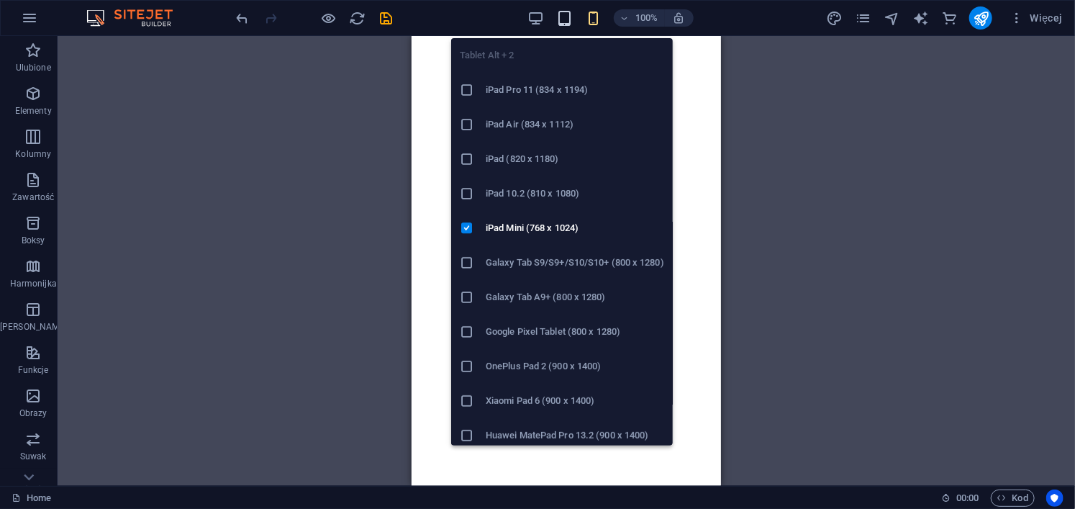
click at [574, 18] on span "button" at bounding box center [564, 18] width 17 height 17
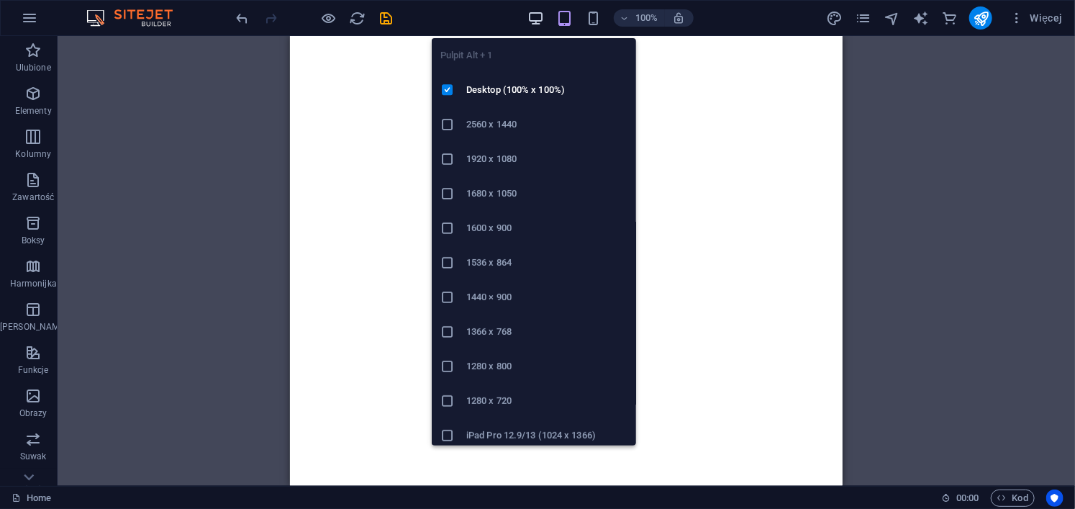
click at [531, 22] on icon "button" at bounding box center [536, 18] width 17 height 17
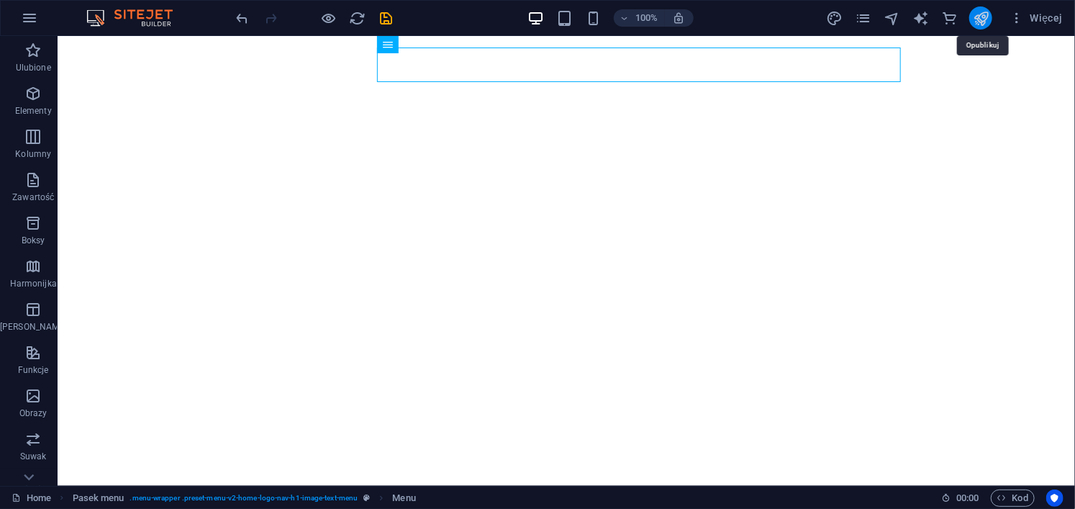
click at [986, 17] on icon "publish" at bounding box center [981, 18] width 17 height 17
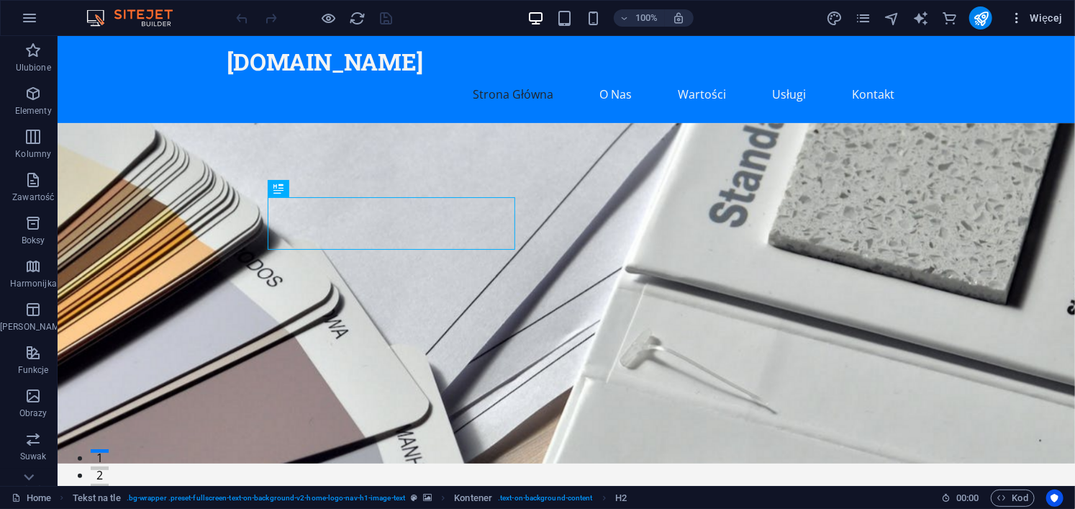
click at [1042, 17] on span "Więcej" at bounding box center [1036, 18] width 53 height 14
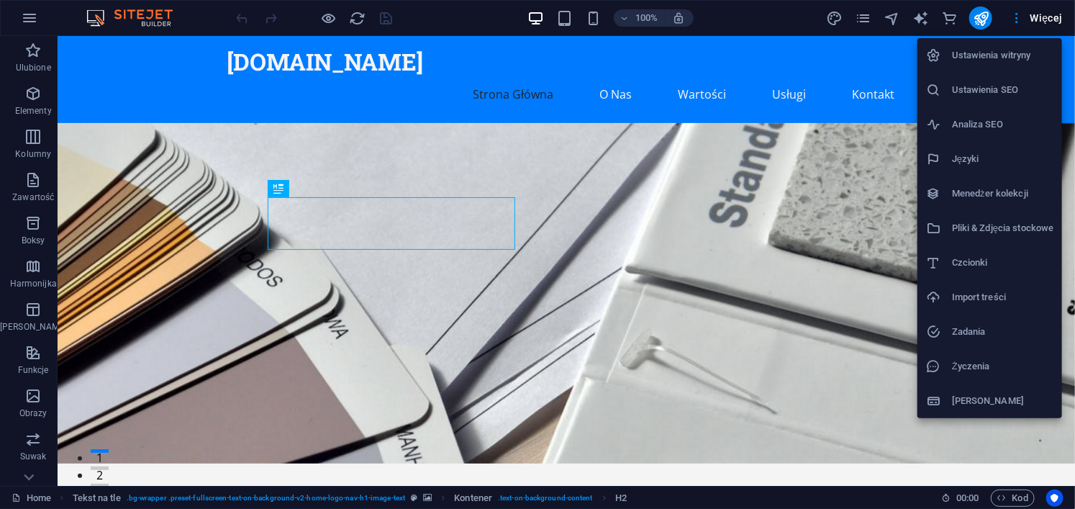
click at [990, 125] on h6 "Analiza SEO" at bounding box center [1002, 124] width 101 height 17
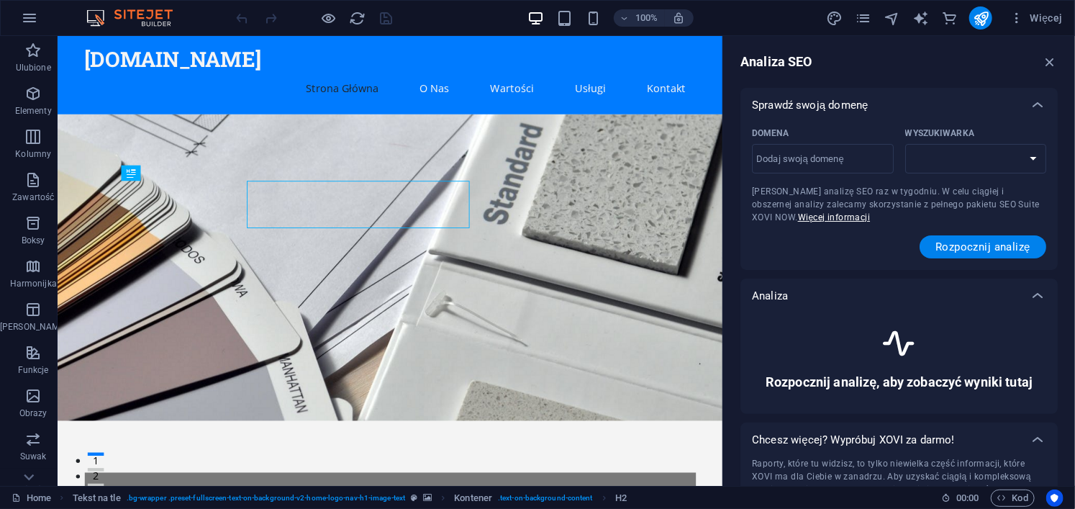
select select "[DOMAIN_NAME]"
click at [960, 247] on span "Rozpocznij analizę" at bounding box center [983, 247] width 95 height 12
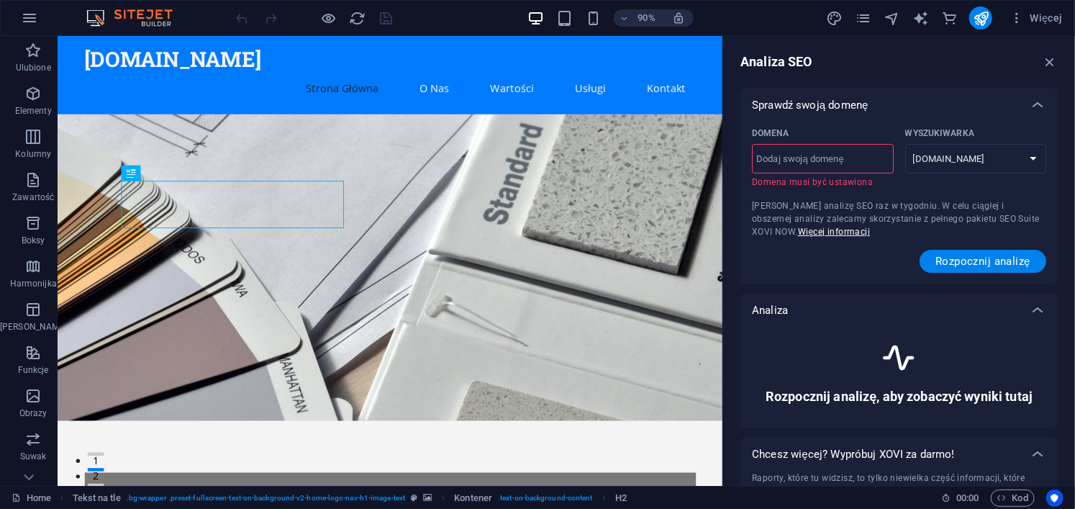
click at [846, 150] on input "Domena ​ Domena musi być ustawiona" at bounding box center [823, 159] width 142 height 23
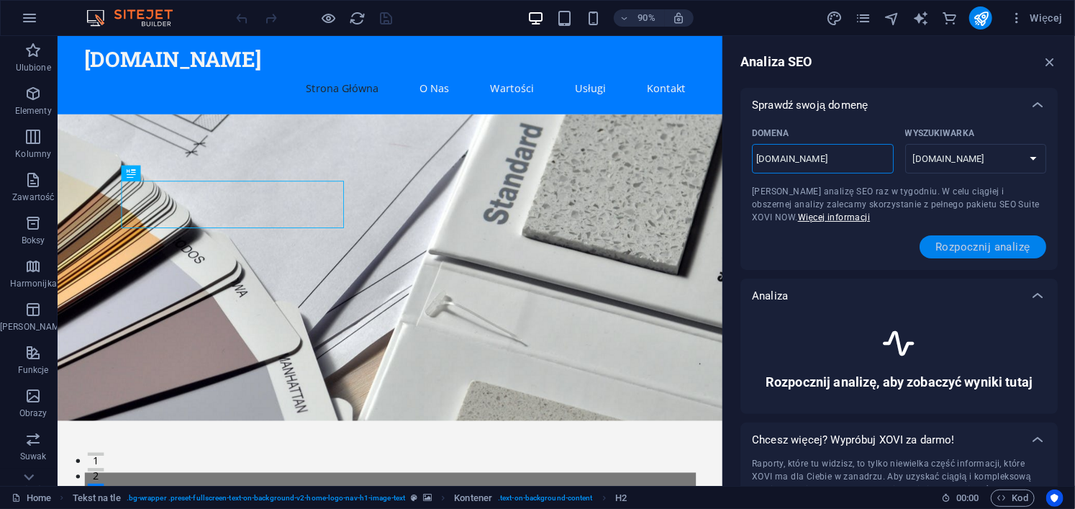
type input "[DOMAIN_NAME]"
click at [960, 248] on span "Rozpocznij analizę" at bounding box center [983, 247] width 95 height 12
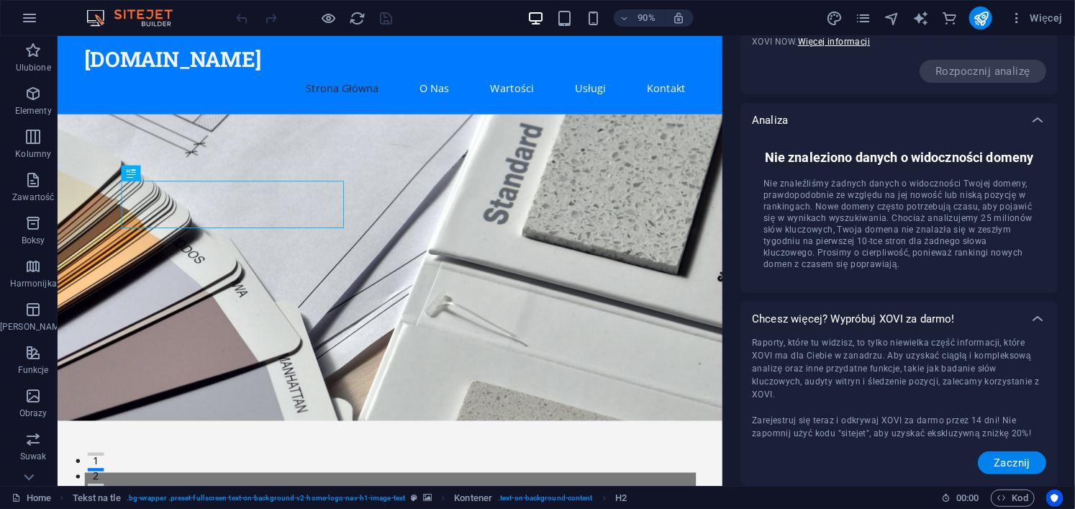
scroll to position [192, 0]
click at [1023, 312] on div at bounding box center [1037, 319] width 35 height 35
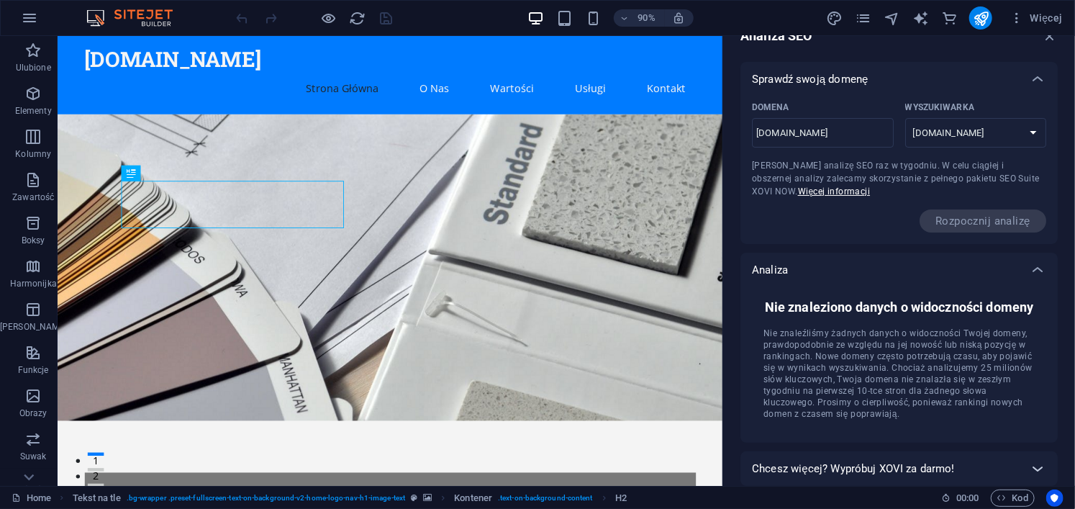
scroll to position [42, 0]
click at [1034, 71] on icon at bounding box center [1037, 79] width 17 height 17
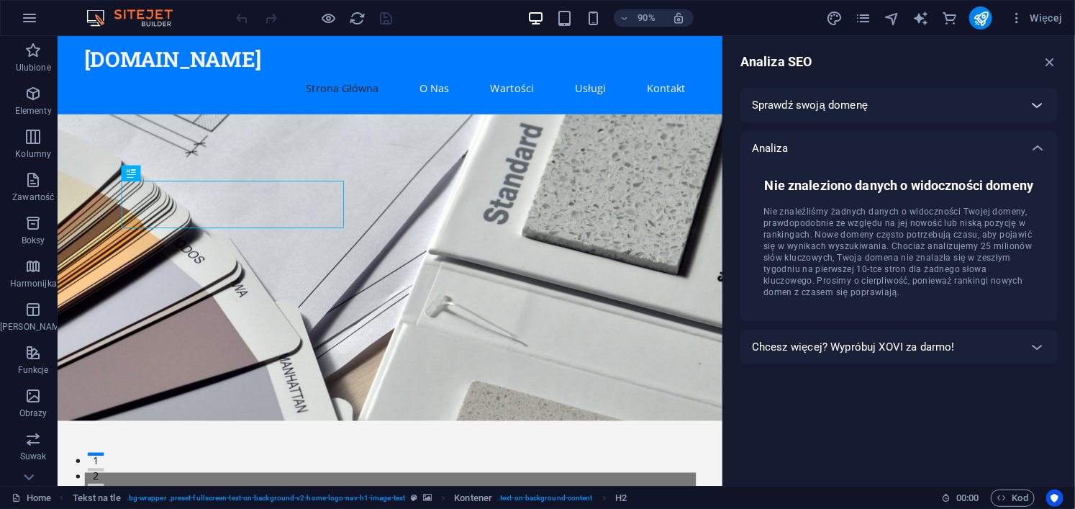
scroll to position [0, 0]
click at [1050, 12] on span "Więcej" at bounding box center [1036, 18] width 53 height 14
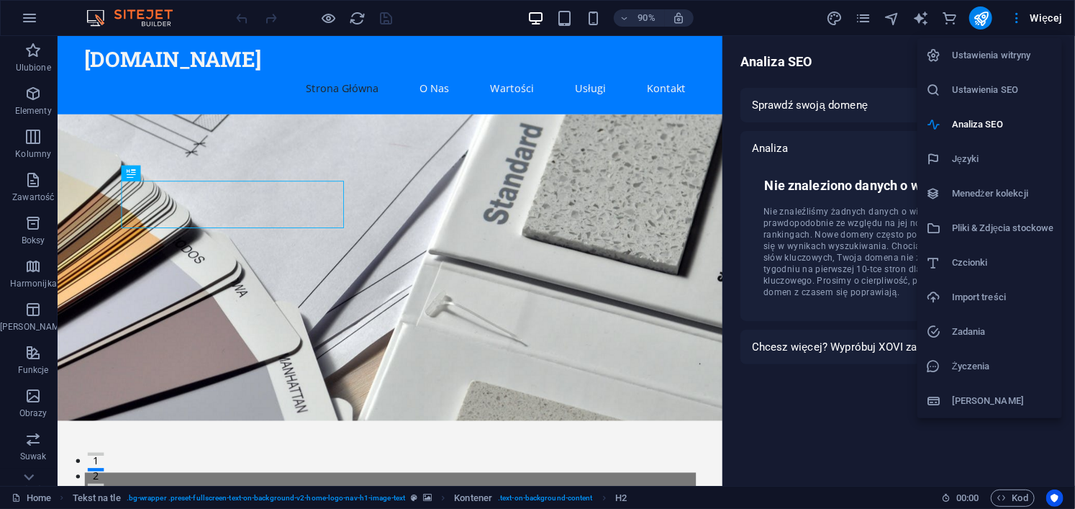
click at [1024, 94] on h6 "Ustawienia SEO" at bounding box center [1002, 89] width 101 height 17
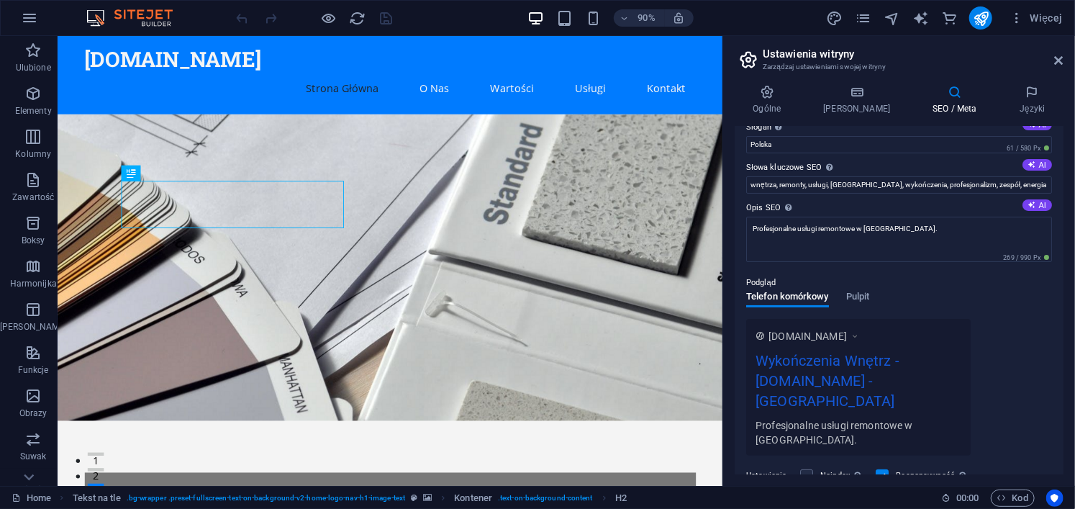
scroll to position [60, 0]
click at [787, 94] on icon at bounding box center [767, 92] width 65 height 14
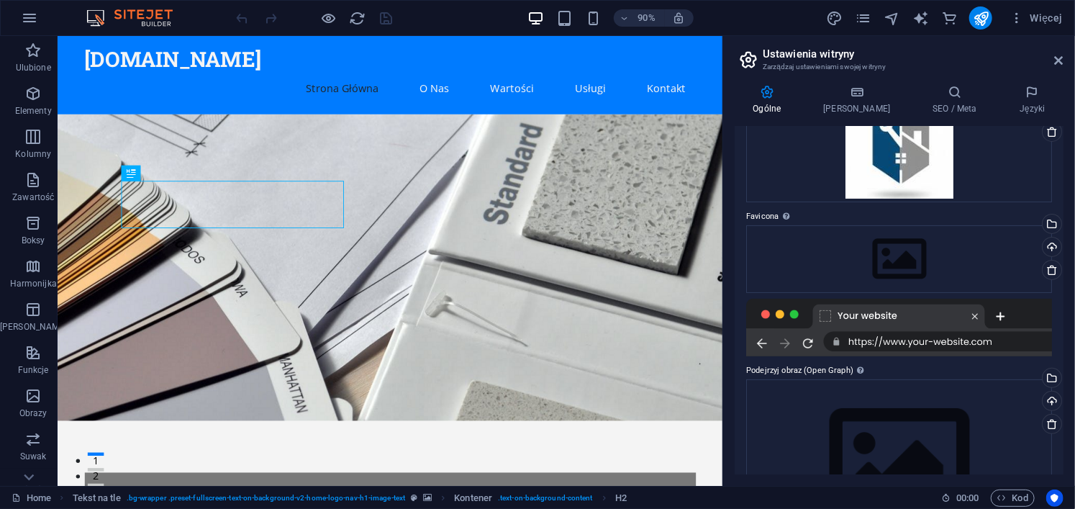
scroll to position [190, 0]
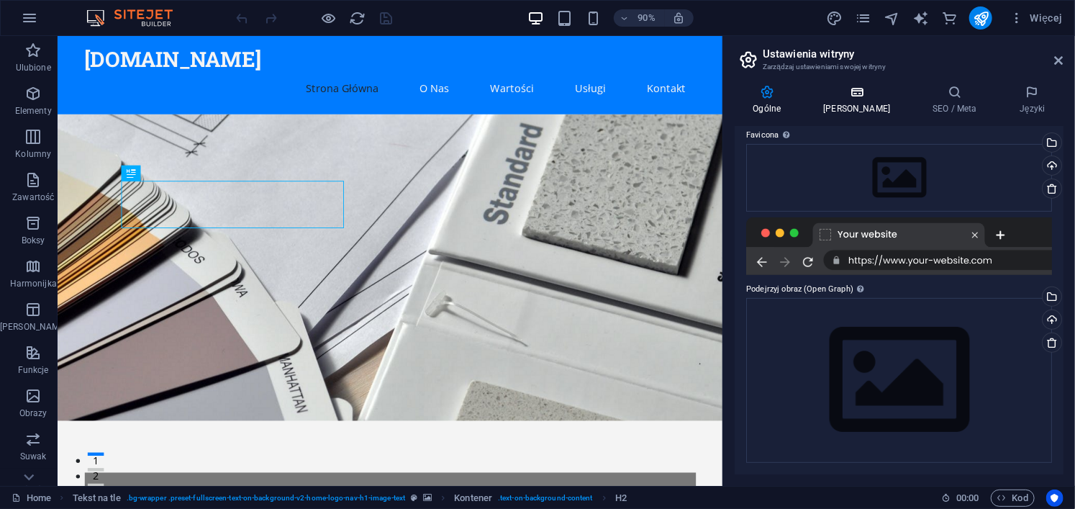
click at [856, 97] on icon at bounding box center [857, 92] width 104 height 14
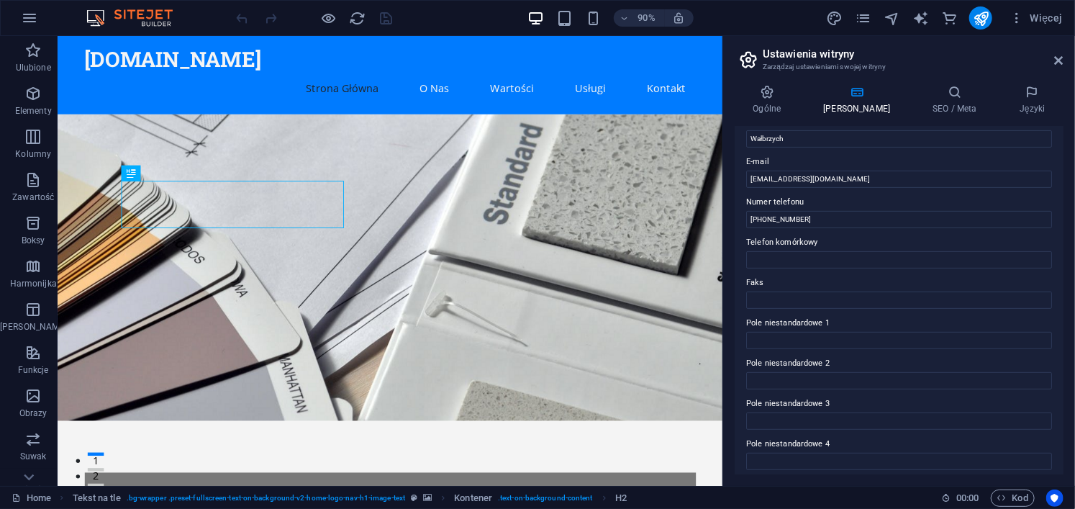
scroll to position [258, 0]
click at [1044, 100] on h4 "Języki" at bounding box center [1032, 100] width 63 height 30
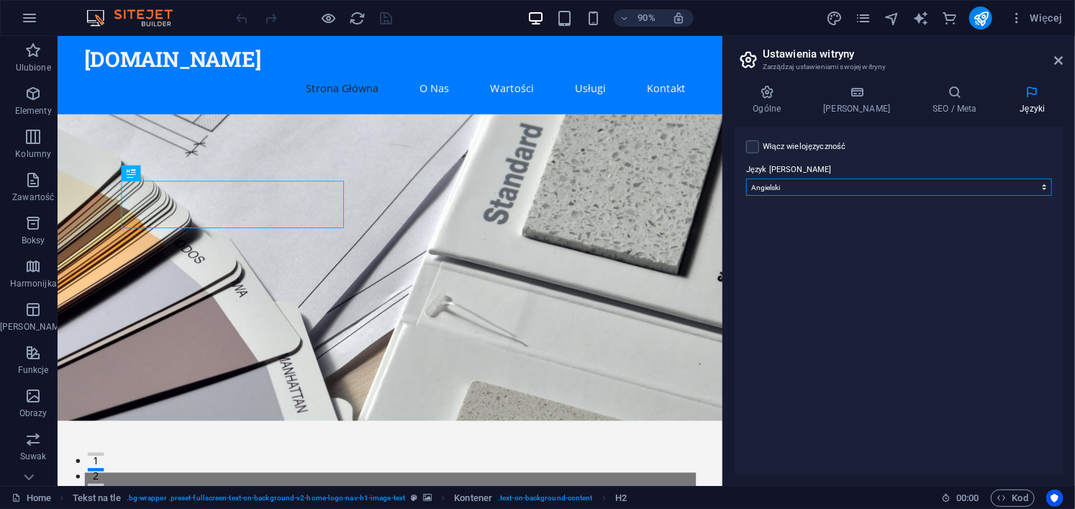
click at [881, 192] on select "Abkhazian Afar Afrikaans Akan Albanian Amharic Angielski Arabic Aragonese Armen…" at bounding box center [899, 186] width 306 height 17
select select "128"
click at [746, 178] on select "Abkhazian Afar Afrikaans Akan Albanian Amharic Angielski Arabic Aragonese Armen…" at bounding box center [899, 186] width 306 height 17
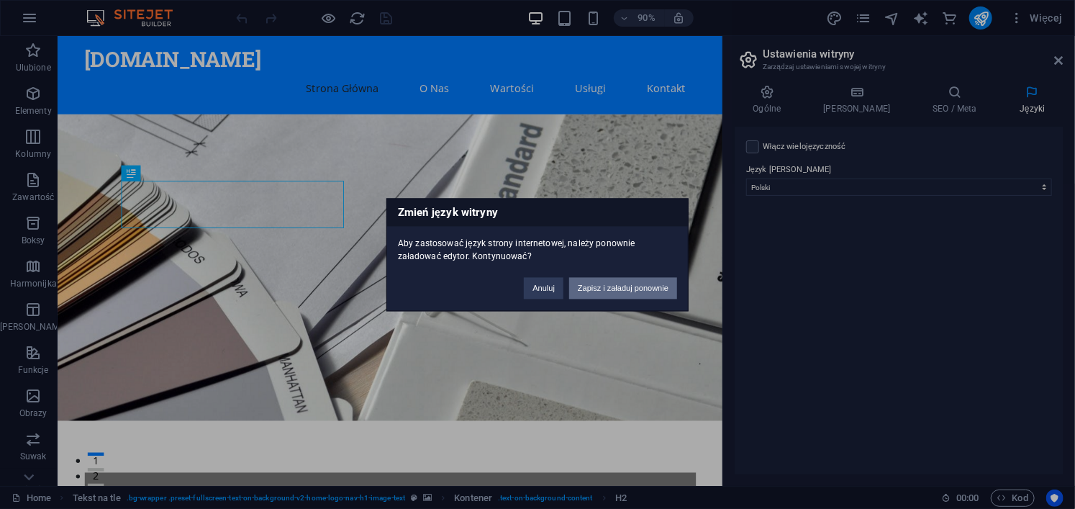
click at [618, 289] on button "Zapisz i załaduj ponownie" at bounding box center [623, 288] width 108 height 22
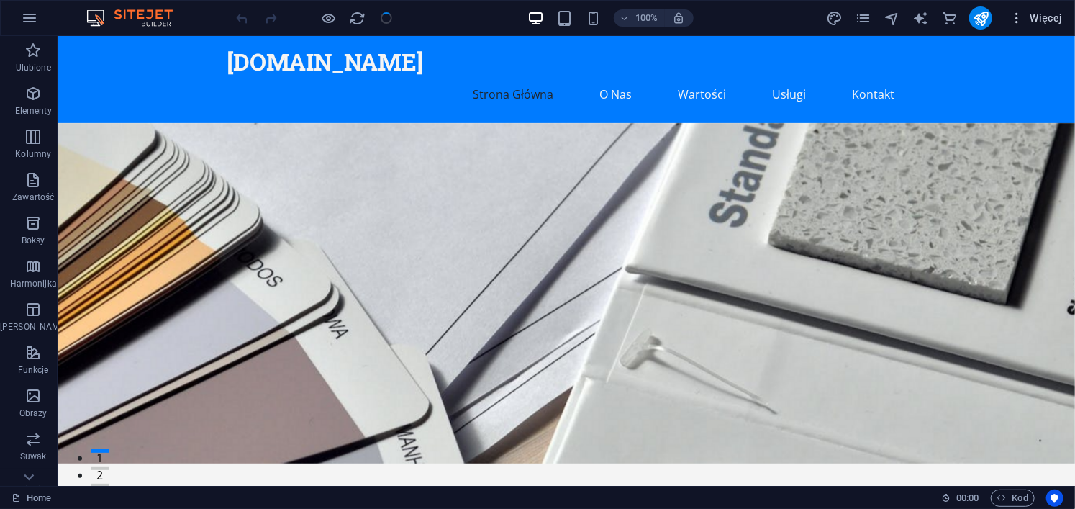
click at [1028, 18] on span "Więcej" at bounding box center [1036, 18] width 53 height 14
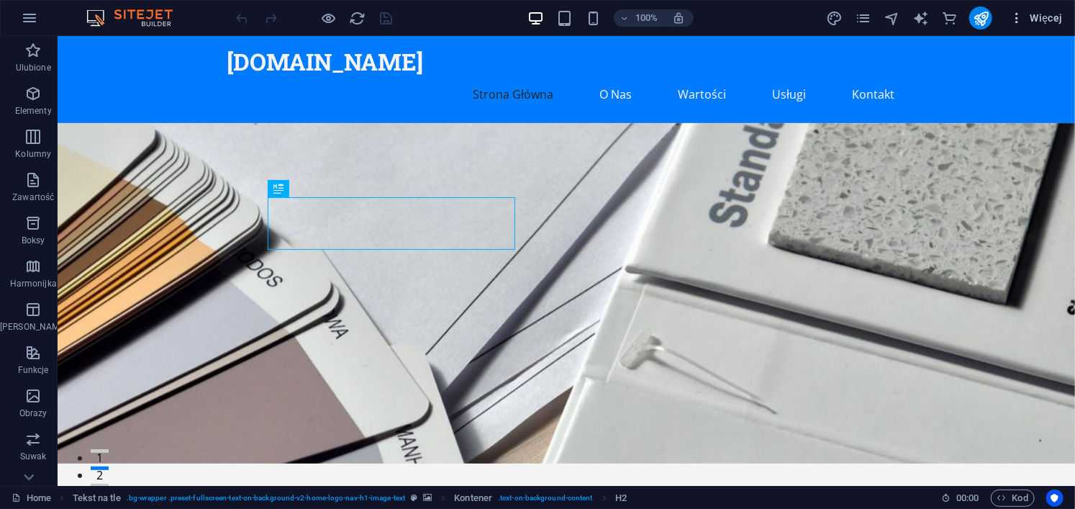
click at [1044, 17] on span "Więcej" at bounding box center [1036, 18] width 53 height 14
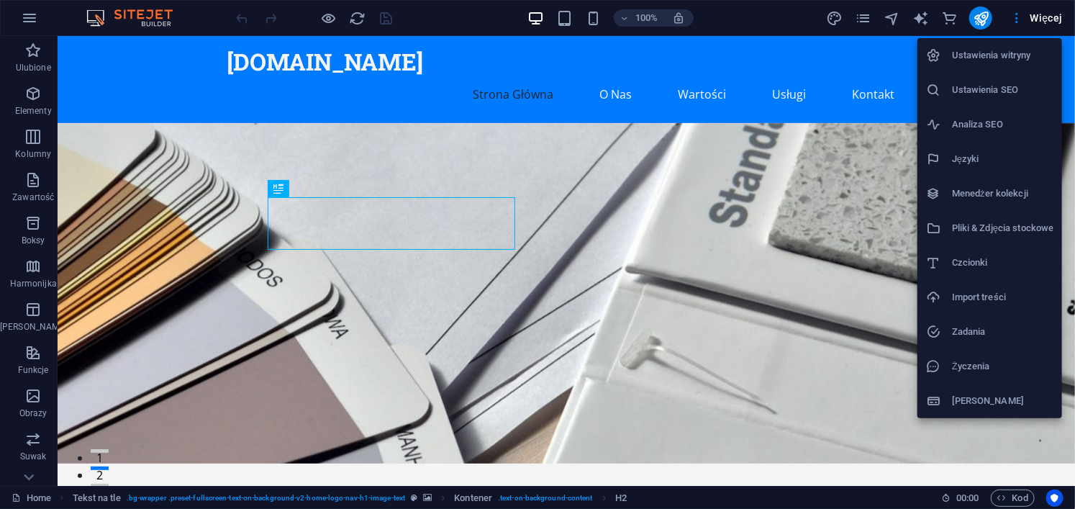
click at [1005, 78] on li "Ustawienia SEO" at bounding box center [990, 90] width 145 height 35
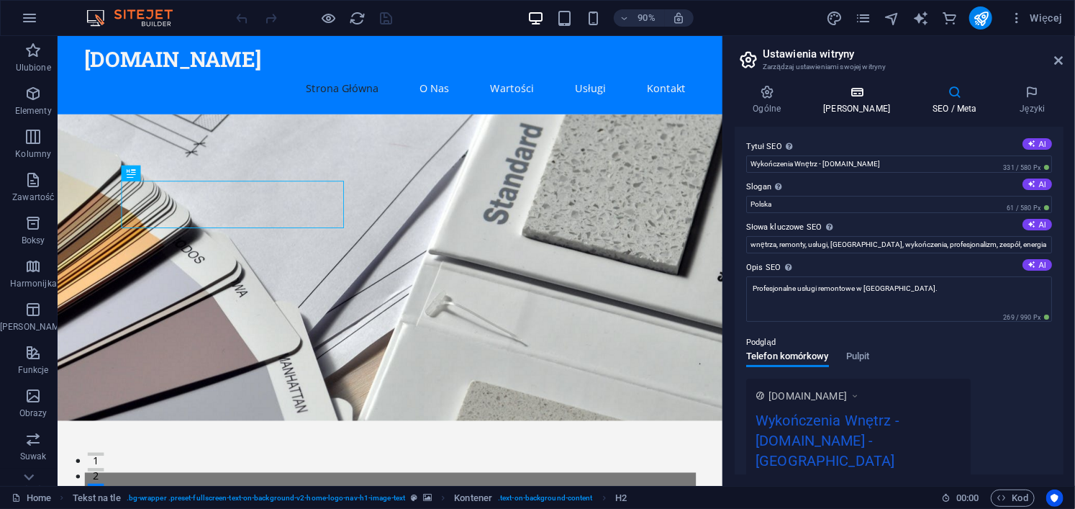
click at [848, 94] on icon at bounding box center [857, 92] width 104 height 14
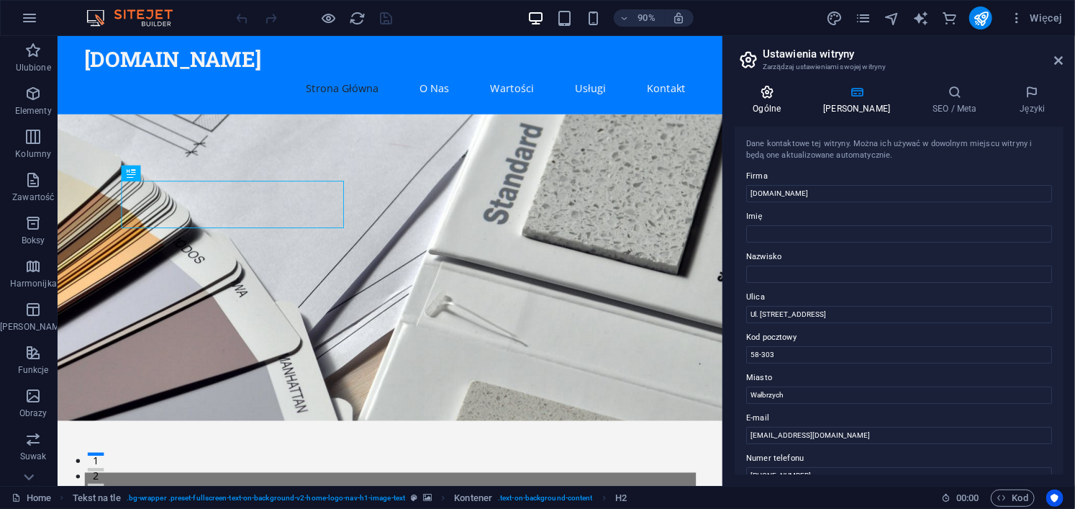
click at [761, 96] on icon at bounding box center [767, 92] width 65 height 14
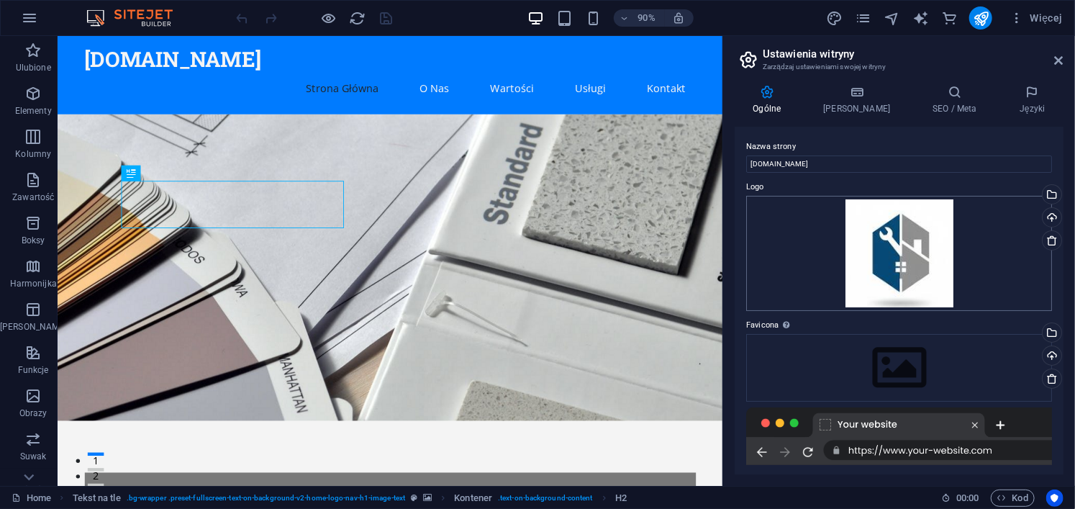
scroll to position [190, 0]
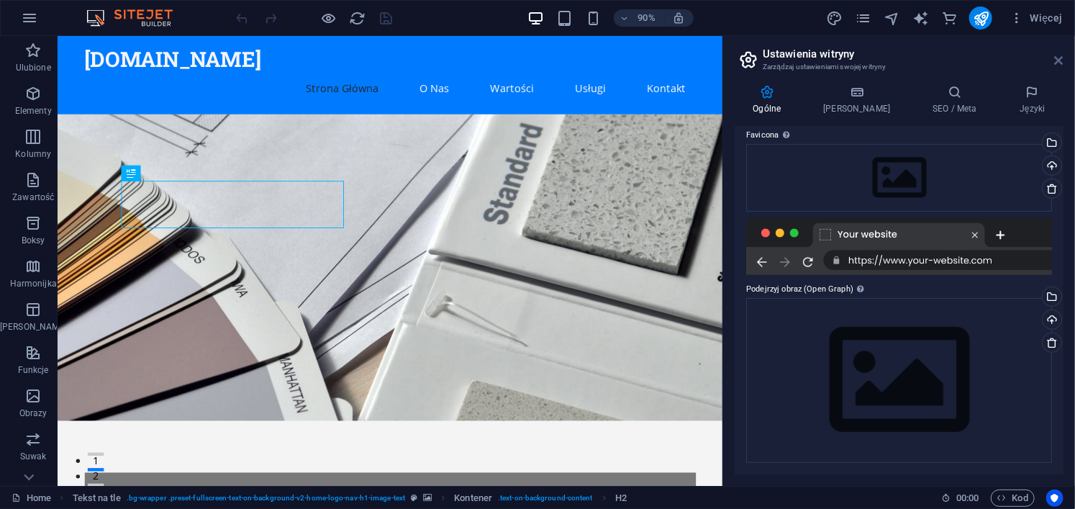
click at [1056, 58] on icon at bounding box center [1059, 61] width 9 height 12
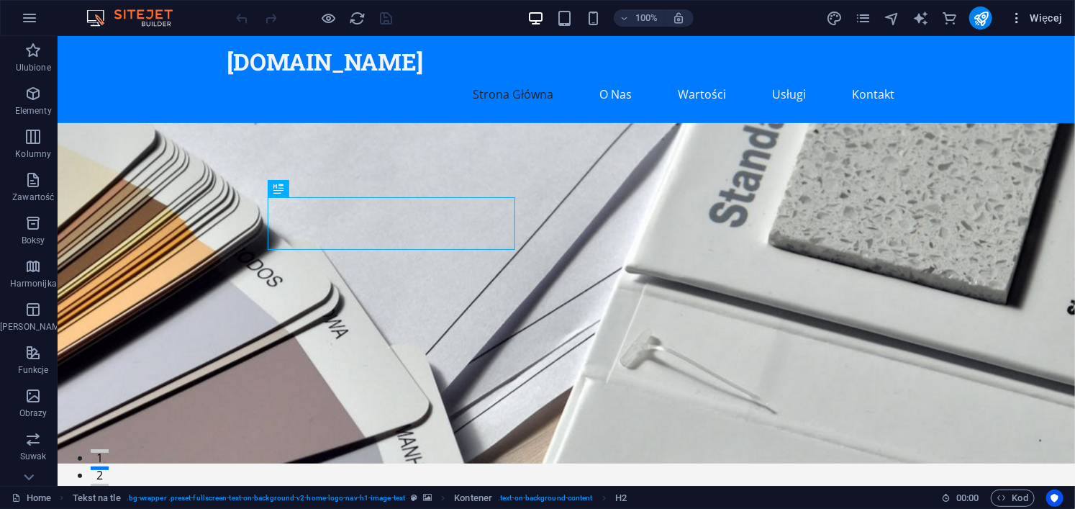
click at [1038, 19] on span "Więcej" at bounding box center [1036, 18] width 53 height 14
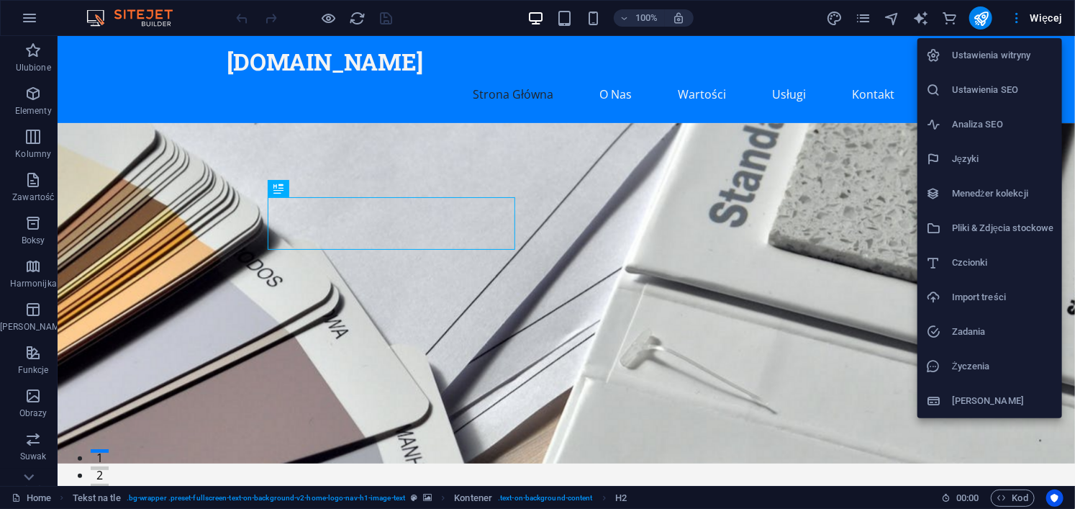
click at [30, 357] on div at bounding box center [537, 254] width 1075 height 509
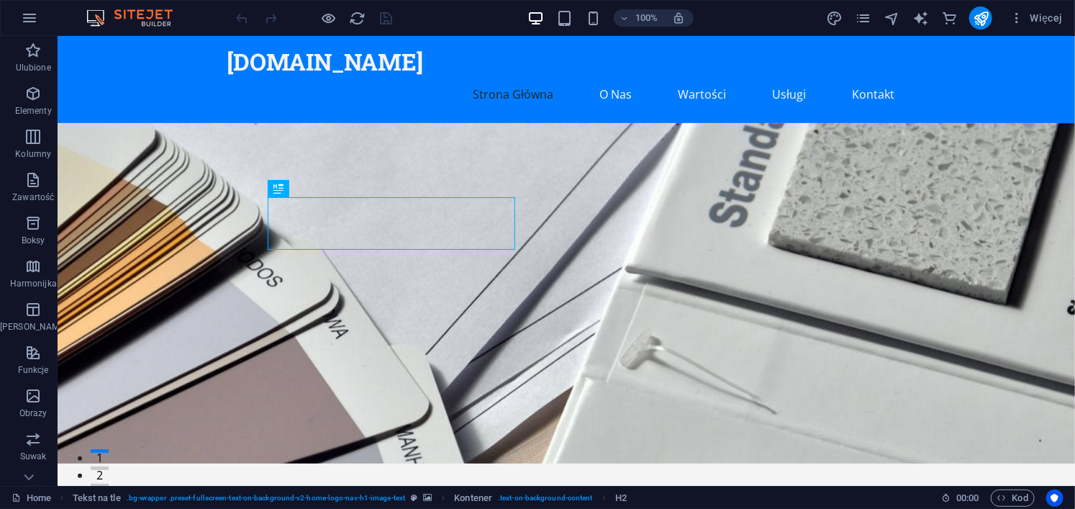
click at [30, 357] on icon "button" at bounding box center [32, 352] width 17 height 17
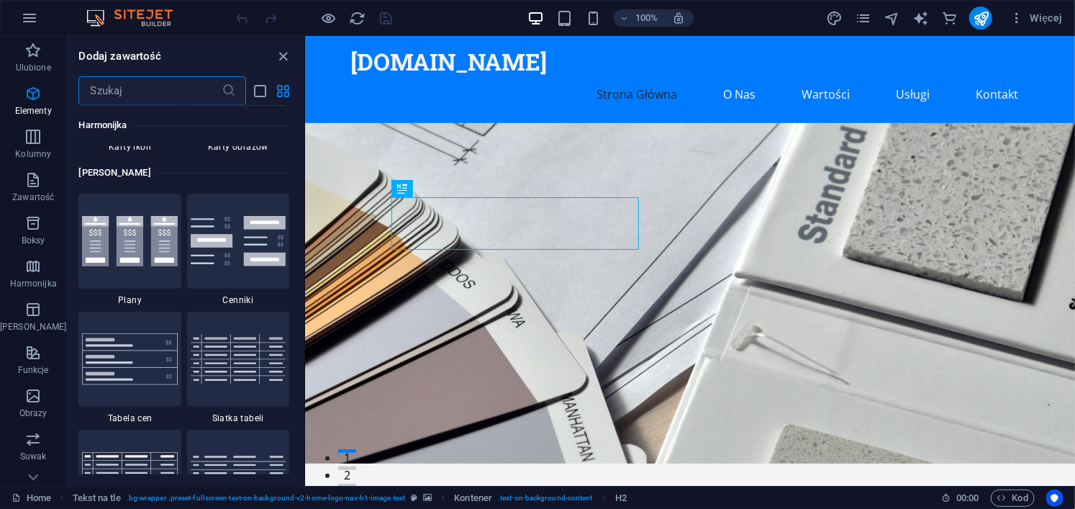
scroll to position [5610, 0]
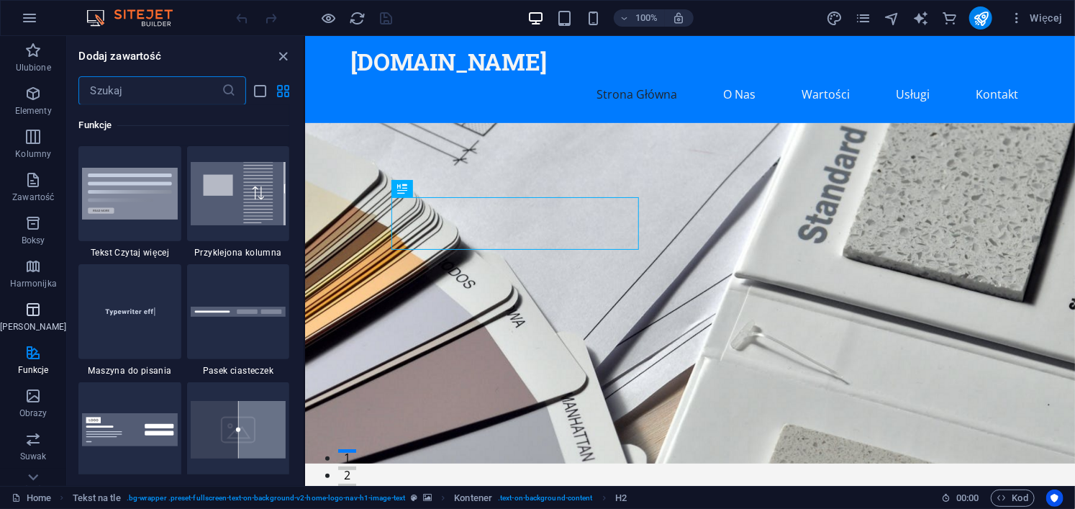
click at [29, 304] on icon "button" at bounding box center [32, 309] width 17 height 17
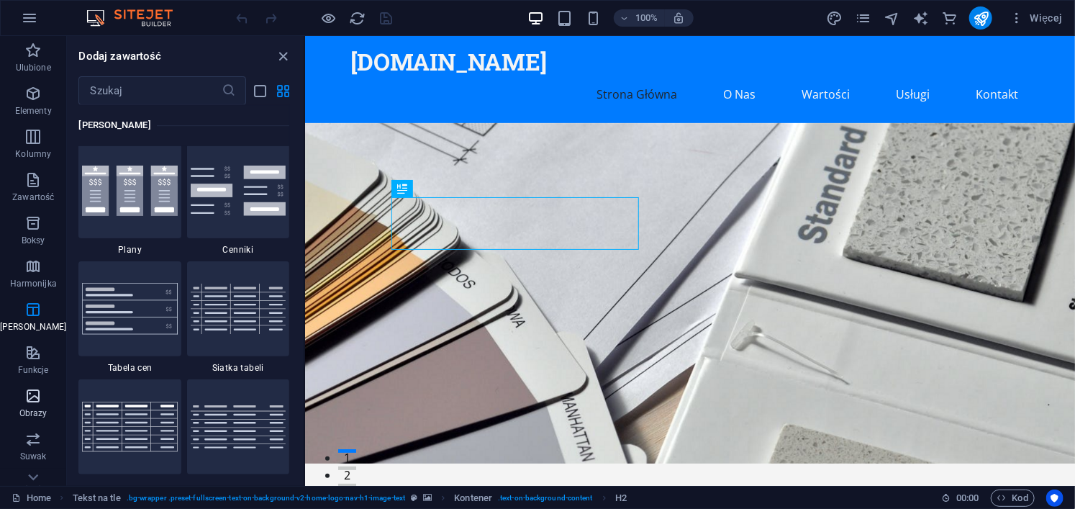
scroll to position [4984, 0]
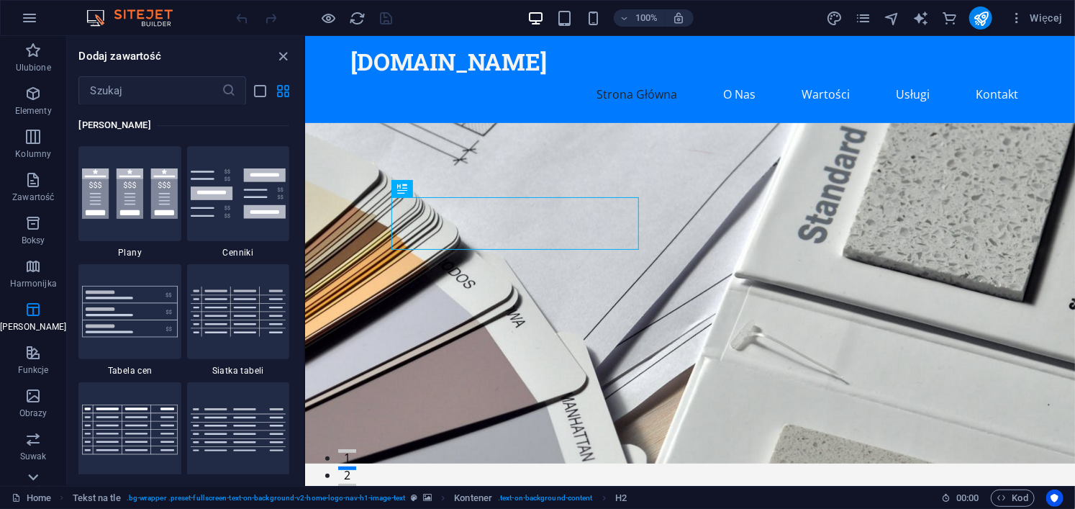
click at [31, 483] on icon at bounding box center [33, 477] width 20 height 20
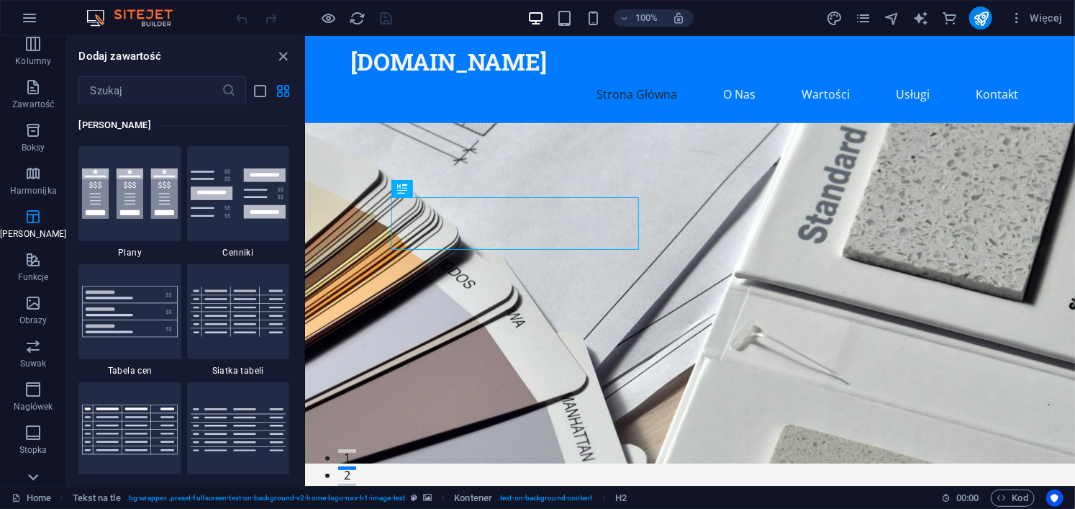
scroll to position [240, 0]
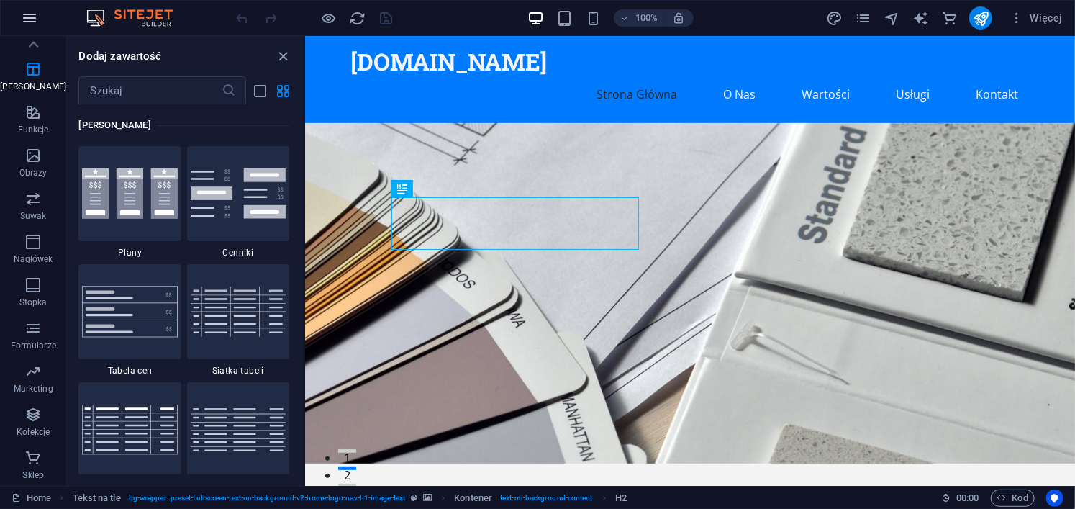
click at [27, 14] on icon "button" at bounding box center [29, 17] width 17 height 17
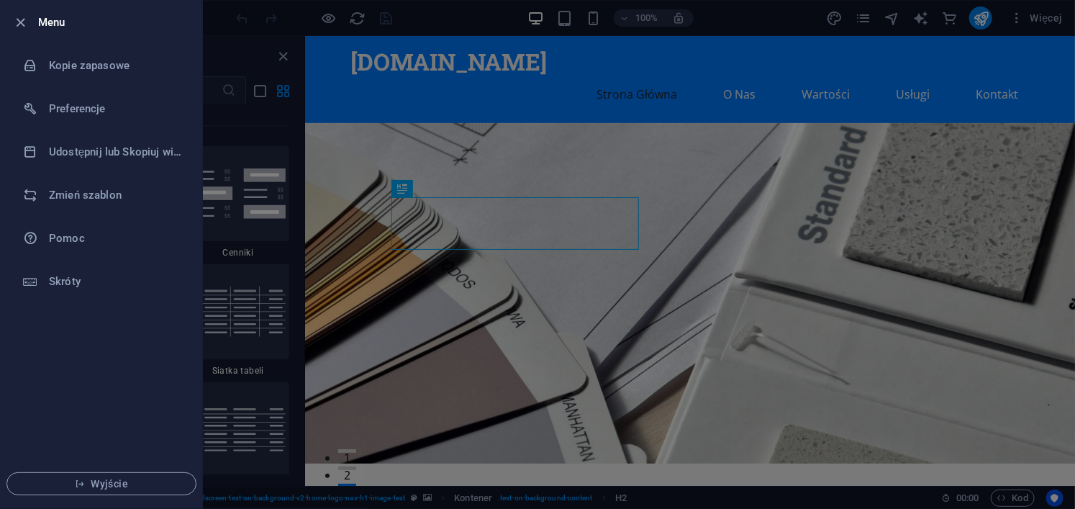
click at [403, 74] on div at bounding box center [537, 254] width 1075 height 509
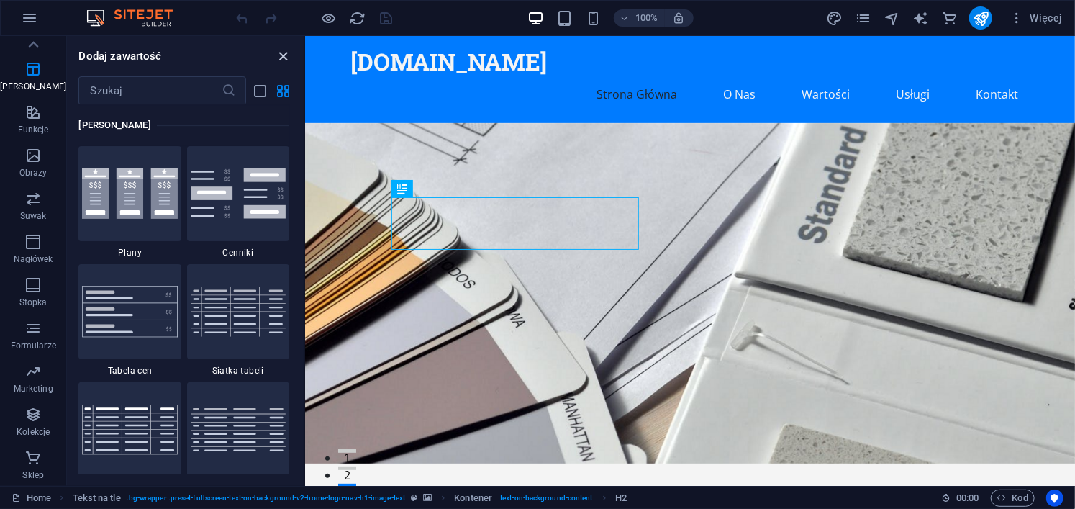
click at [291, 55] on icon "close panel" at bounding box center [284, 56] width 17 height 17
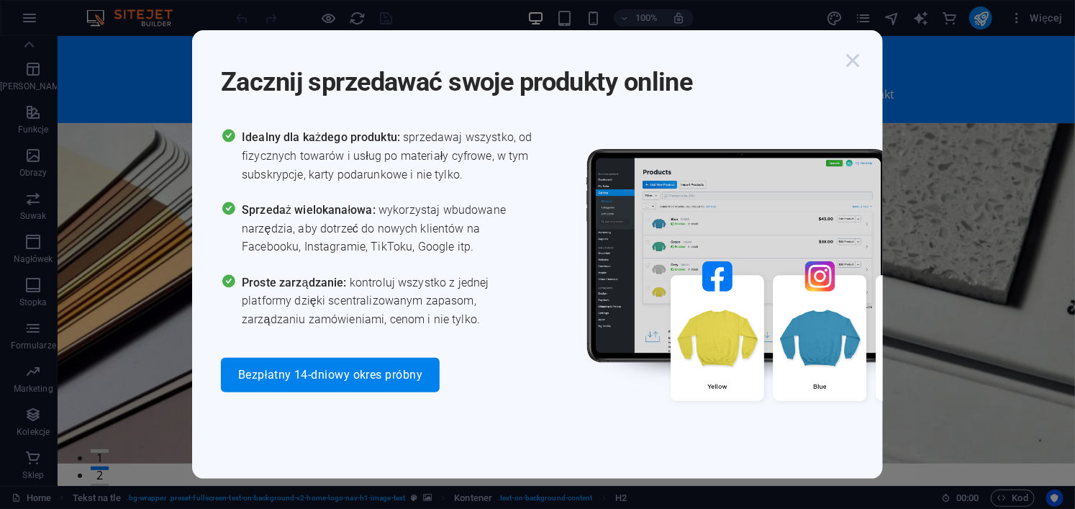
click at [851, 59] on icon "button" at bounding box center [853, 60] width 26 height 26
